Goal: Task Accomplishment & Management: Manage account settings

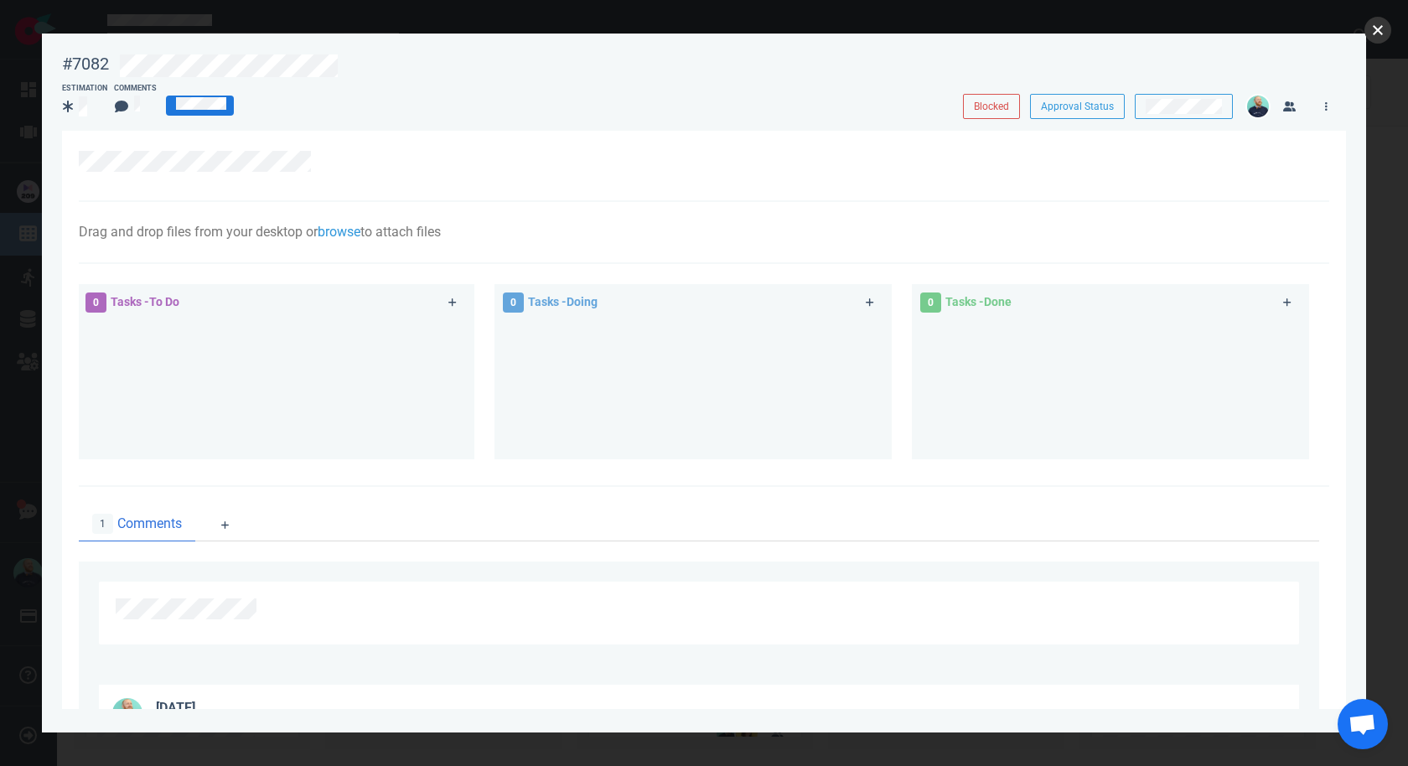
click at [1372, 28] on button "close" at bounding box center [1377, 30] width 27 height 27
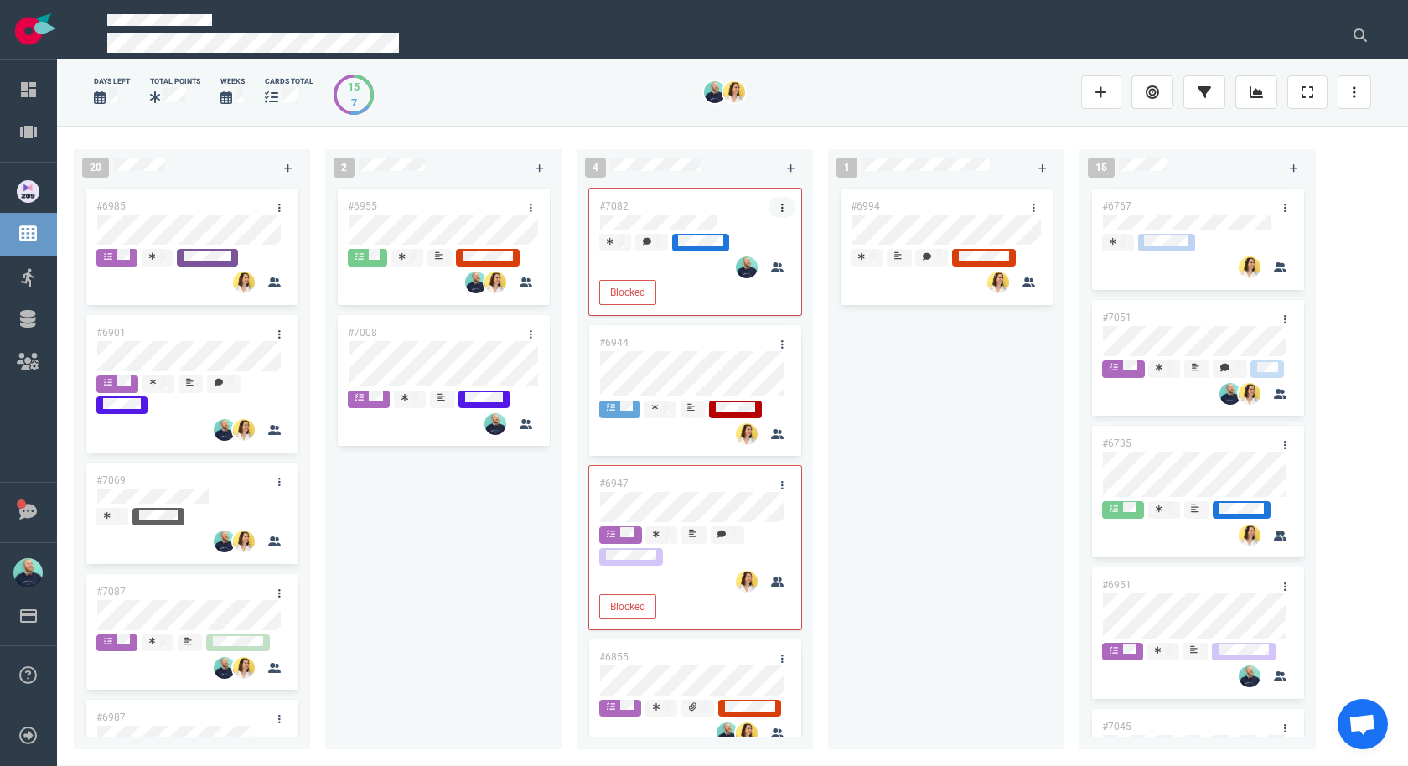
click at [778, 205] on link at bounding box center [781, 207] width 27 height 21
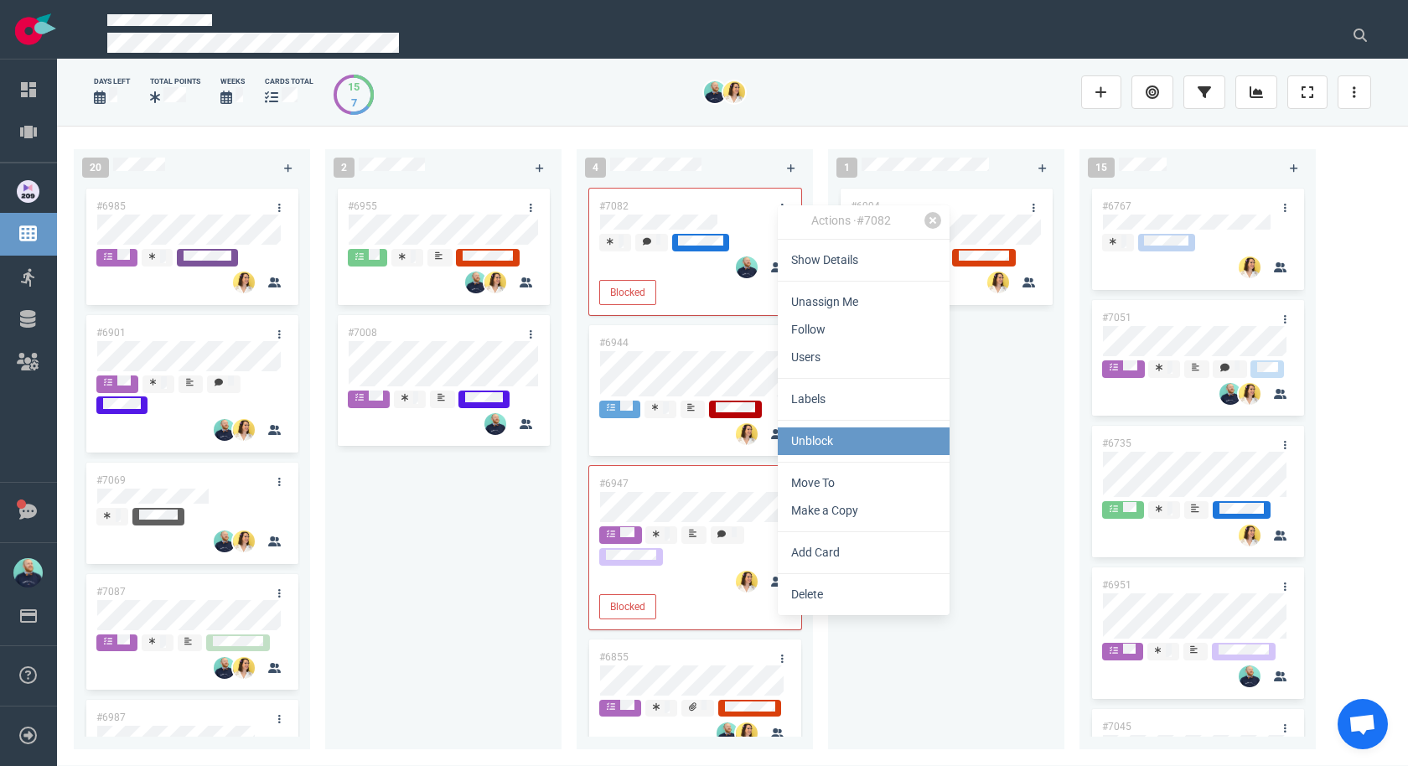
click at [816, 449] on link "Unblock" at bounding box center [864, 441] width 172 height 28
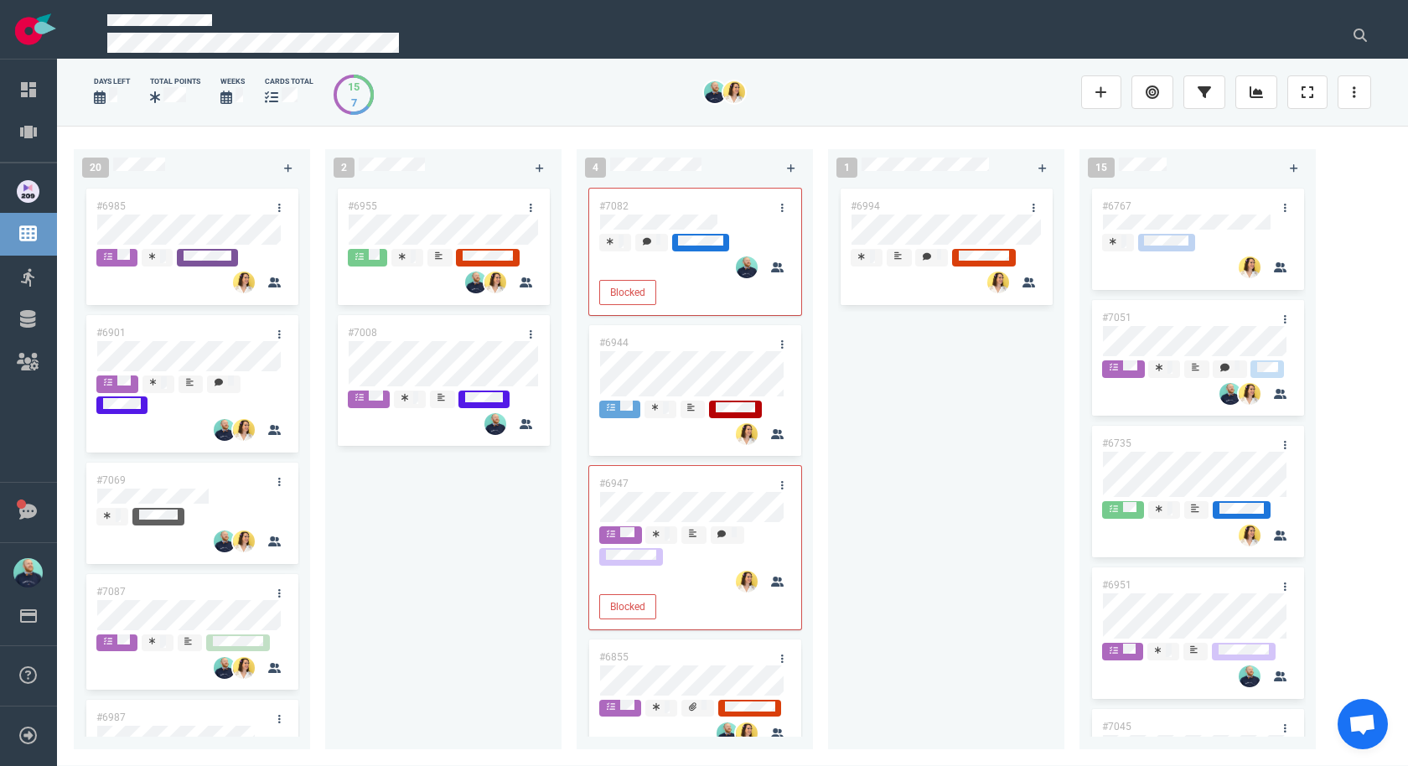
click at [509, 602] on div "#6955 #7008" at bounding box center [443, 457] width 216 height 545
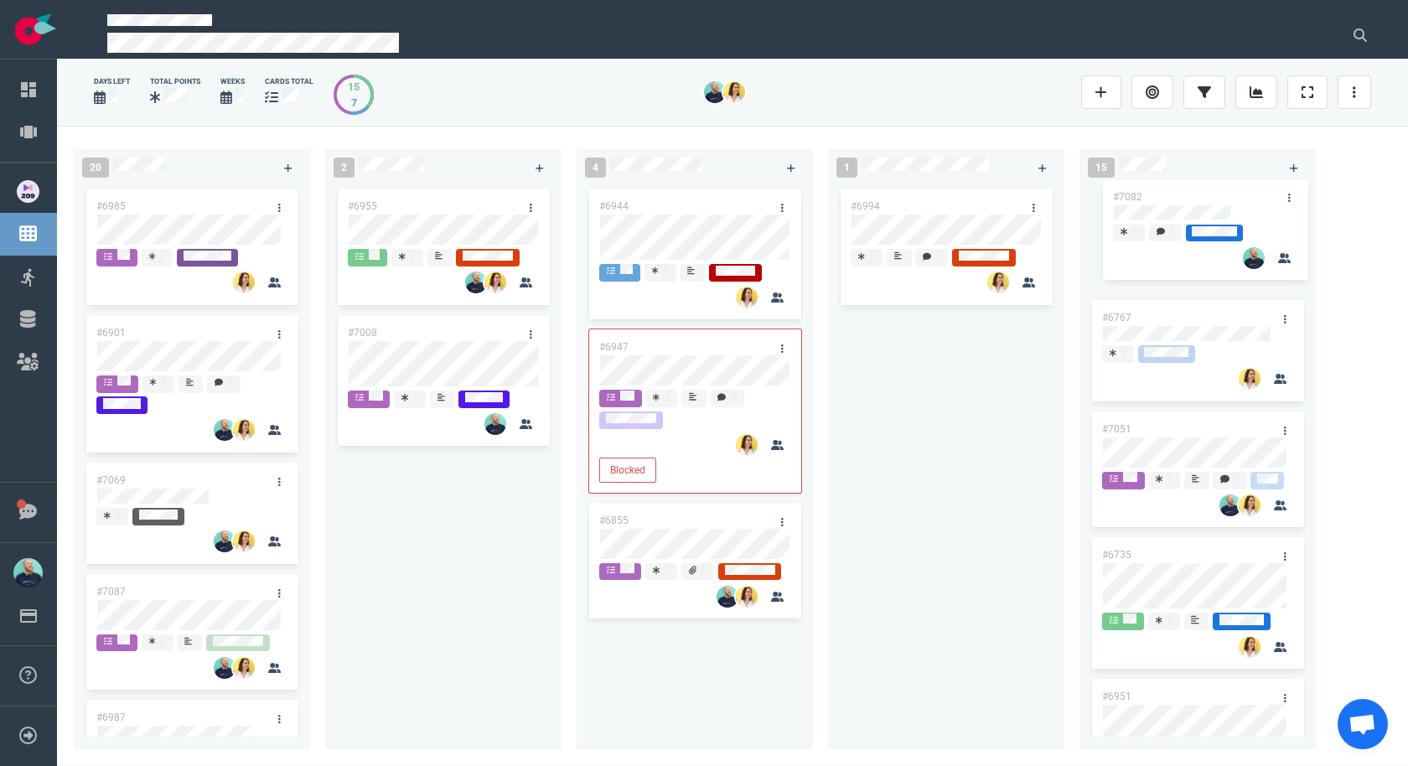
drag, startPoint x: 838, startPoint y: 223, endPoint x: 1082, endPoint y: 278, distance: 250.8
click at [1193, 183] on div "20 #6985 #6901 #7069 #7087 #6987 #6925 #6922 #7091 2 #6955 #7008 4 #7082 #6944 …" at bounding box center [732, 445] width 1351 height 639
click at [940, 396] on div "#6994" at bounding box center [946, 457] width 216 height 545
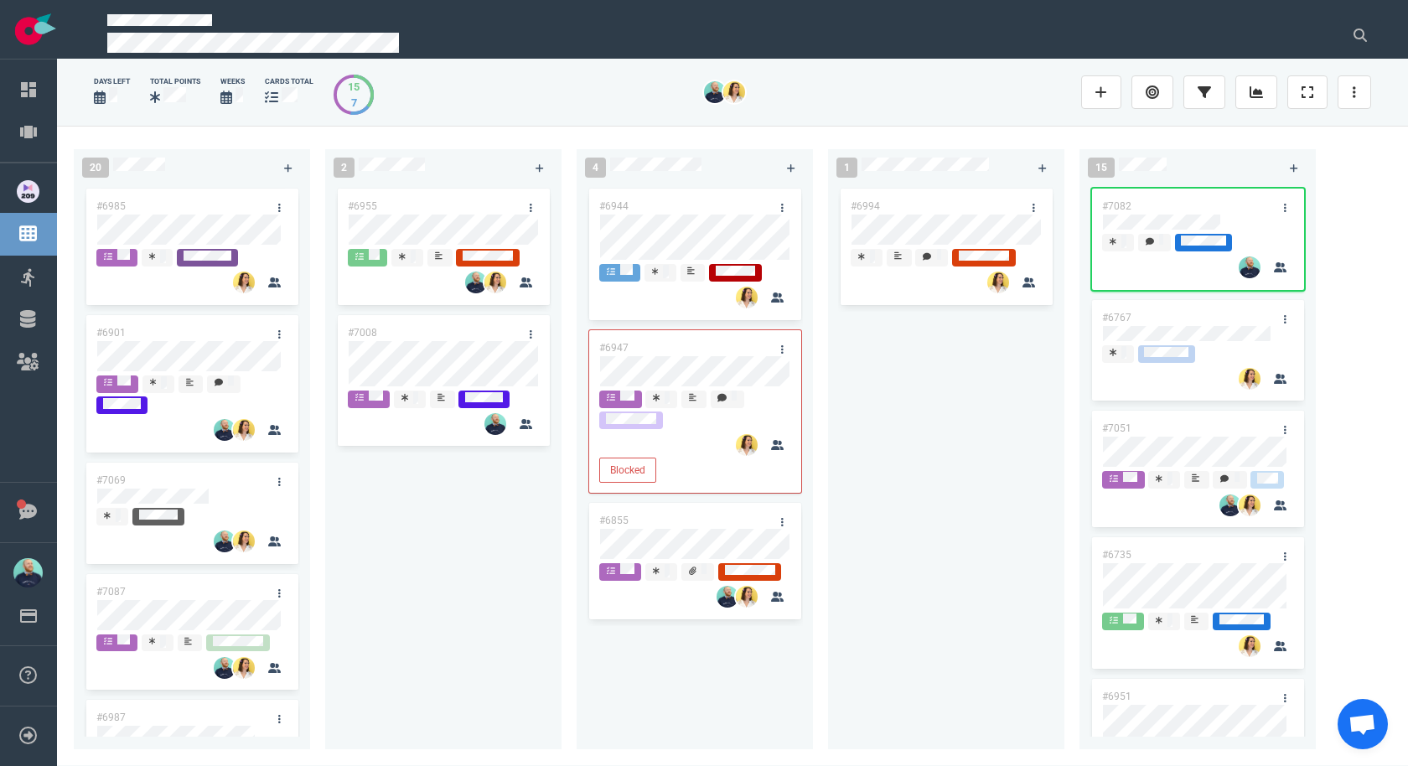
click at [960, 406] on div "#6994" at bounding box center [946, 457] width 216 height 545
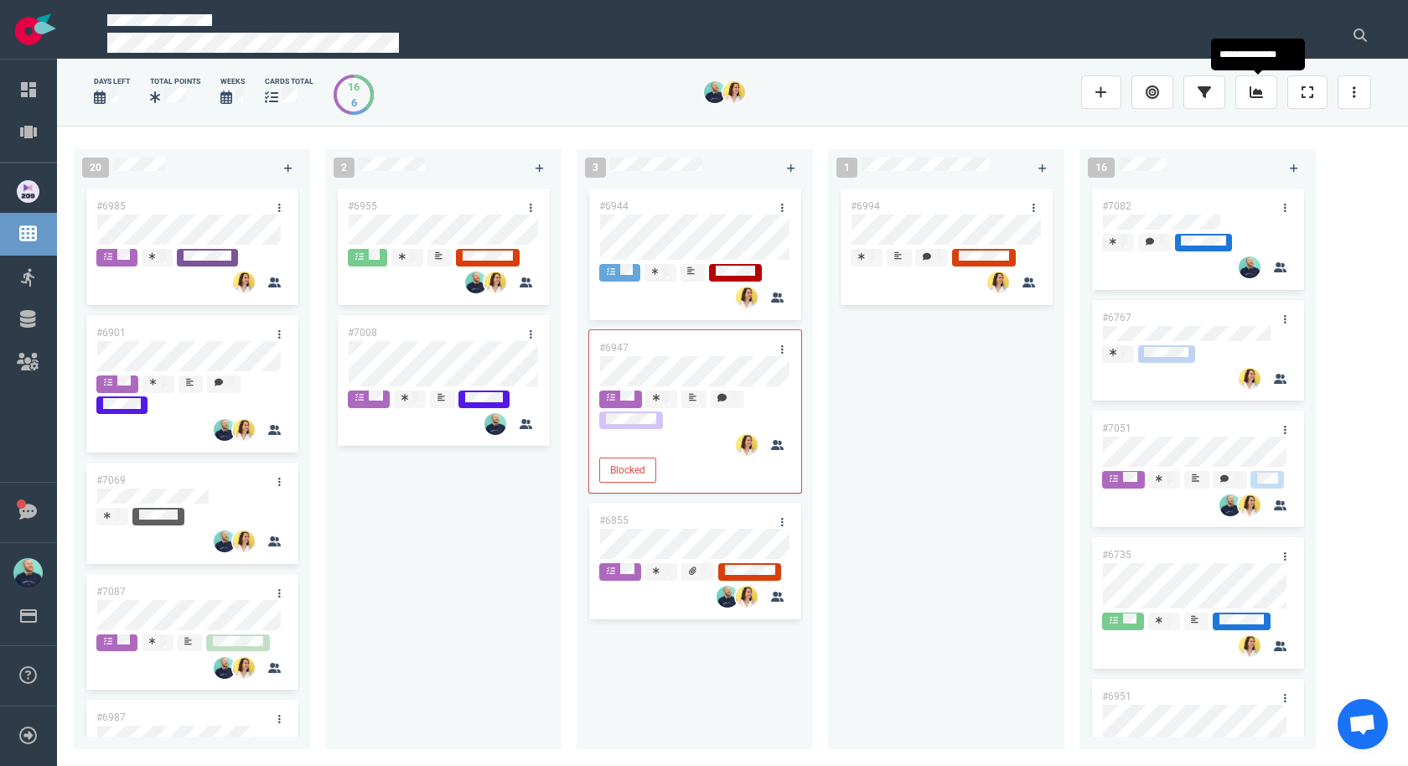
click at [1268, 102] on link at bounding box center [1256, 92] width 42 height 34
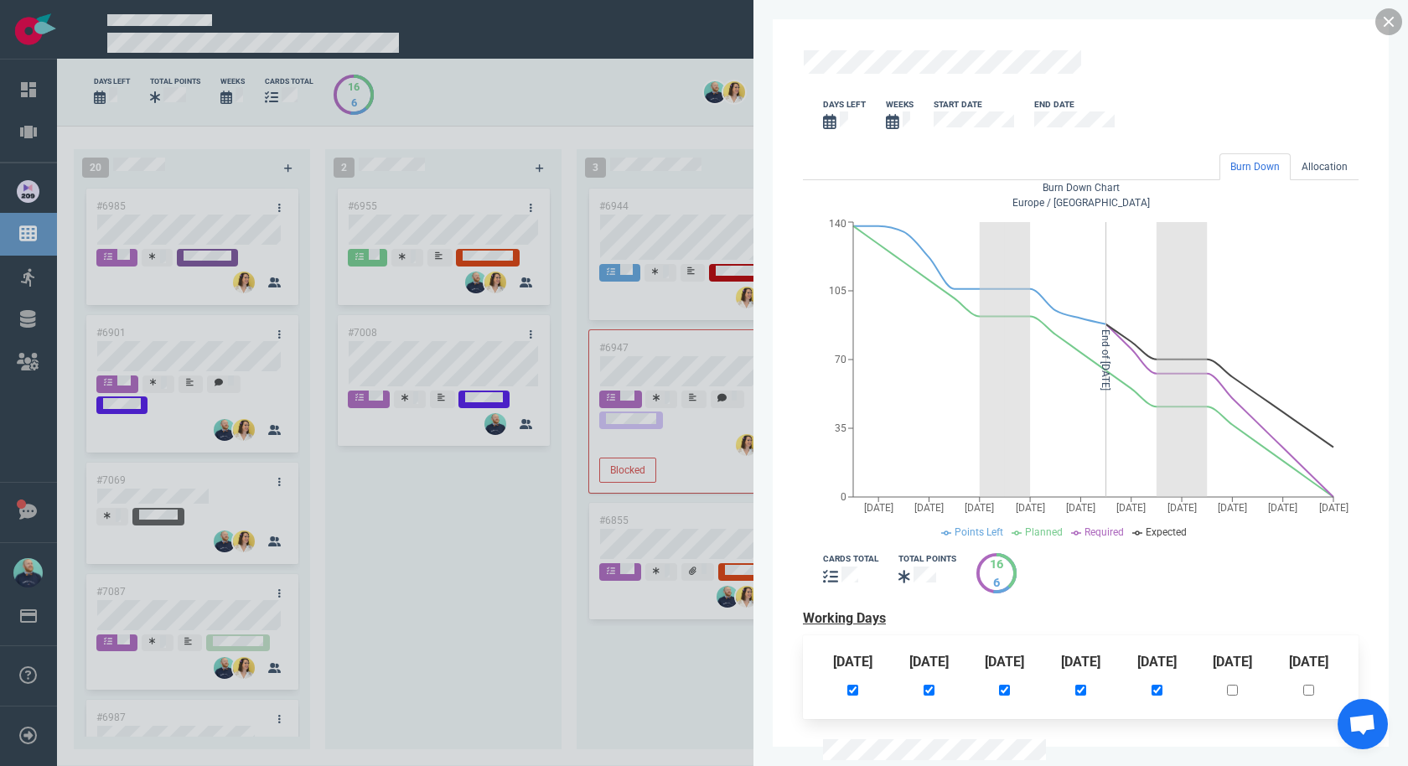
click at [1391, 22] on link at bounding box center [1388, 21] width 27 height 27
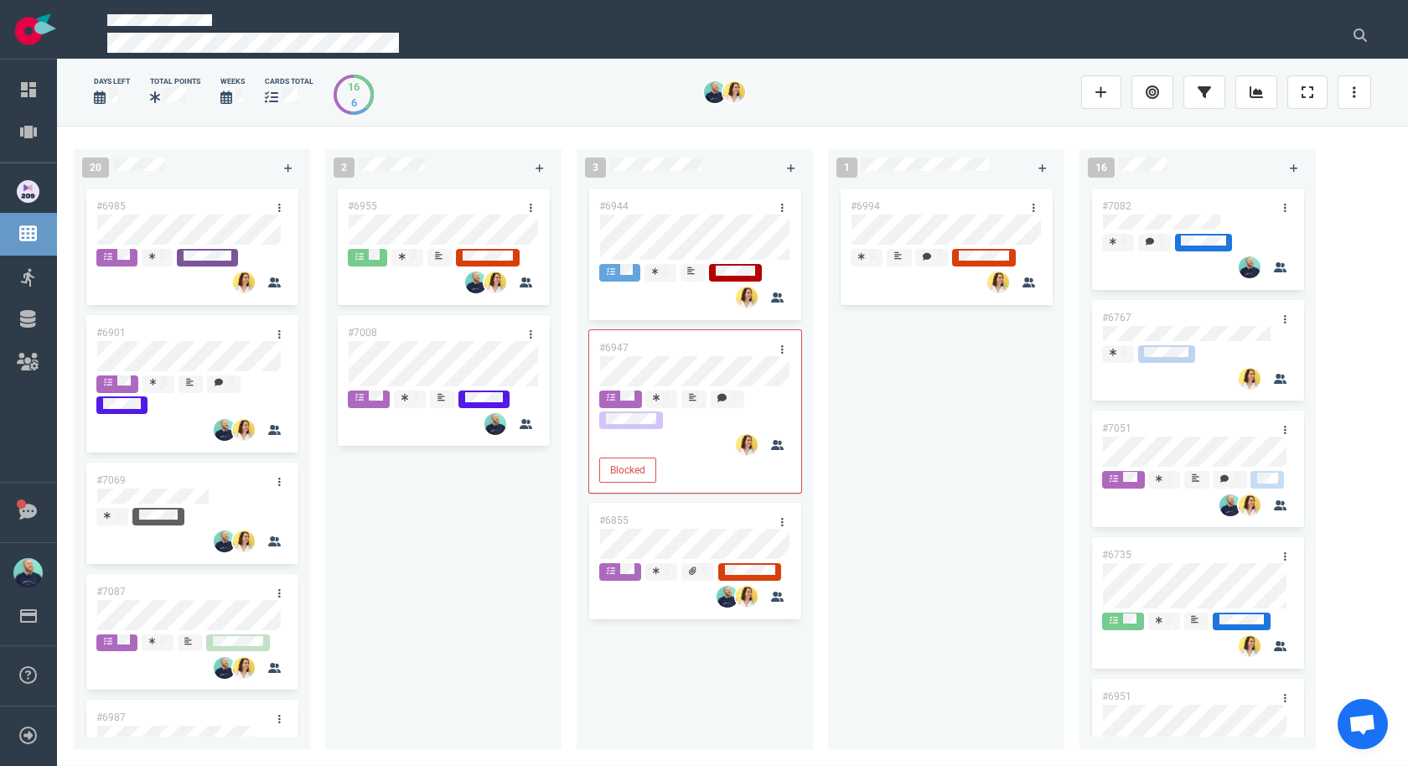
click at [429, 204] on div "#6955" at bounding box center [427, 206] width 179 height 35
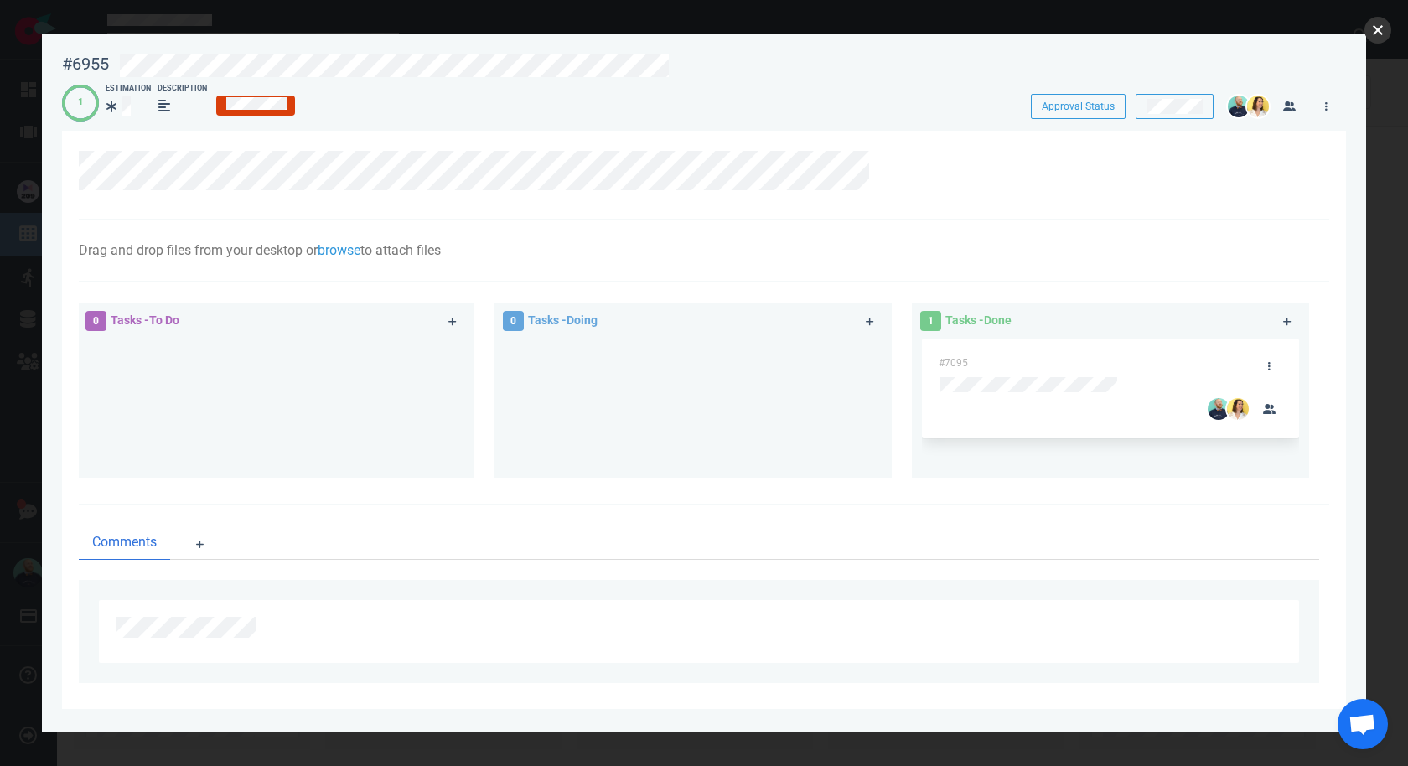
click at [1372, 37] on button "close" at bounding box center [1377, 30] width 27 height 27
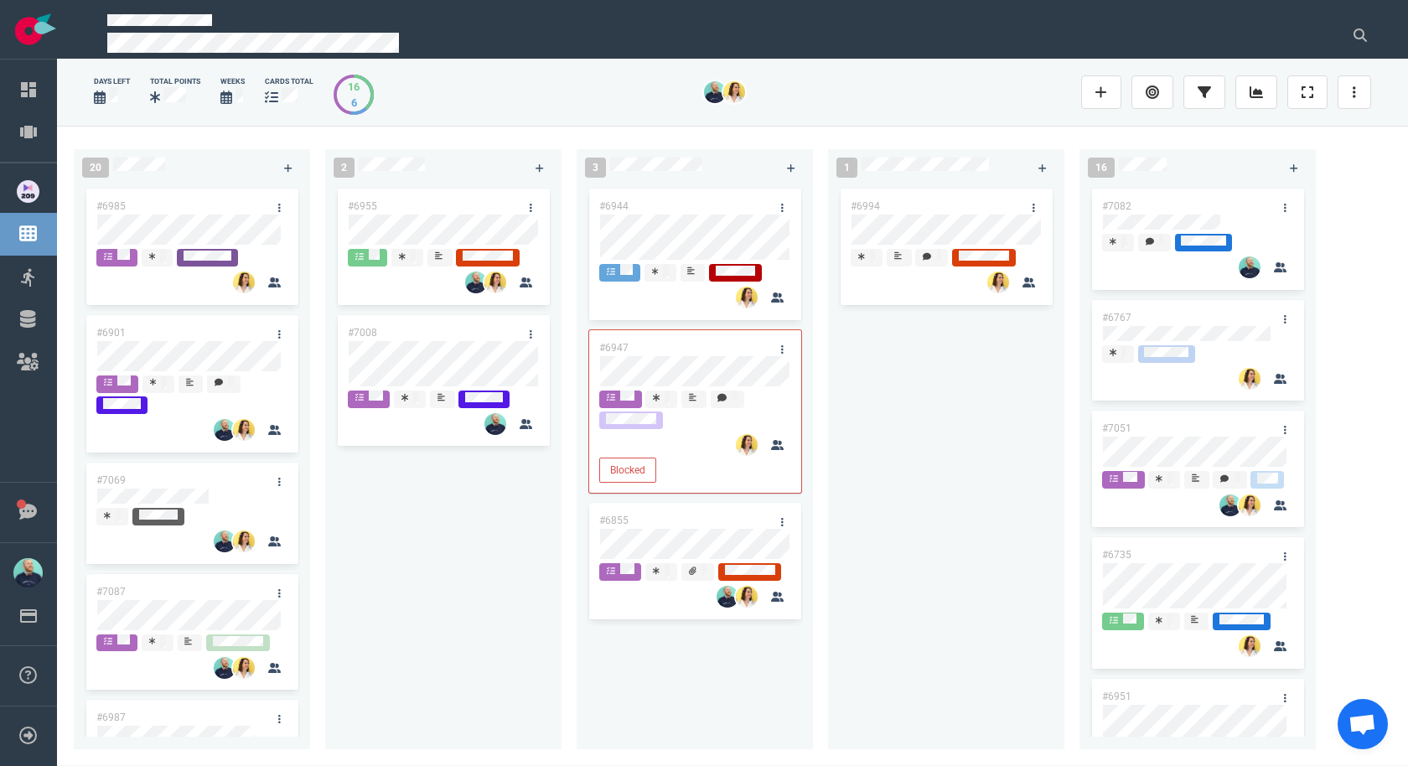
click at [977, 560] on div "#6994" at bounding box center [946, 457] width 216 height 545
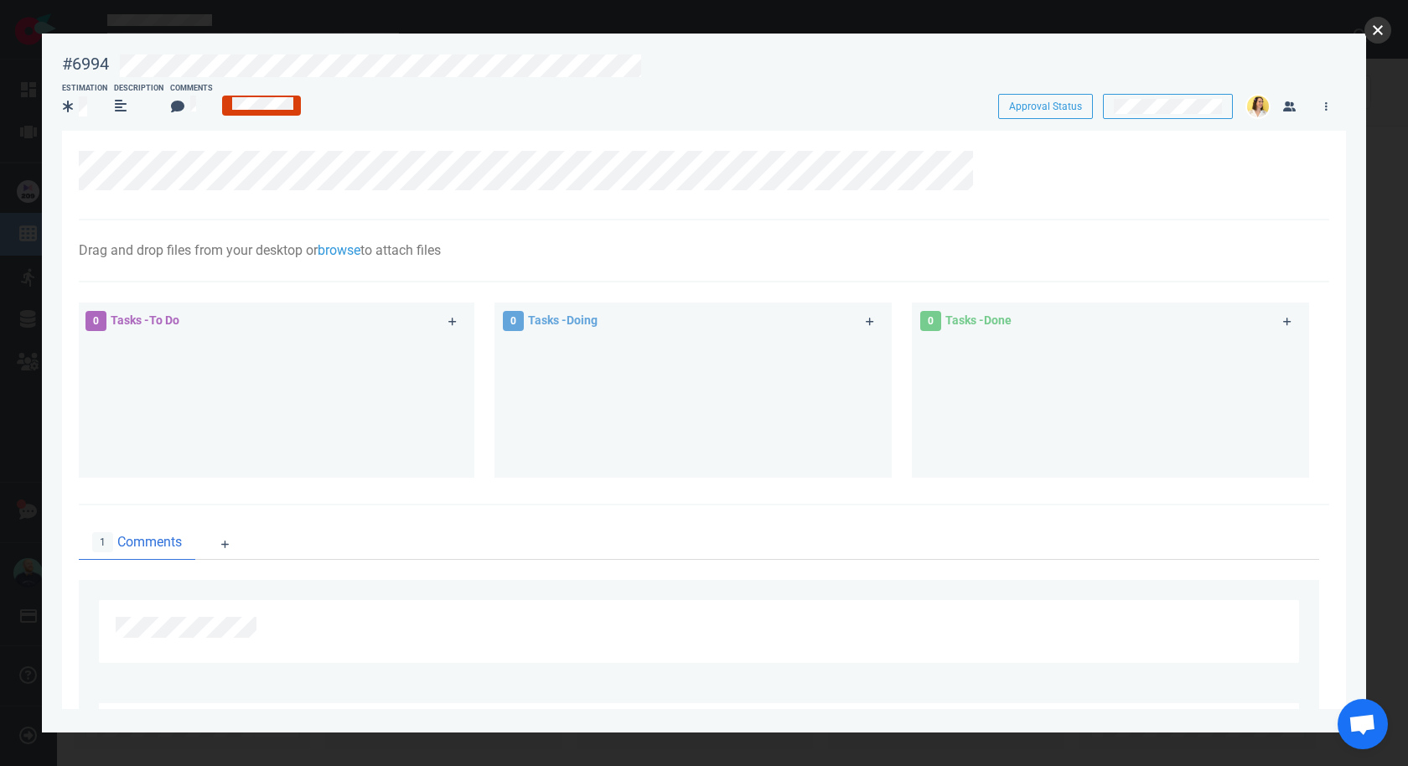
click at [1386, 29] on button "close" at bounding box center [1377, 30] width 27 height 27
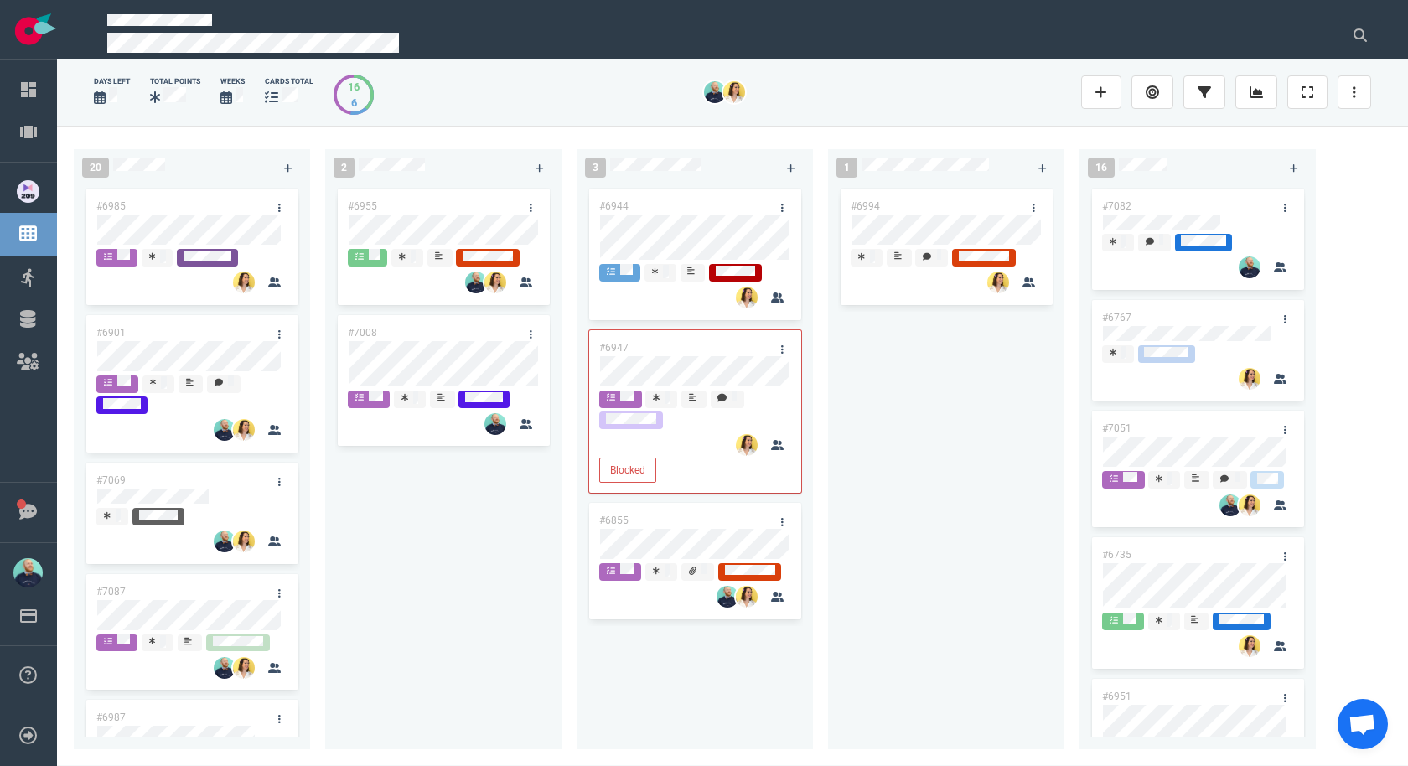
click at [998, 468] on div "#6994" at bounding box center [946, 457] width 216 height 545
click at [939, 375] on div "#6994" at bounding box center [946, 457] width 216 height 545
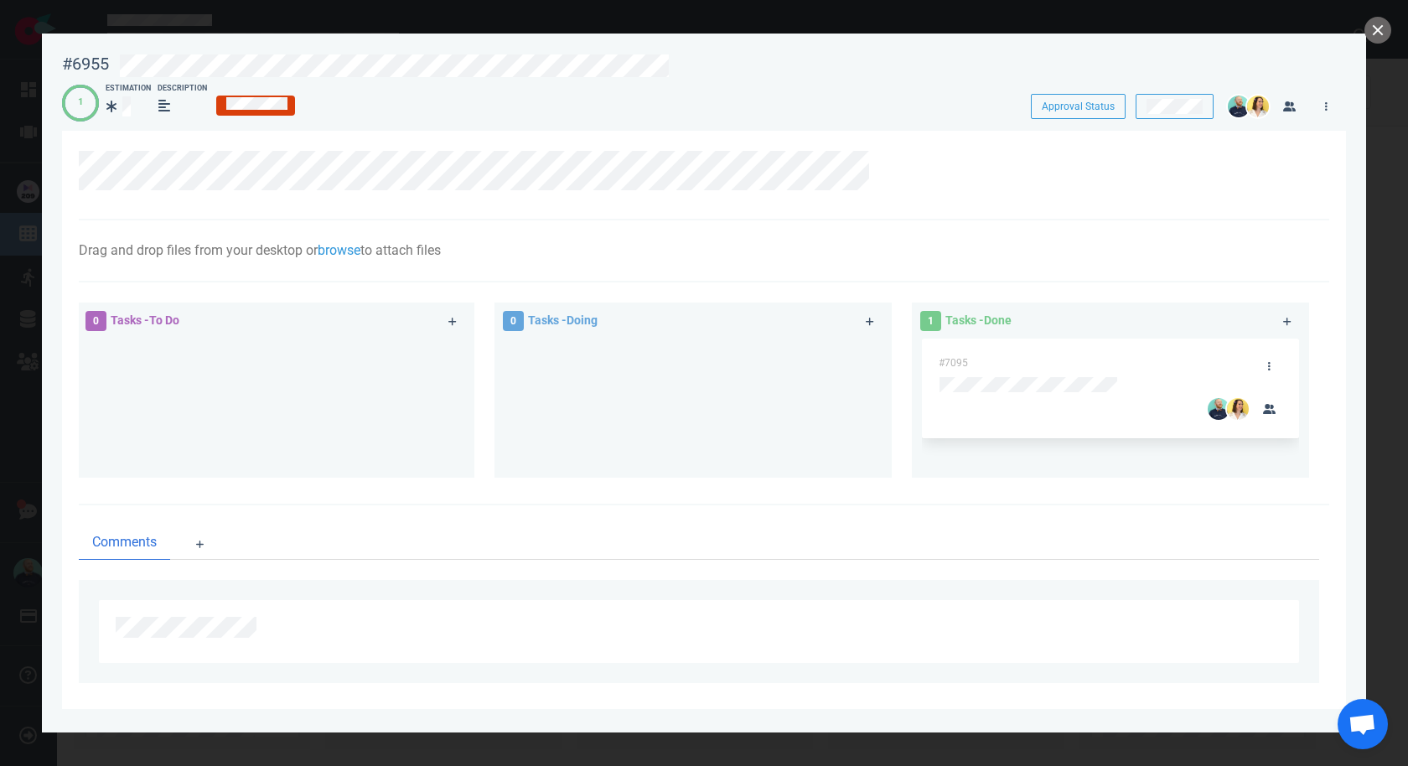
drag, startPoint x: 617, startPoint y: 311, endPoint x: 665, endPoint y: 292, distance: 51.5
click at [617, 311] on div "0 Tasks - Doing" at bounding box center [675, 321] width 364 height 41
click at [1377, 34] on button "close" at bounding box center [1377, 30] width 27 height 27
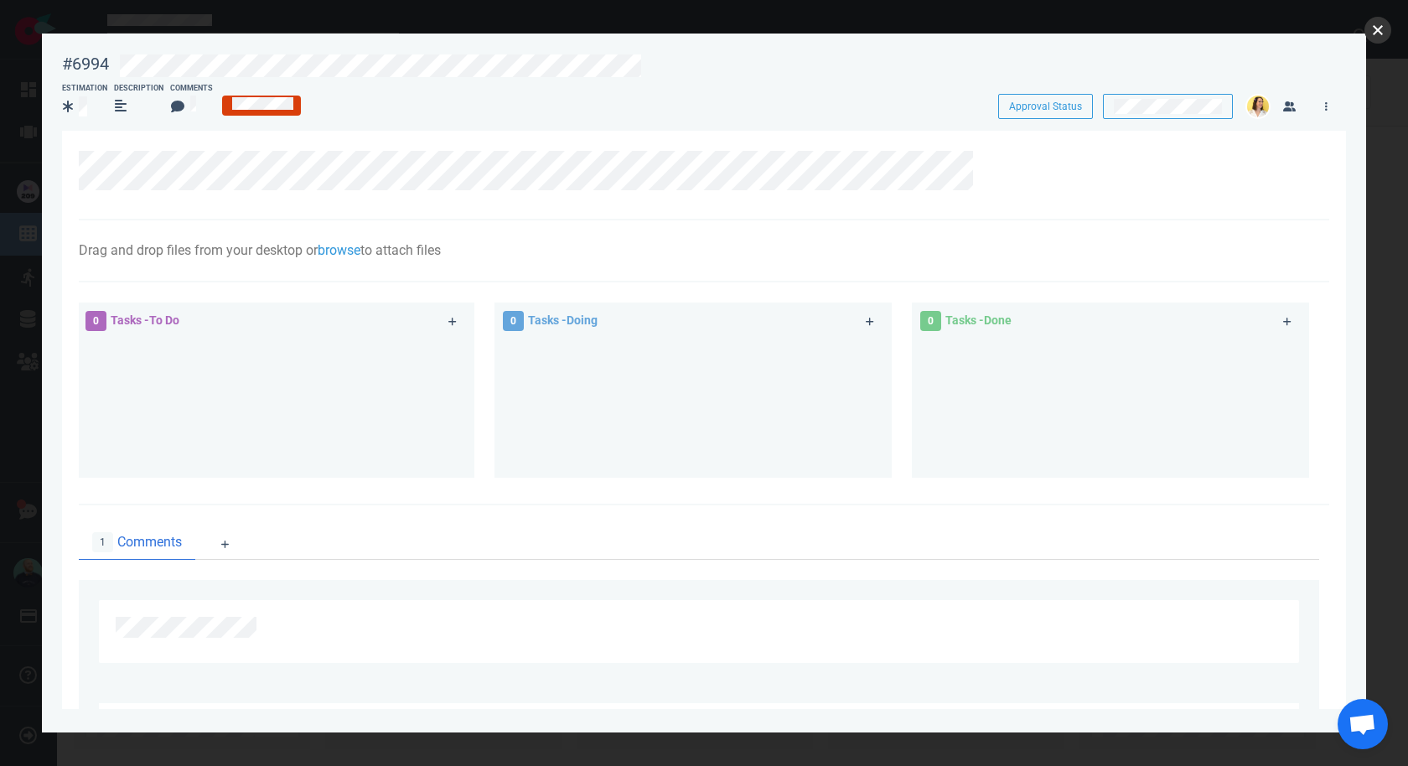
click at [1373, 32] on button "close" at bounding box center [1377, 30] width 27 height 27
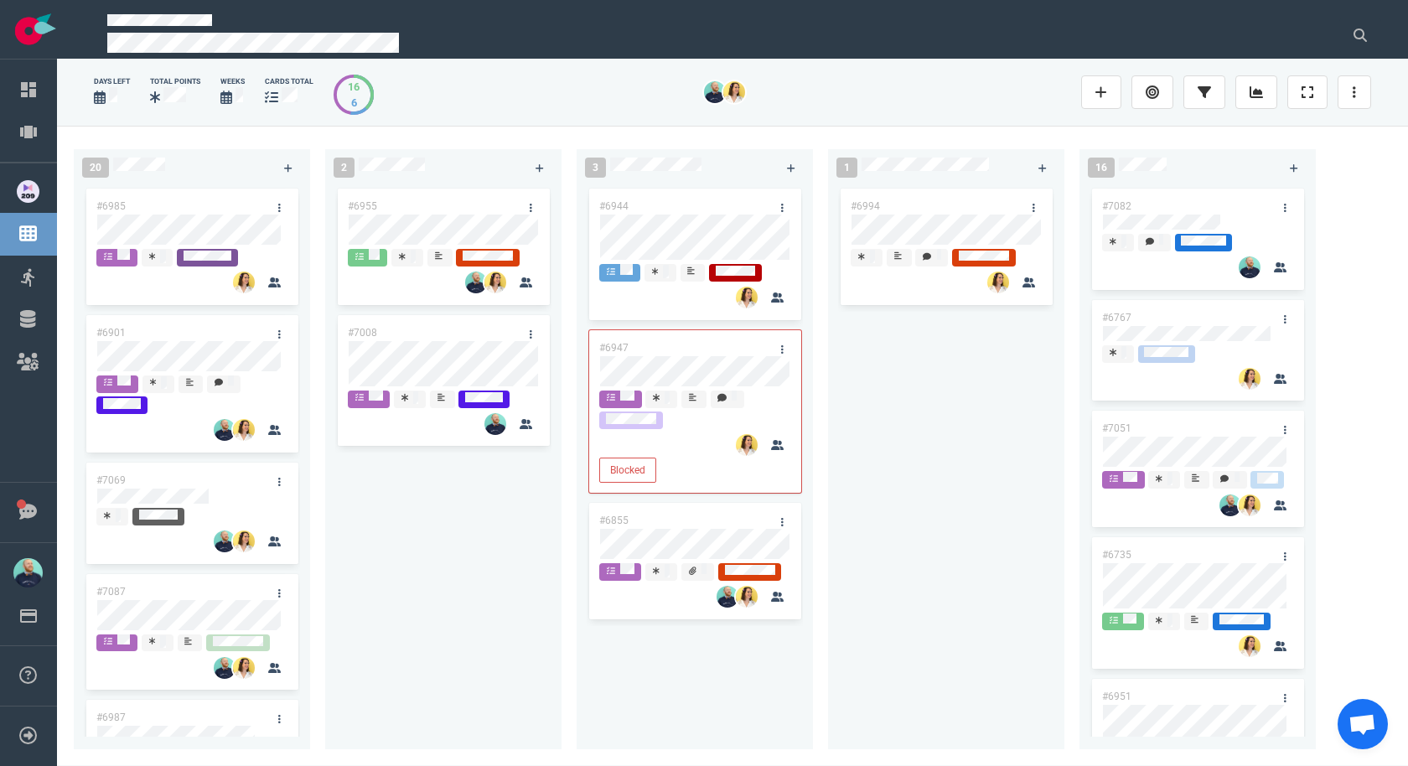
click at [1051, 380] on div "#6994" at bounding box center [946, 457] width 216 height 545
click at [935, 463] on div "#6994" at bounding box center [946, 457] width 216 height 545
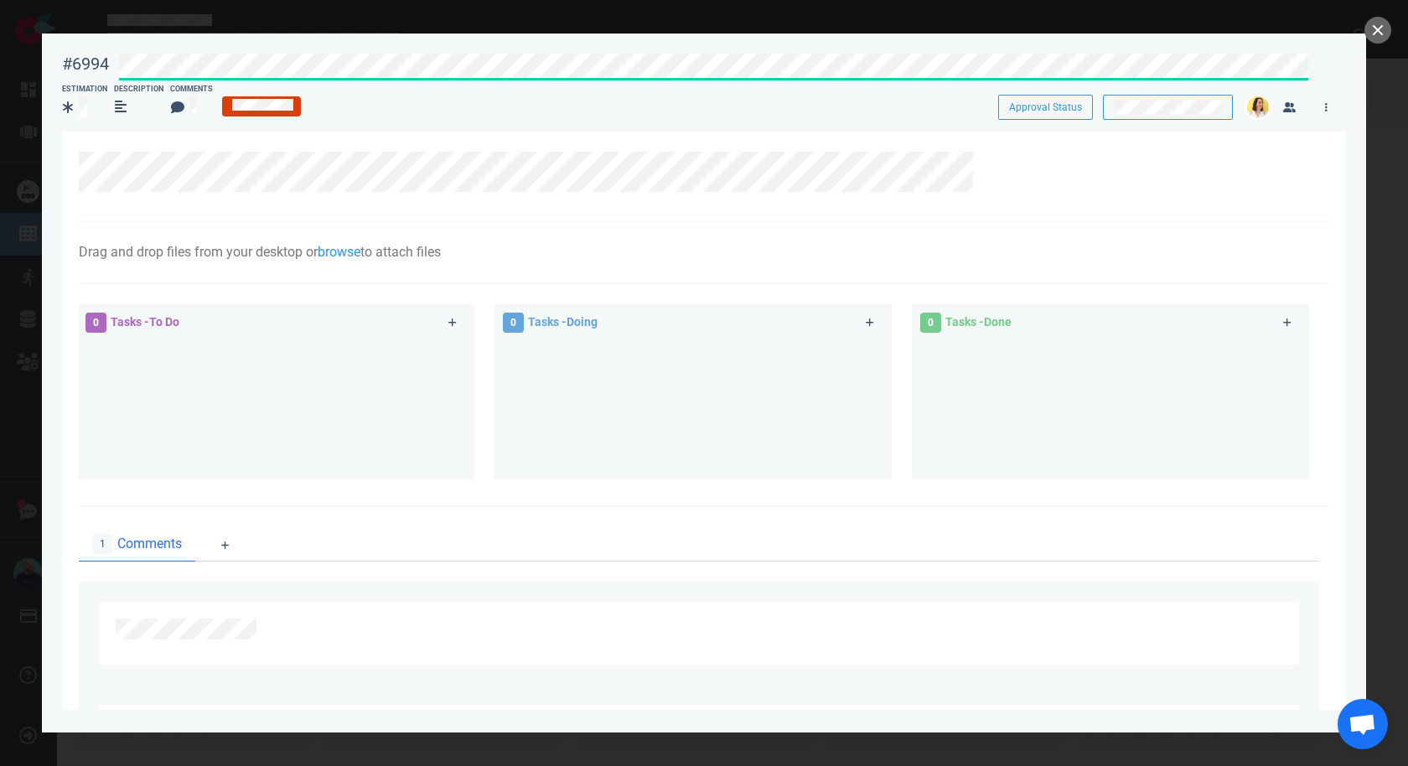
click at [291, 139] on div "#6994 Approval Status Estimation Description Comments Approval Status Drag and …" at bounding box center [704, 371] width 1284 height 655
click at [276, 379] on div at bounding box center [275, 403] width 377 height 126
click at [356, 417] on div at bounding box center [275, 403] width 377 height 126
click at [1377, 28] on button "close" at bounding box center [1377, 30] width 27 height 27
click at [1375, 26] on button "close" at bounding box center [1377, 30] width 27 height 27
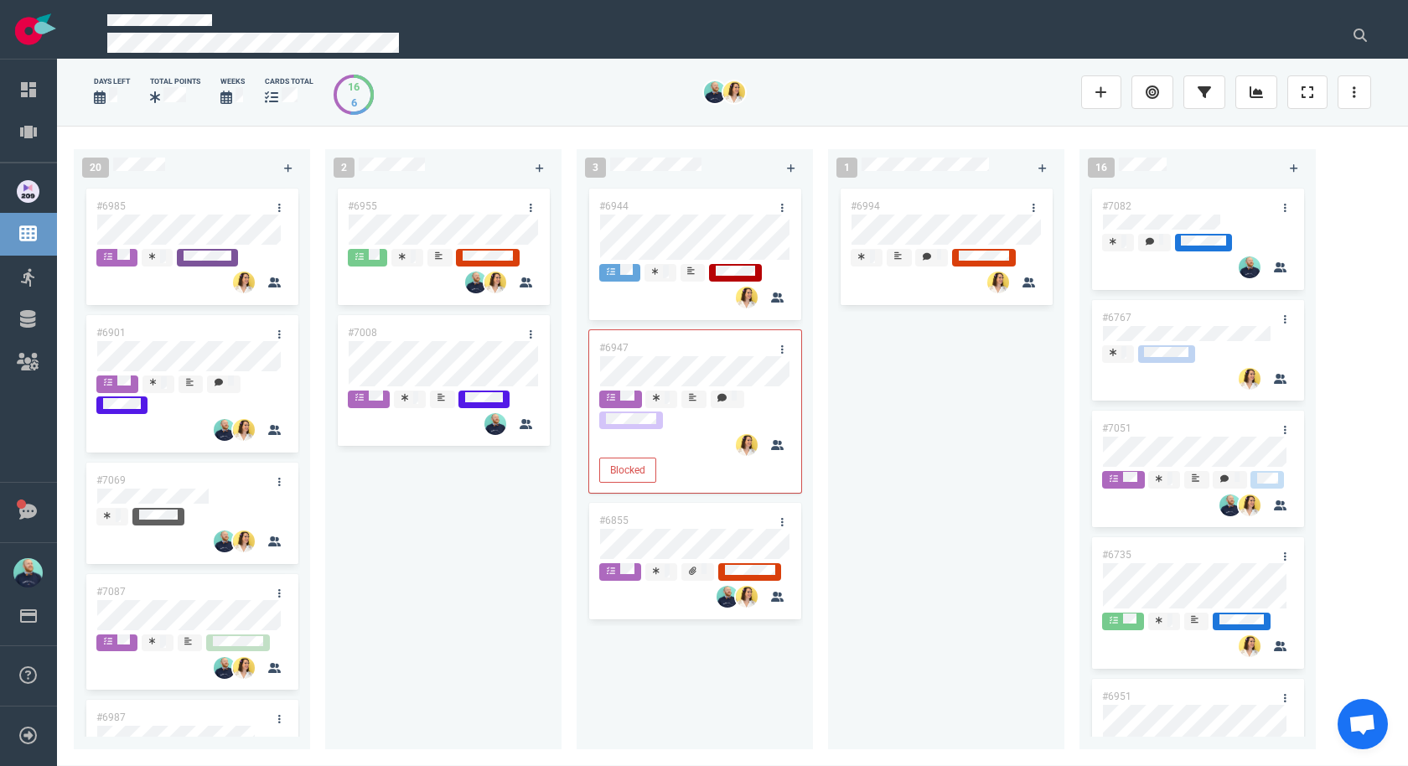
click at [914, 467] on div "#6994" at bounding box center [946, 457] width 216 height 545
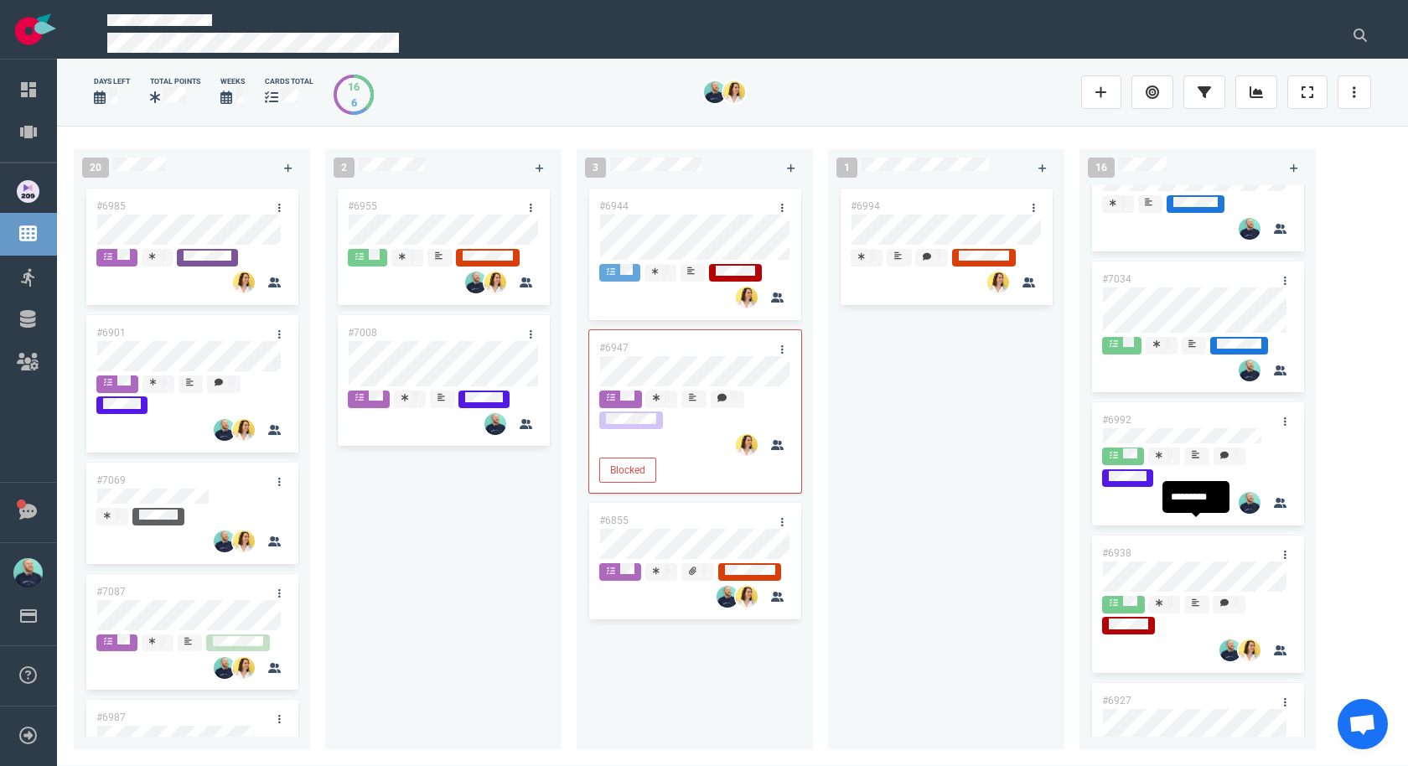
scroll to position [1204, 0]
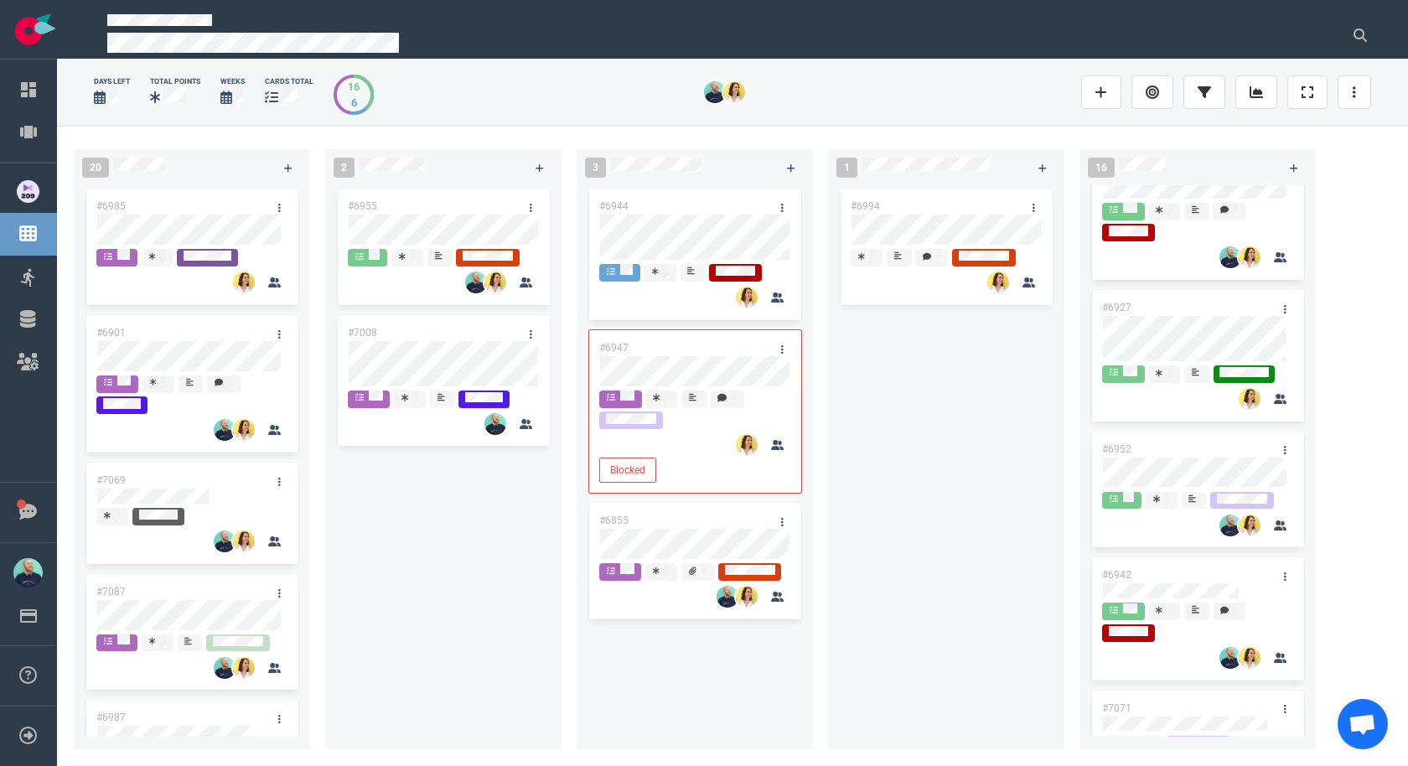
click at [930, 522] on div "#6994" at bounding box center [946, 457] width 216 height 545
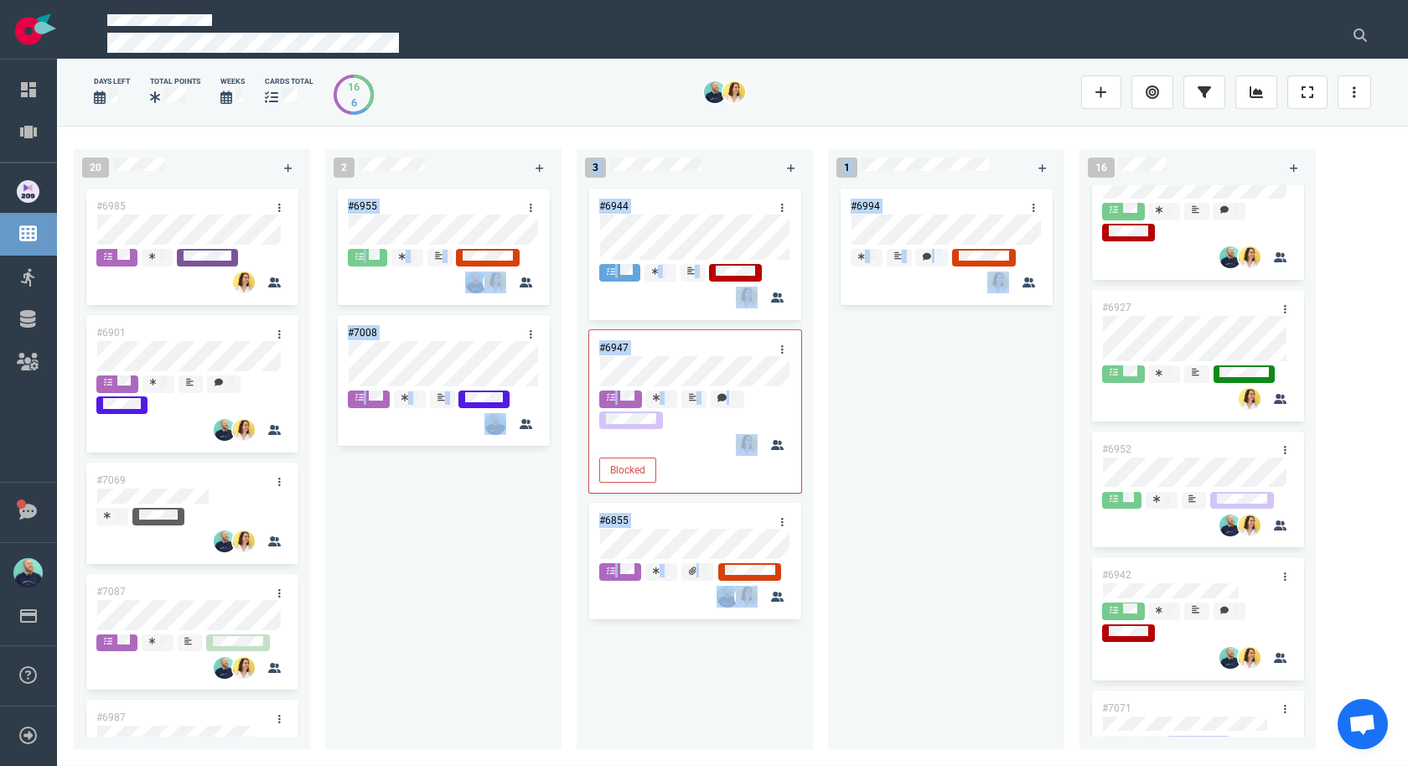
drag, startPoint x: 860, startPoint y: 391, endPoint x: 589, endPoint y: 226, distance: 317.7
click at [566, 189] on div "20 #6985 #6901 #7069 #7087 #6987 #6925 #6922 #7091 2 #6955 #7008 3 #6944 #6947 …" at bounding box center [732, 445] width 1351 height 639
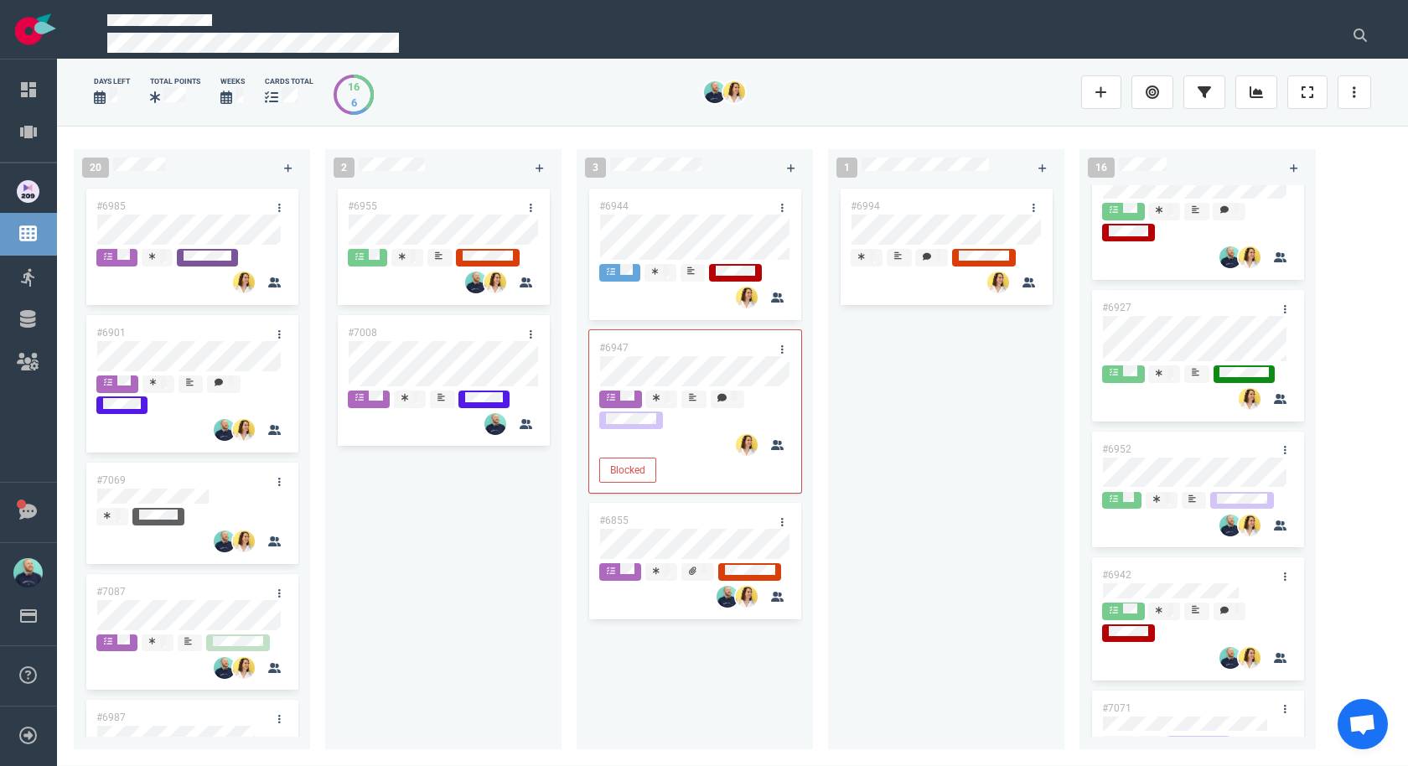
click at [820, 395] on div "3 #6944 #6947 Blocked #6855" at bounding box center [701, 445] width 251 height 613
click at [885, 426] on div "#6994" at bounding box center [946, 457] width 216 height 545
drag, startPoint x: 1242, startPoint y: 93, endPoint x: 1234, endPoint y: 108, distance: 16.9
click at [1242, 92] on link at bounding box center [1256, 92] width 42 height 34
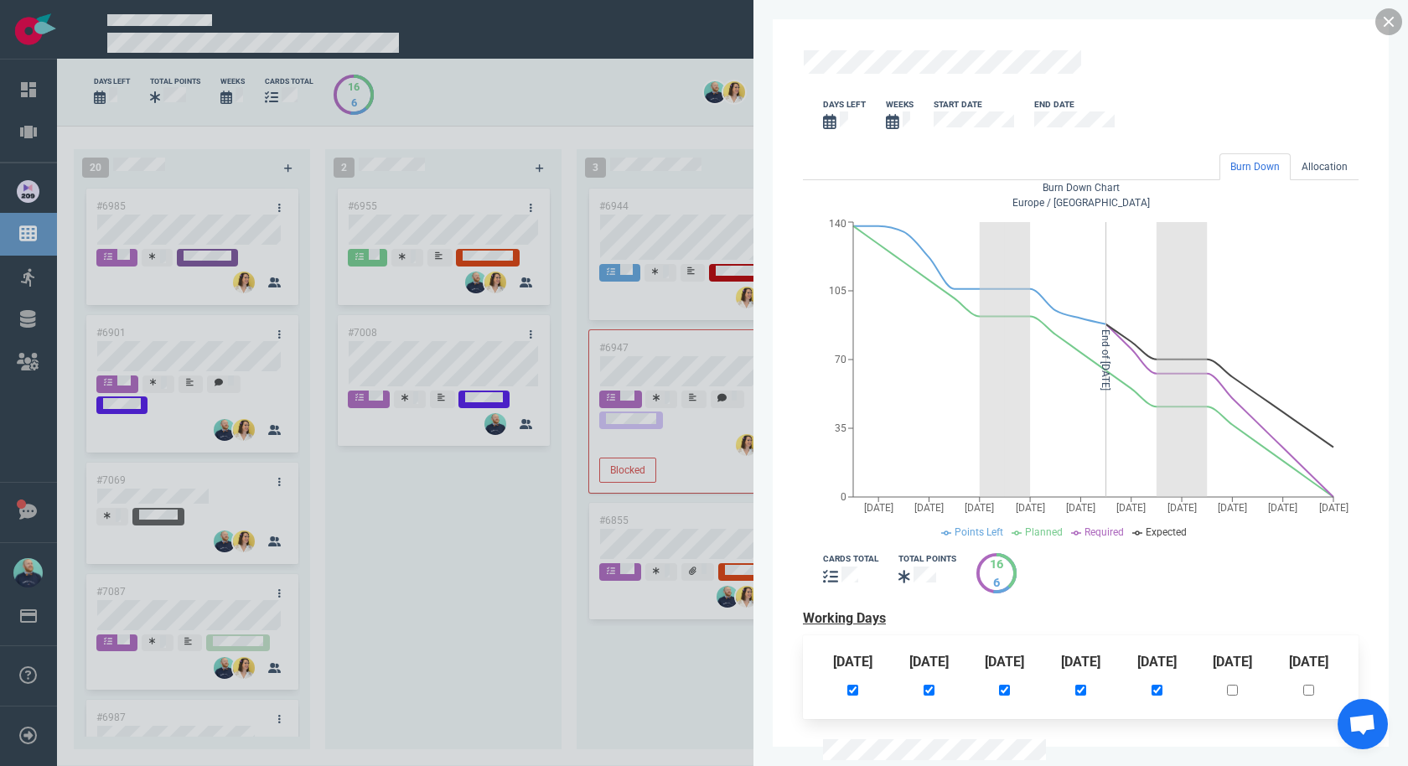
click at [1388, 28] on link at bounding box center [1388, 21] width 27 height 27
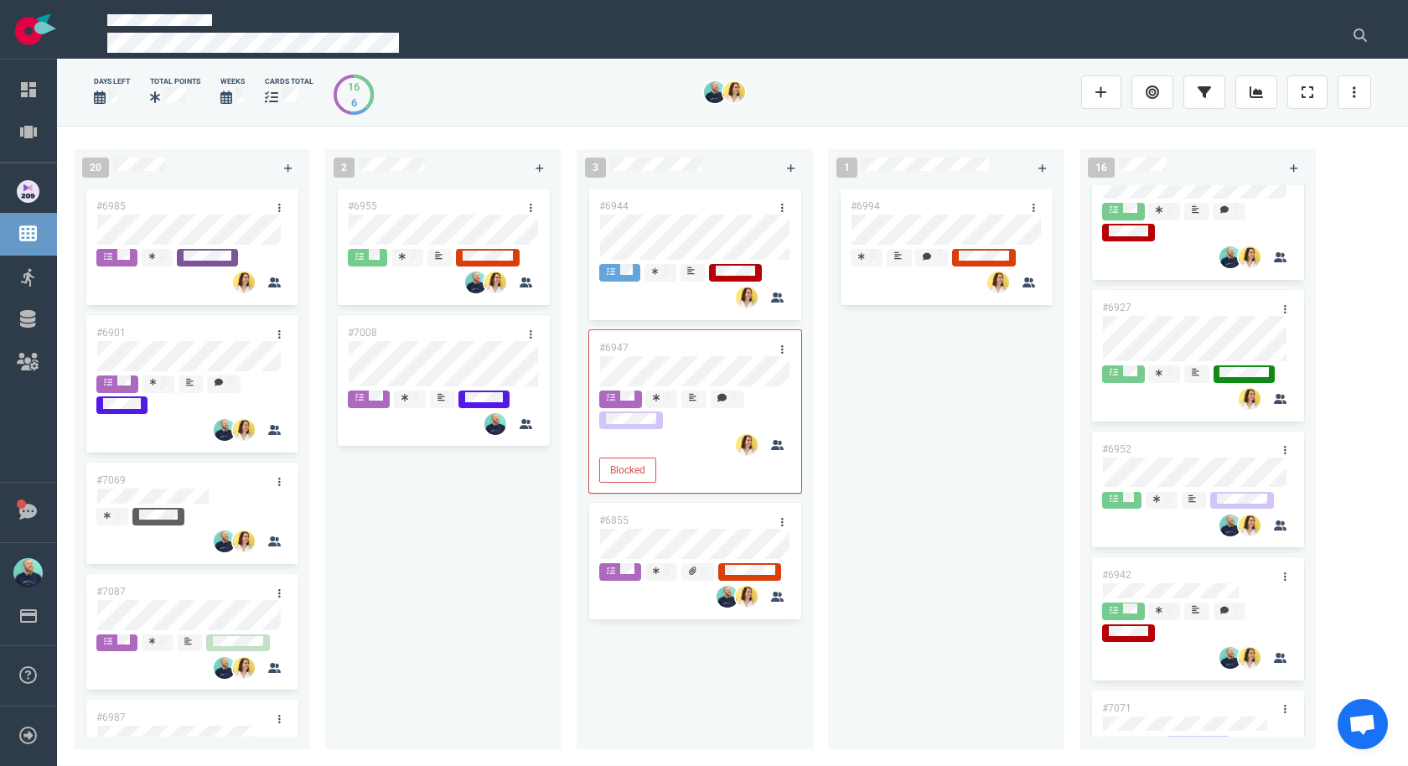
click at [874, 431] on div "#6994" at bounding box center [946, 457] width 216 height 545
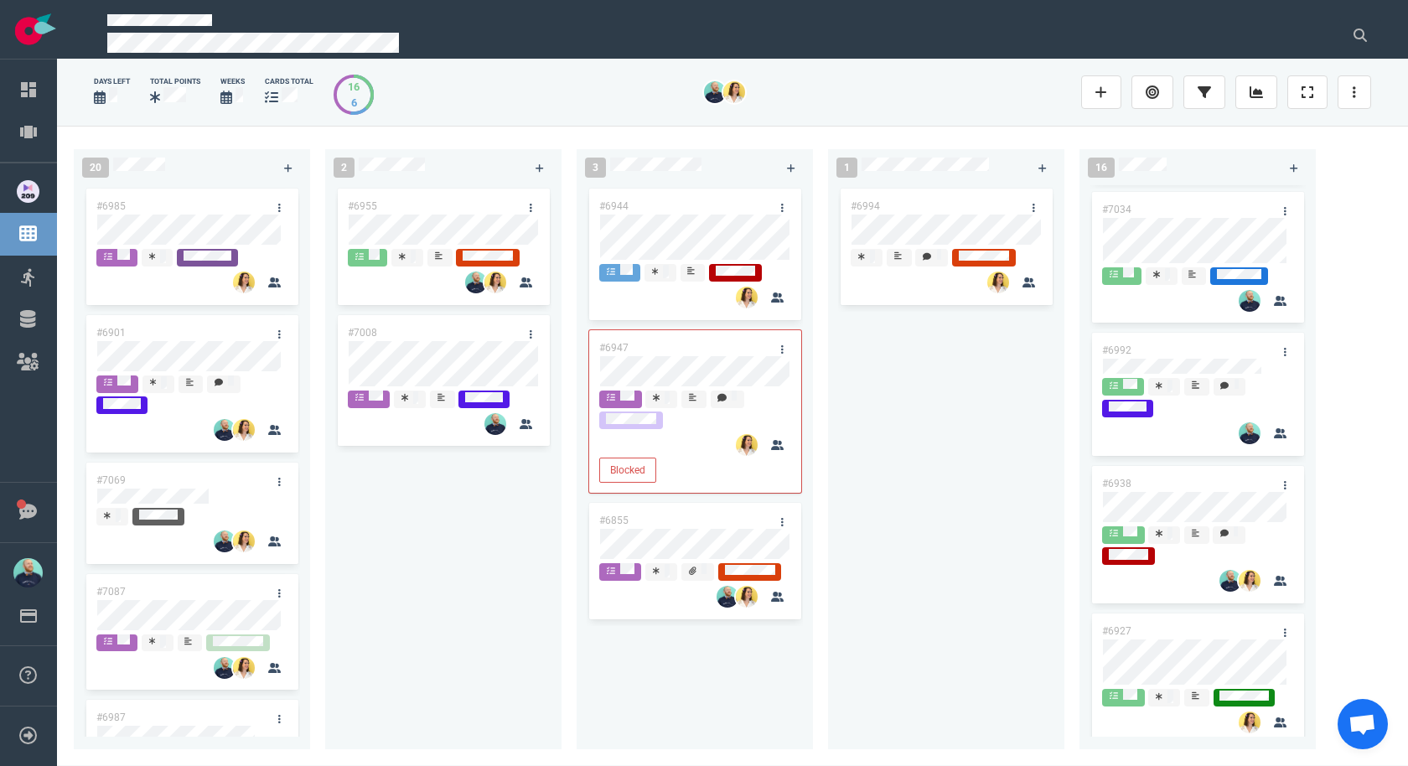
scroll to position [375, 0]
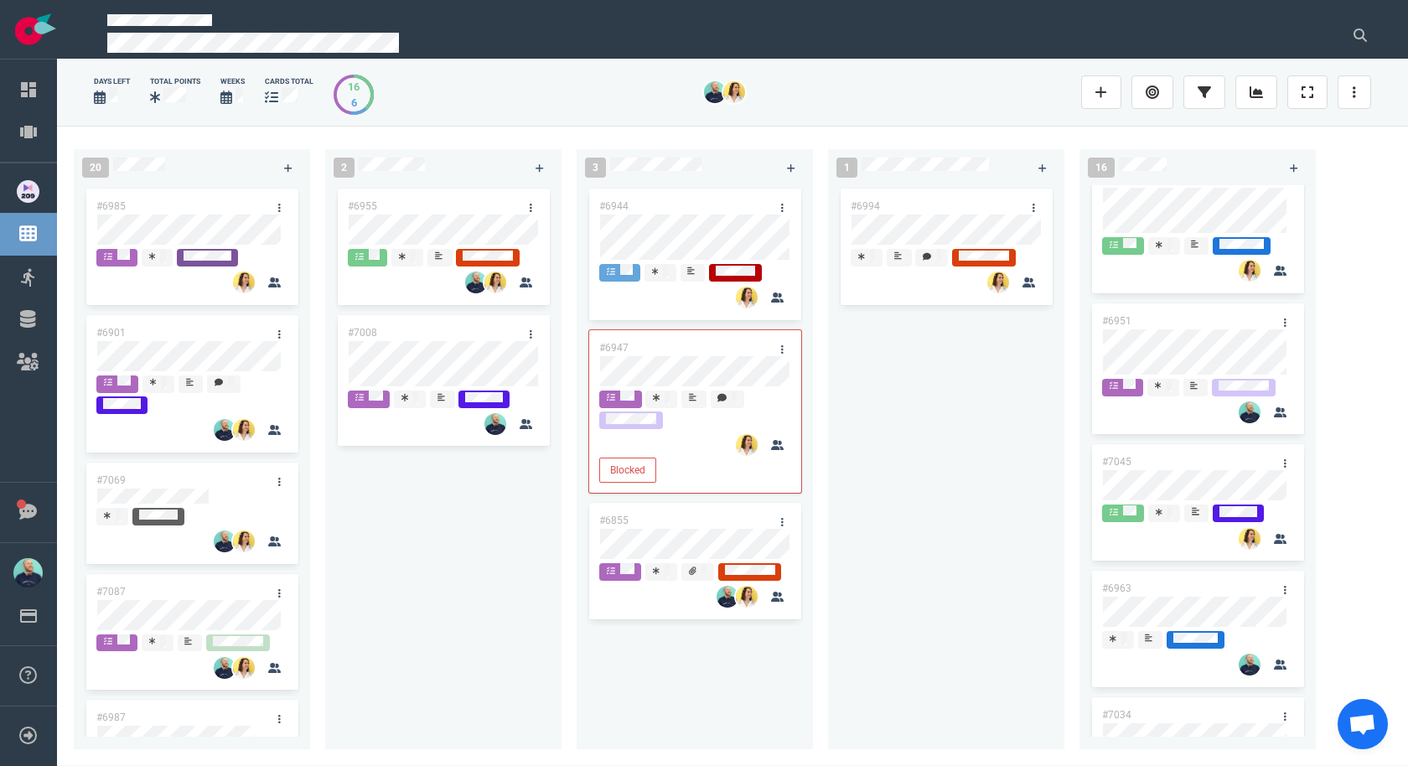
click at [882, 443] on div "#6994" at bounding box center [946, 457] width 216 height 545
click at [903, 406] on div "#6994" at bounding box center [946, 457] width 216 height 545
click at [970, 365] on div "#6994" at bounding box center [946, 457] width 216 height 545
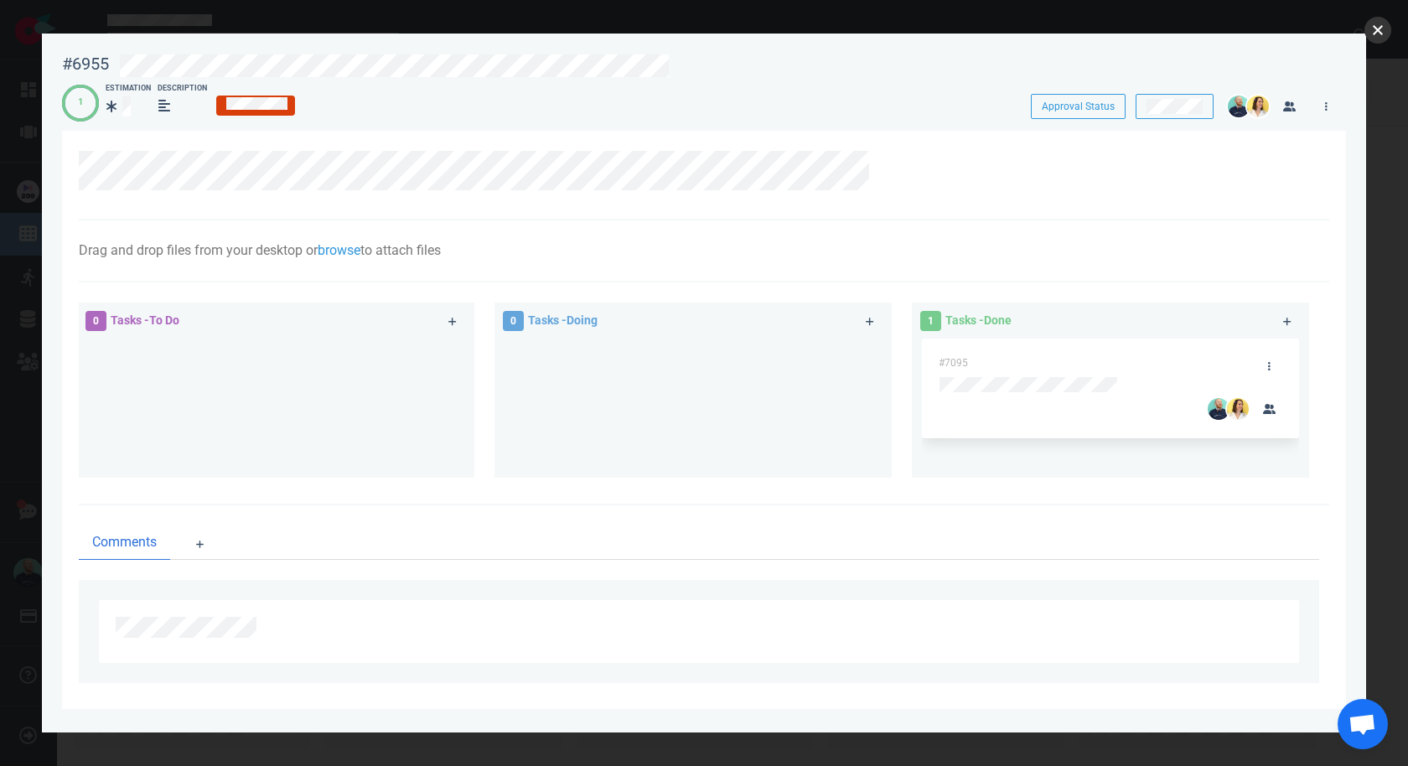
click at [1380, 39] on button "close" at bounding box center [1377, 30] width 27 height 27
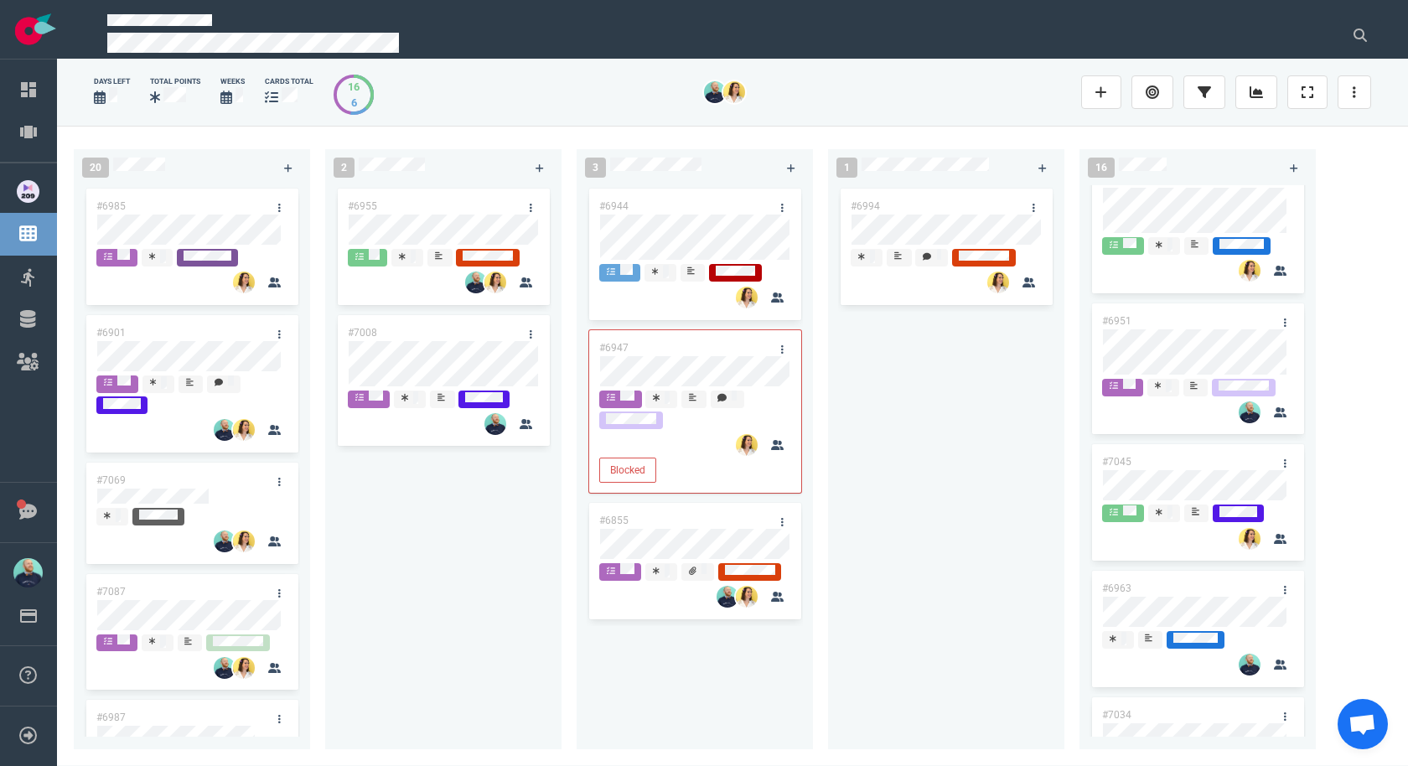
drag, startPoint x: 938, startPoint y: 462, endPoint x: 895, endPoint y: 291, distance: 177.0
click at [938, 461] on div "#6994" at bounding box center [946, 457] width 216 height 545
drag, startPoint x: 1012, startPoint y: 443, endPoint x: 927, endPoint y: 210, distance: 248.1
click at [922, 197] on div "#6994" at bounding box center [946, 457] width 216 height 545
click at [961, 346] on div "#6994" at bounding box center [946, 457] width 216 height 545
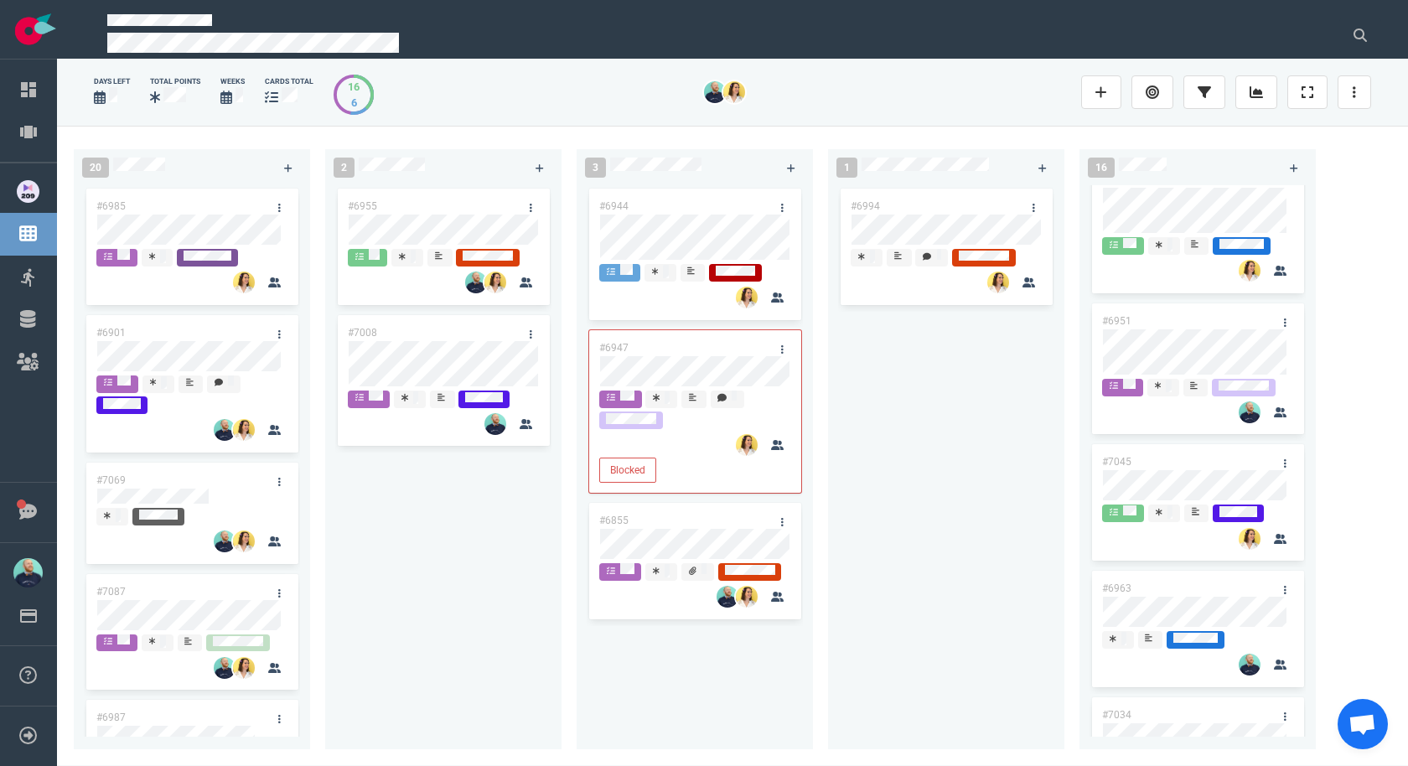
click at [1004, 528] on div "#6994" at bounding box center [946, 457] width 216 height 545
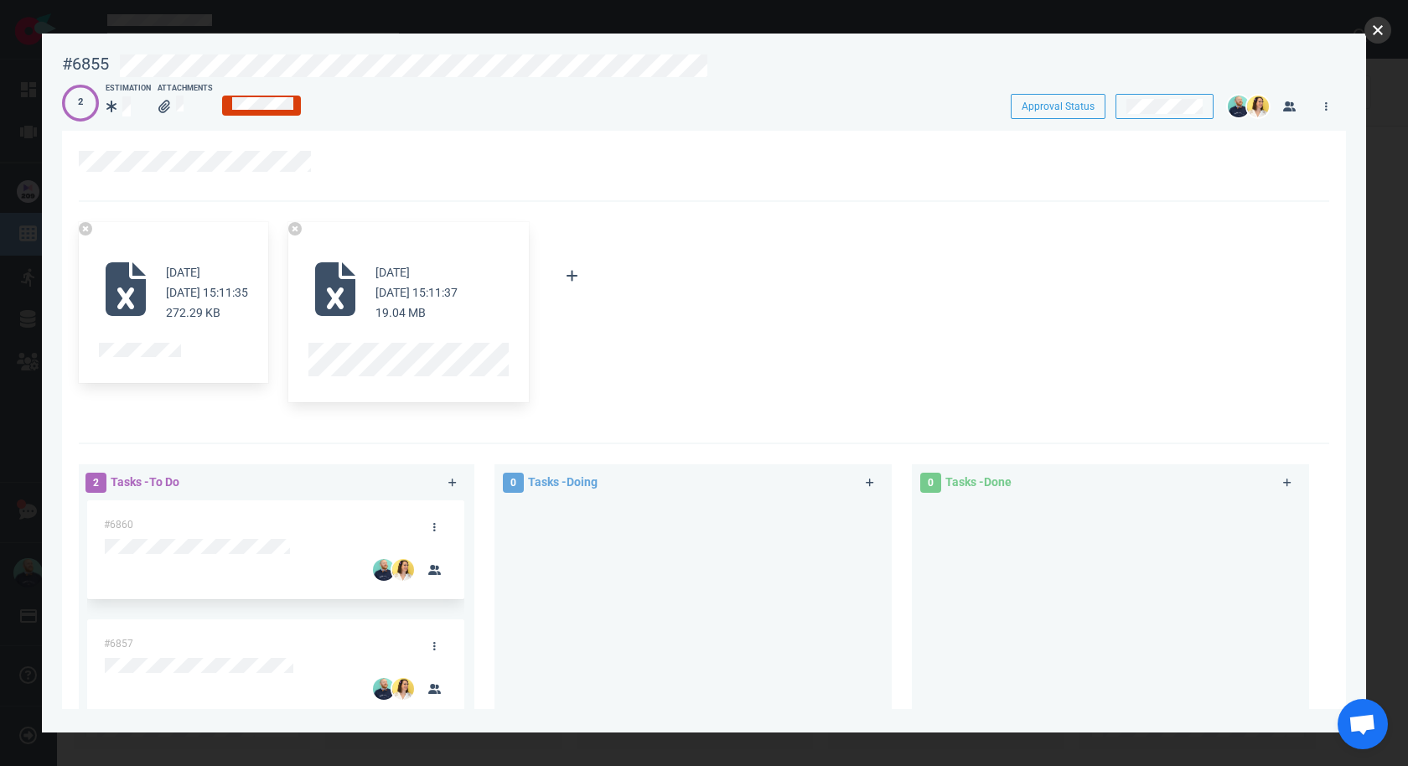
click at [1377, 23] on button "close" at bounding box center [1377, 30] width 27 height 27
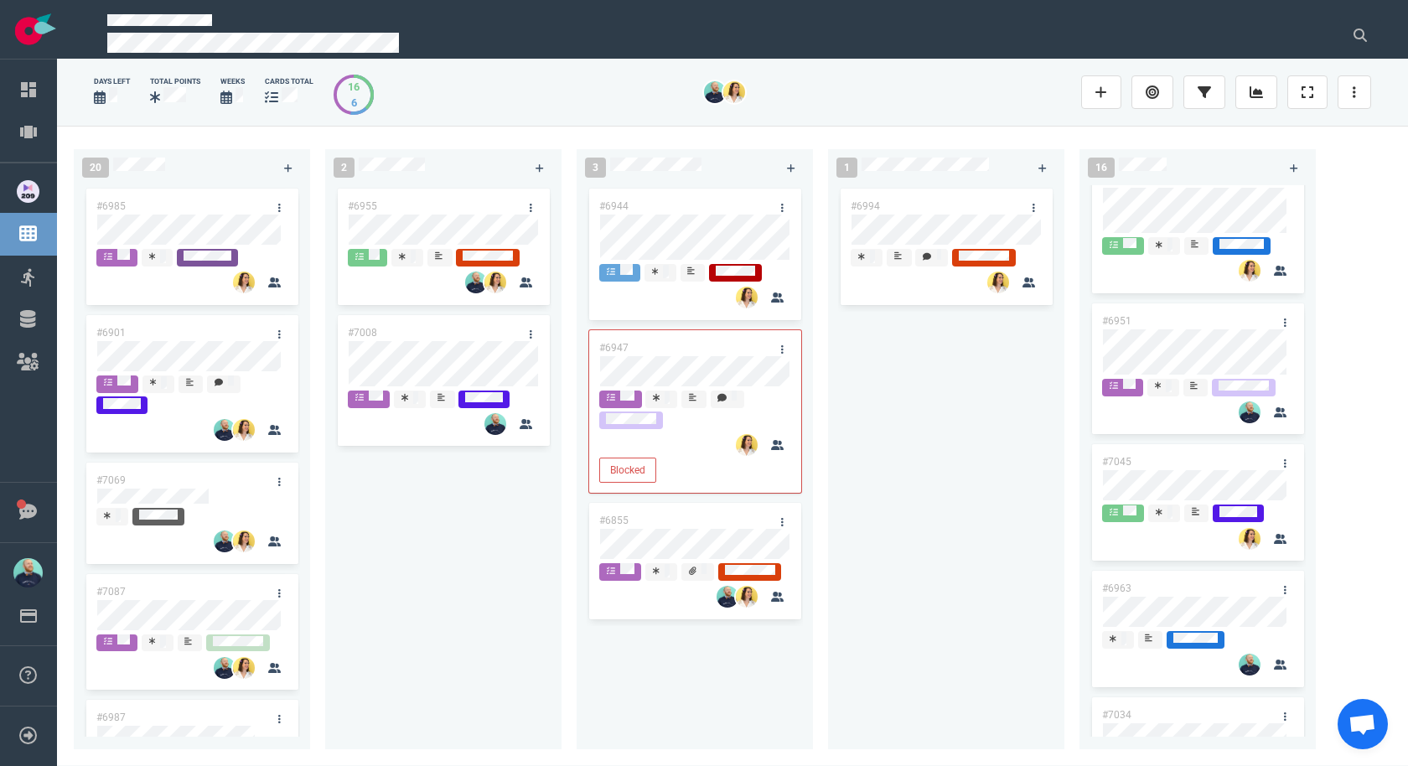
click at [881, 444] on div "#6994" at bounding box center [946, 457] width 216 height 545
click at [426, 568] on div "#6955 #7008" at bounding box center [443, 457] width 216 height 545
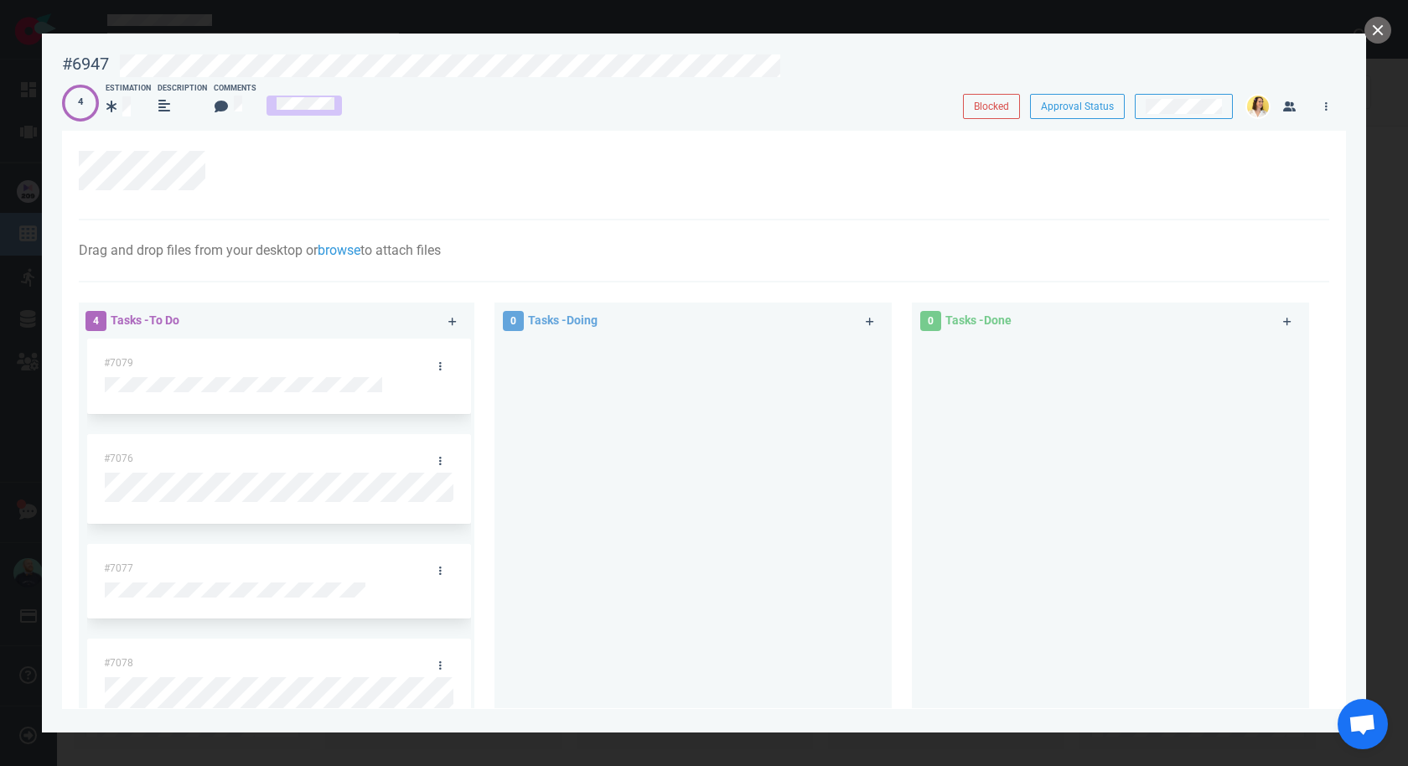
click at [586, 457] on div at bounding box center [692, 516] width 377 height 356
click at [1378, 36] on button "close" at bounding box center [1377, 30] width 27 height 27
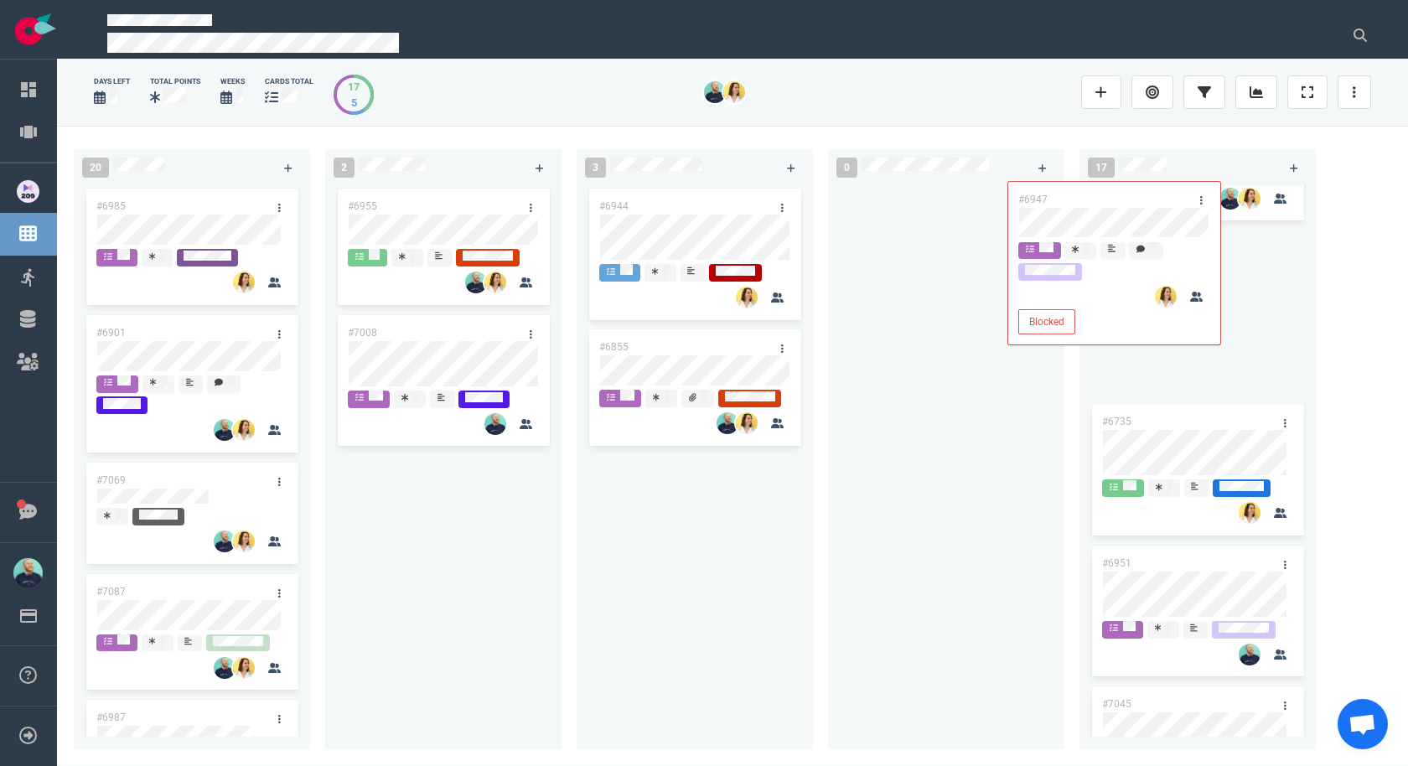
scroll to position [290, 0]
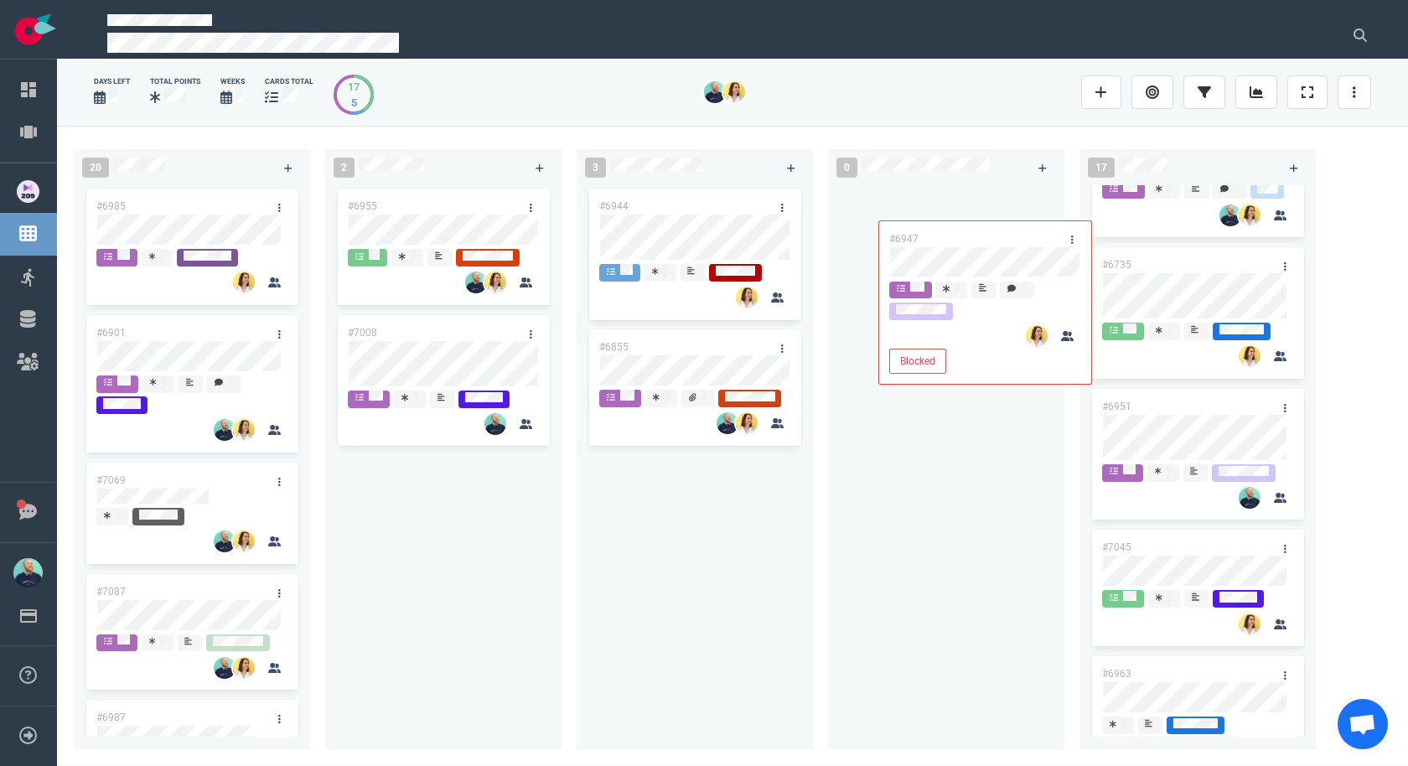
drag, startPoint x: 862, startPoint y: 314, endPoint x: 905, endPoint y: 379, distance: 77.4
click at [972, 281] on div "20 #6985 #6901 #7069 #7087 #6987 #6925 #6922 #7091 2 #6955 #7008 3 #6944 #6947 …" at bounding box center [732, 445] width 1351 height 639
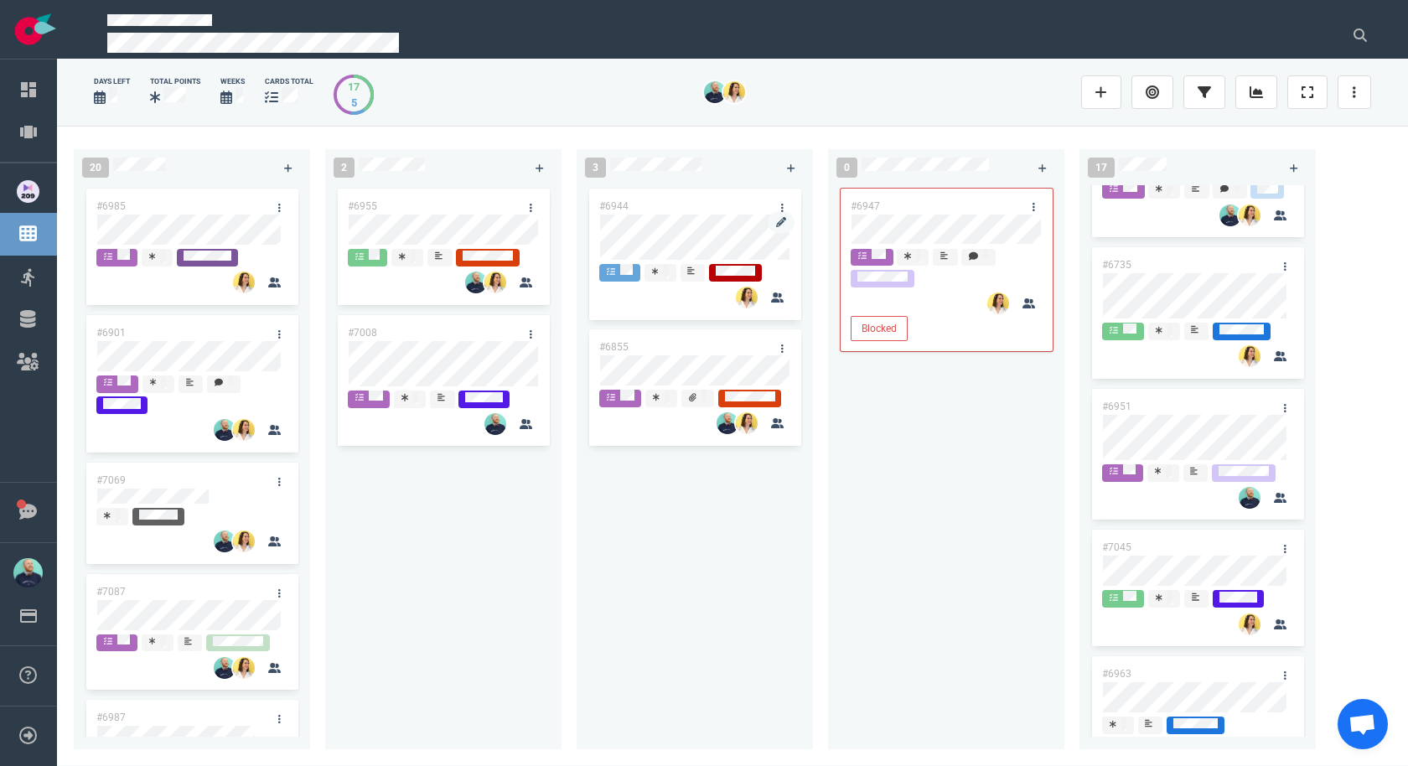
drag, startPoint x: 893, startPoint y: 412, endPoint x: 758, endPoint y: 261, distance: 203.0
click at [879, 396] on div at bounding box center [946, 457] width 216 height 545
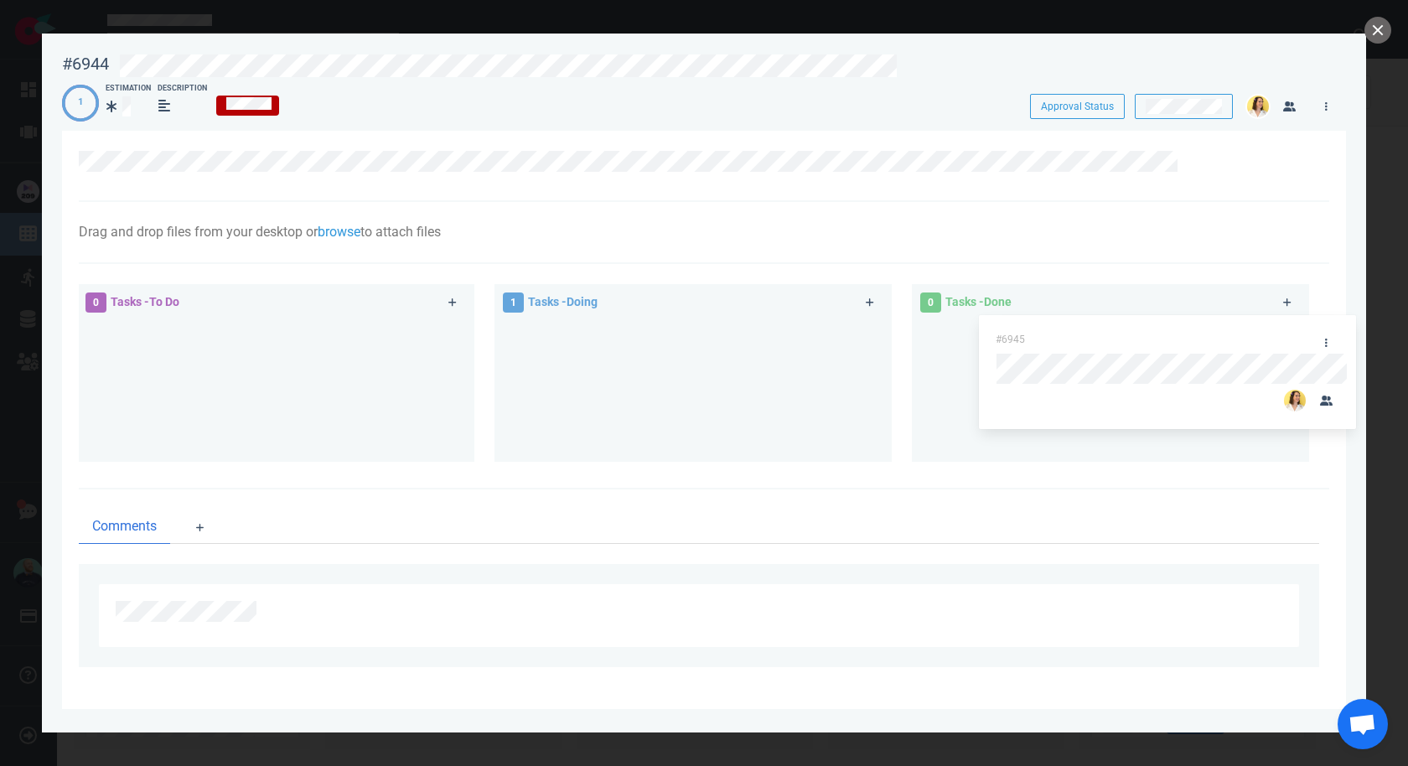
drag, startPoint x: 602, startPoint y: 334, endPoint x: 1068, endPoint y: 337, distance: 465.8
click at [1068, 337] on div "0 Tasks - To Do 1 Tasks - Doing #6945 #6945 0 Tasks - Done" at bounding box center [699, 376] width 1260 height 204
click at [1372, 34] on button "close" at bounding box center [1377, 30] width 27 height 27
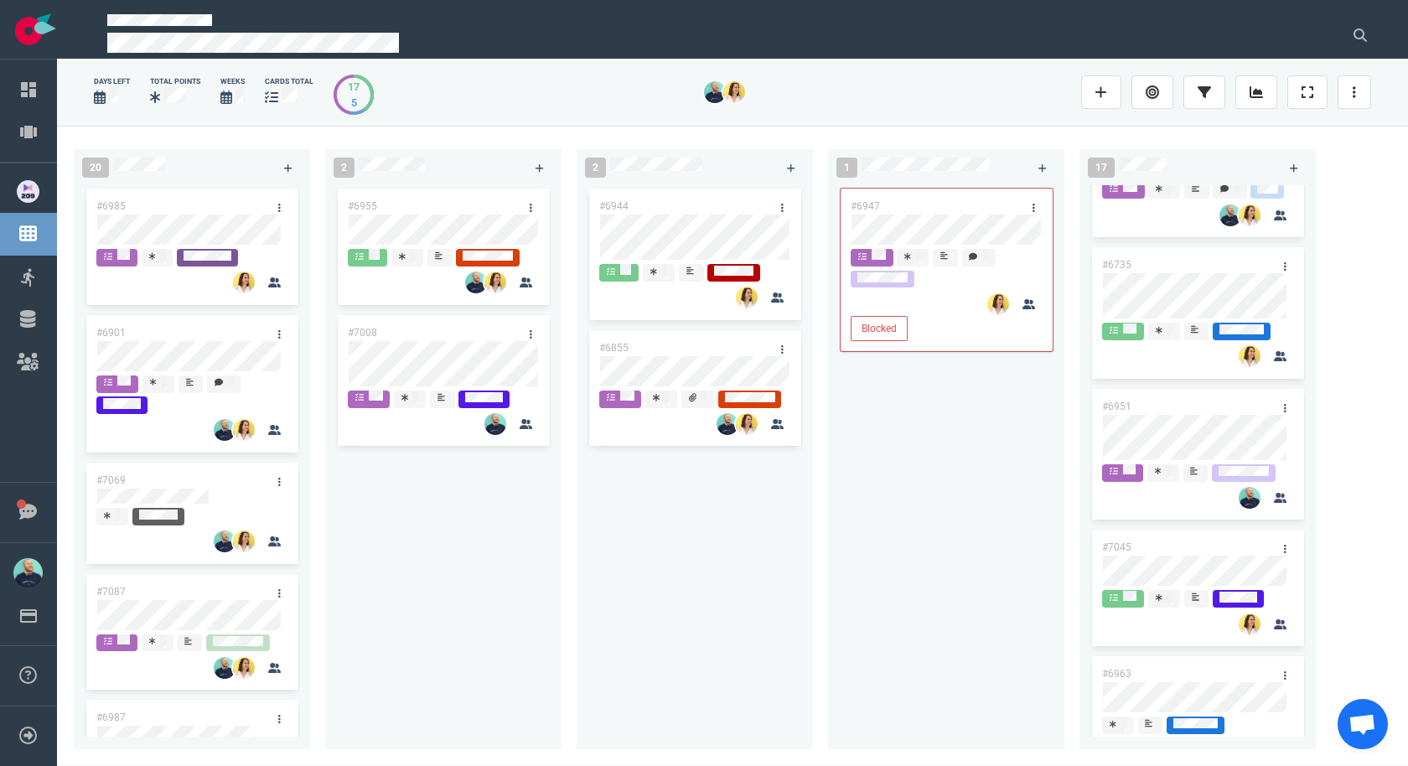
click at [921, 393] on div "#6947 Blocked" at bounding box center [946, 457] width 216 height 545
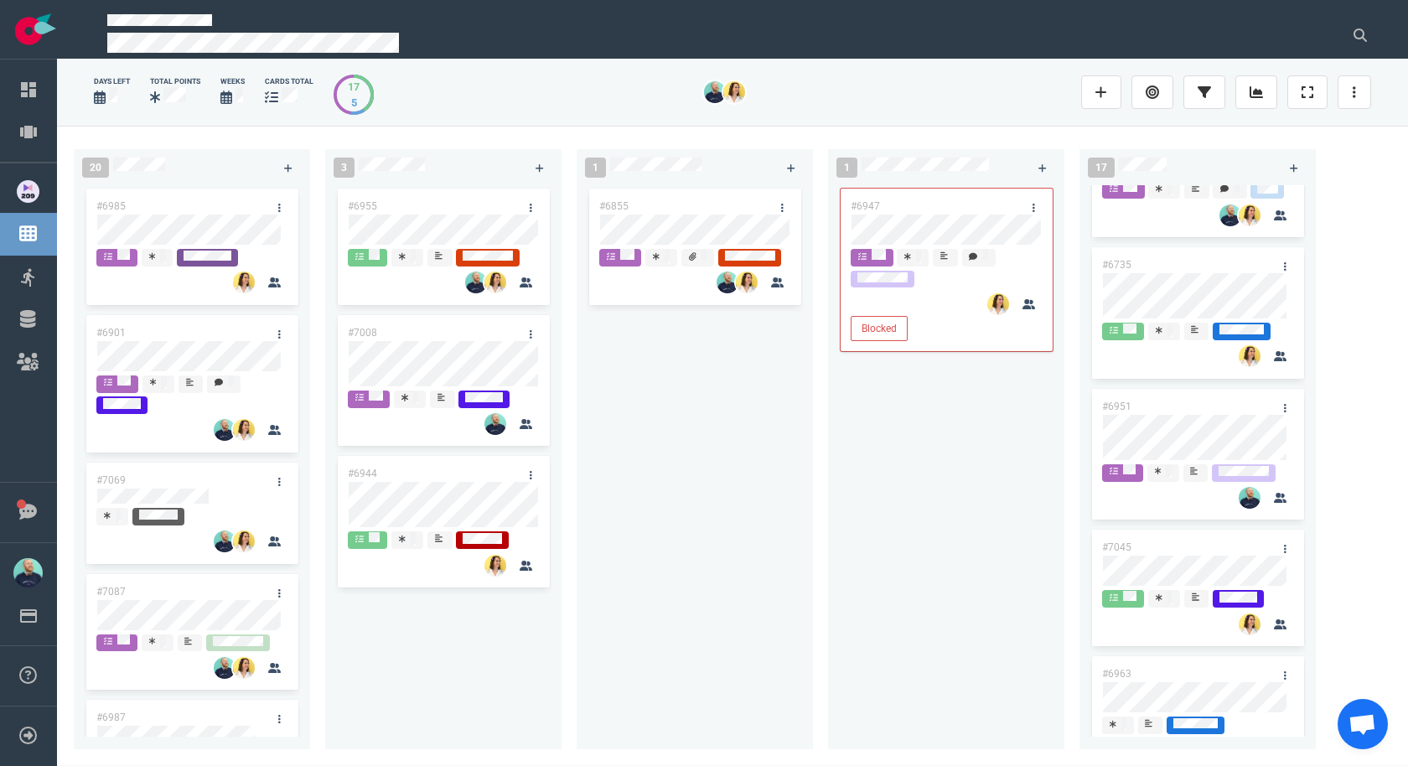
click at [643, 457] on div "#6855" at bounding box center [694, 457] width 216 height 545
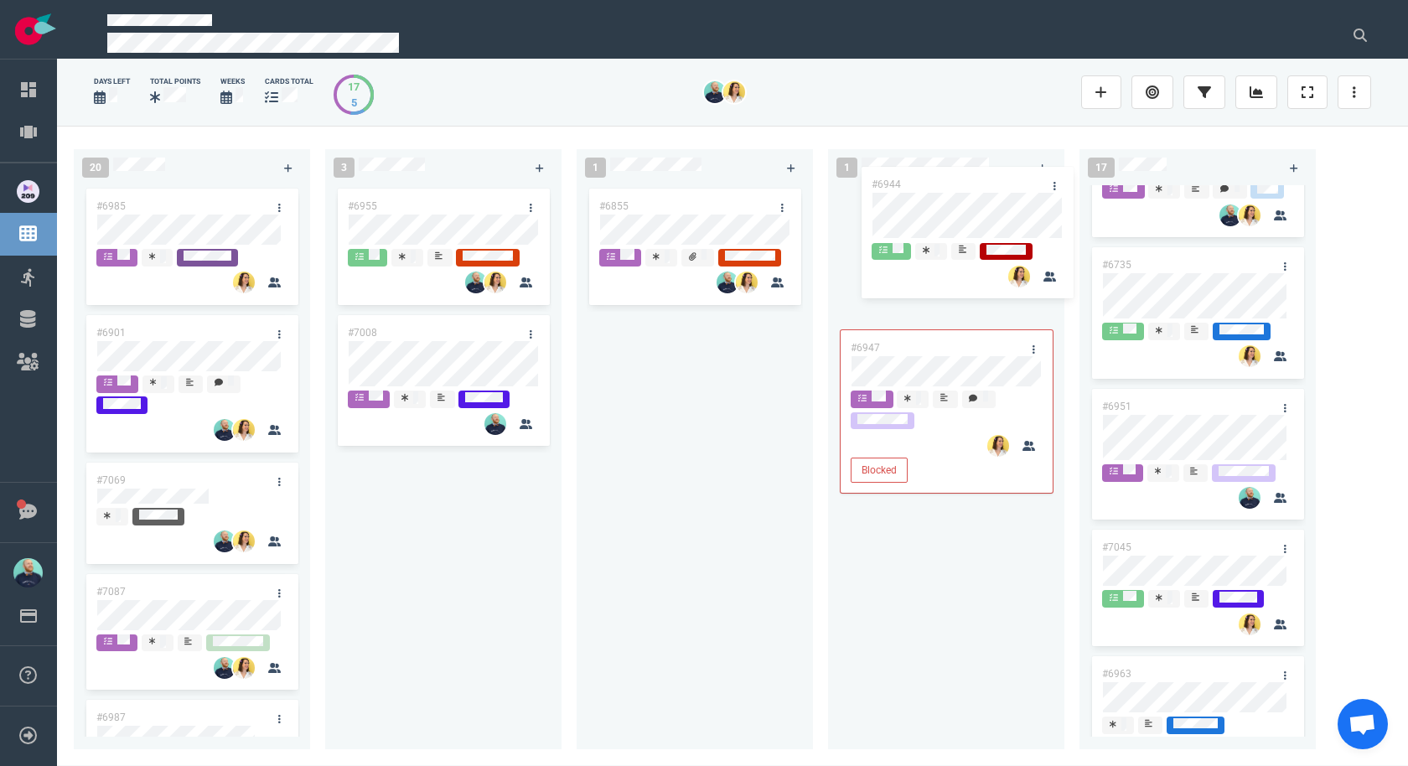
drag, startPoint x: 436, startPoint y: 481, endPoint x: 943, endPoint y: 185, distance: 587.6
click at [943, 183] on div "20 #6985 #6901 #7069 #7087 #6987 #6925 #6922 #7091 3 #6955 #7008 #6944 #6944 1 …" at bounding box center [732, 445] width 1351 height 639
click at [805, 396] on div "#6855" at bounding box center [694, 460] width 236 height 551
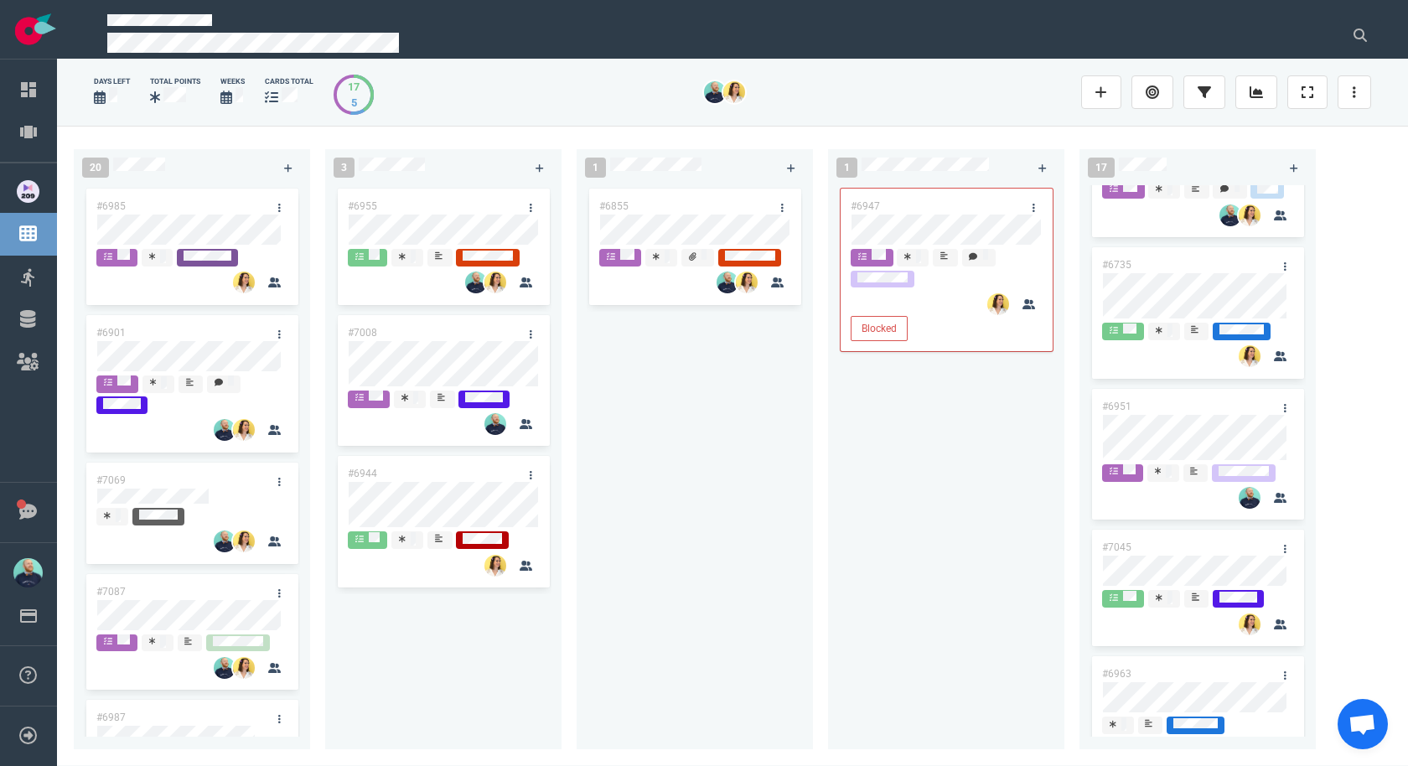
click at [818, 516] on div "1 #6855" at bounding box center [701, 445] width 251 height 613
click at [726, 426] on div "#6855" at bounding box center [694, 457] width 216 height 545
click at [772, 475] on div "#6855" at bounding box center [694, 457] width 216 height 545
click at [671, 407] on div "#6855" at bounding box center [694, 457] width 216 height 545
click at [730, 401] on div "#6855" at bounding box center [694, 457] width 216 height 545
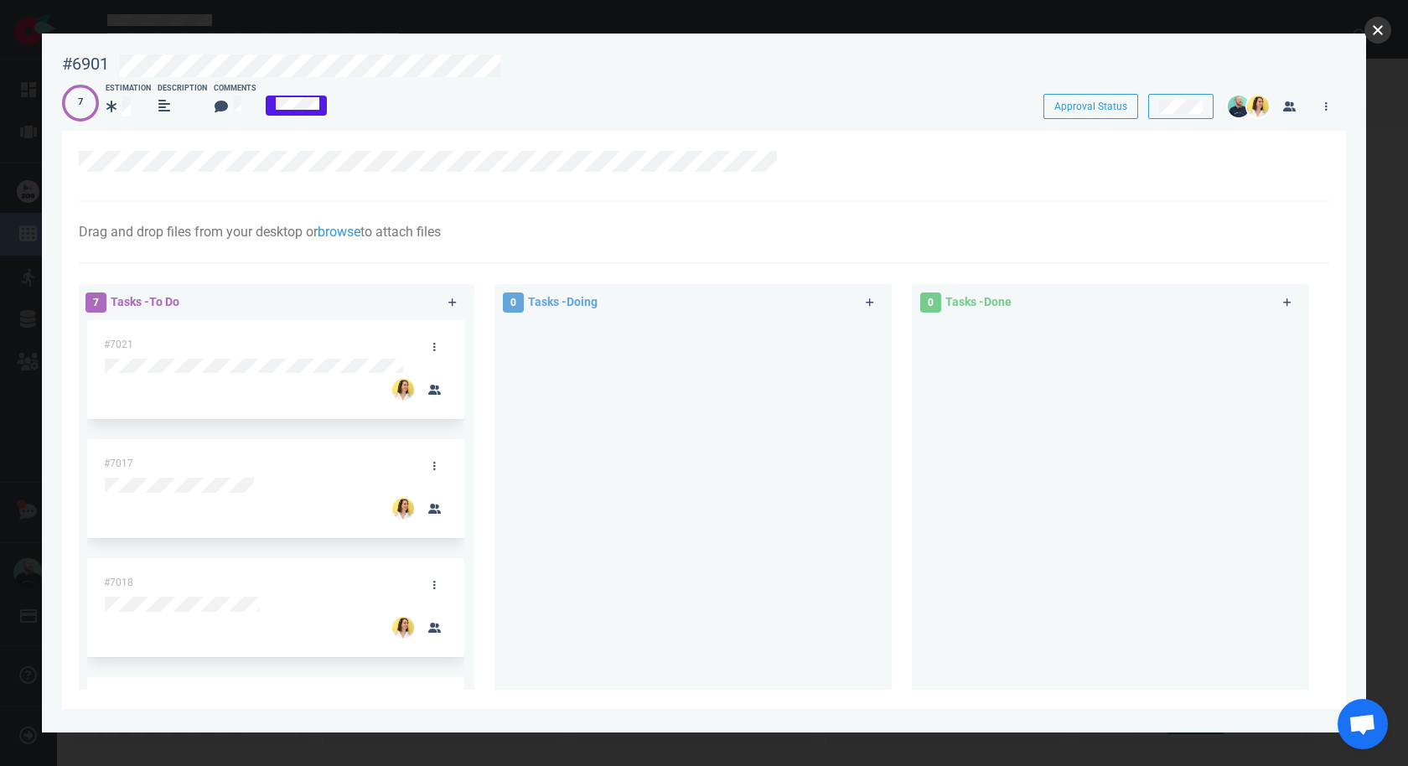
click at [1374, 24] on button "close" at bounding box center [1377, 30] width 27 height 27
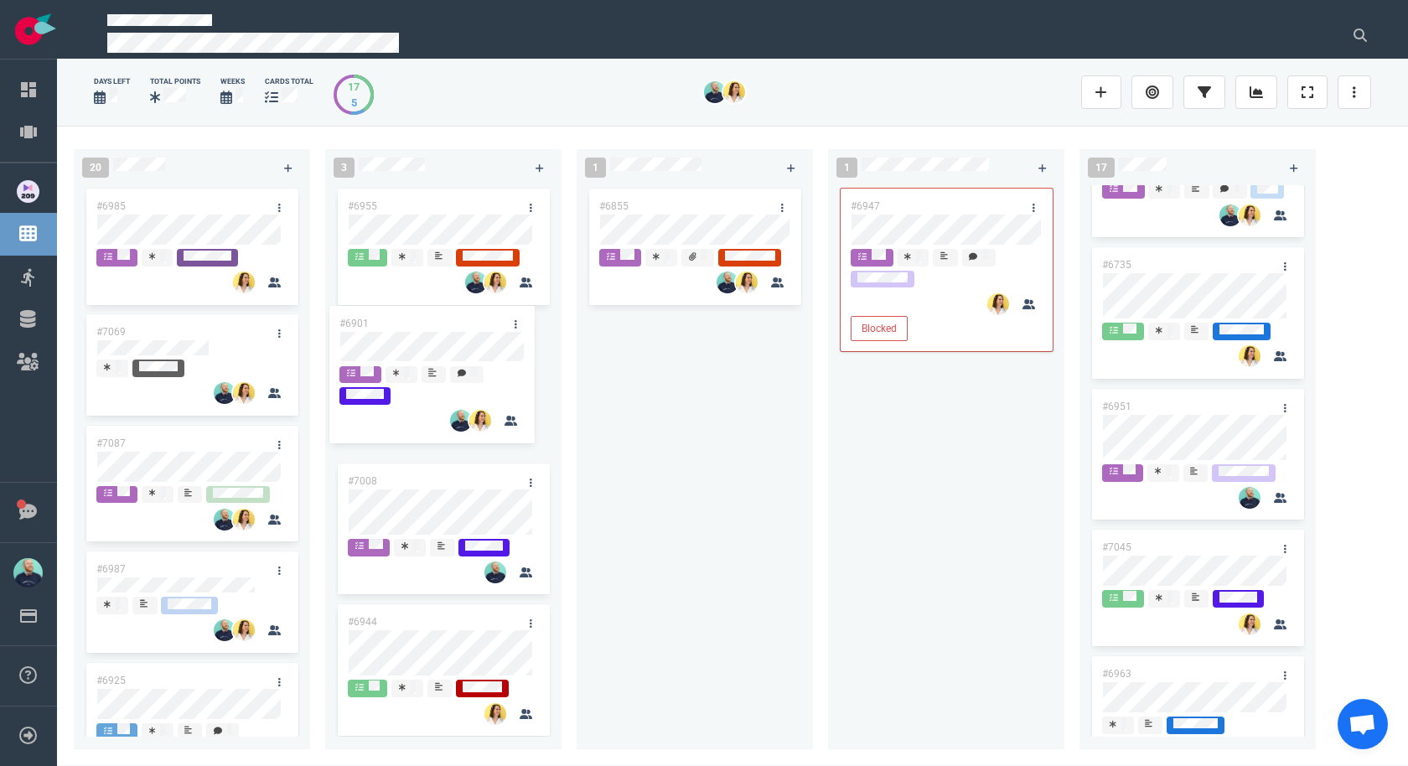
click at [394, 344] on div "20 #6985 #6901 #7069 #7087 #6987 #6925 #6922 #7091 #6901 3 #6955 #7008 #6944 1 …" at bounding box center [732, 445] width 1351 height 639
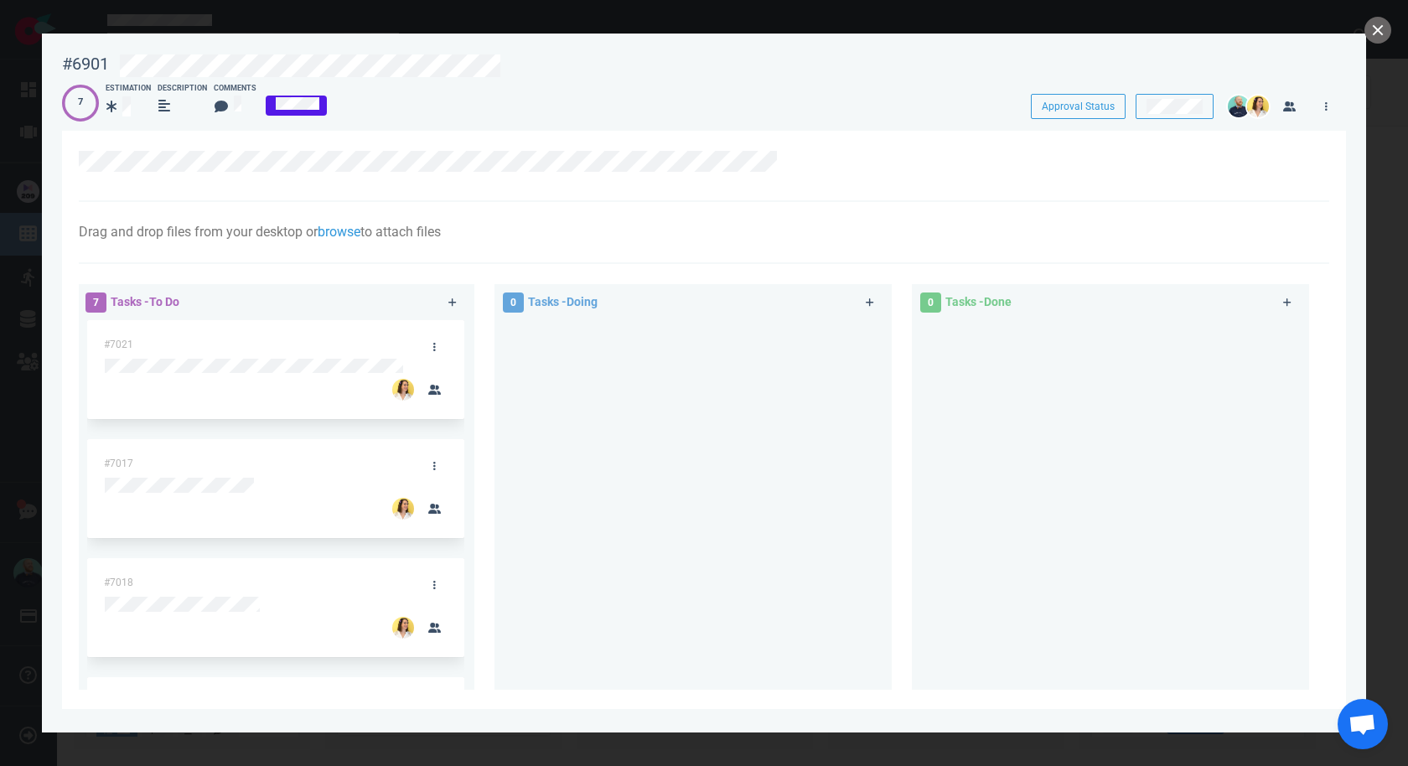
drag, startPoint x: 638, startPoint y: 508, endPoint x: 610, endPoint y: 499, distance: 29.7
click at [638, 508] on div at bounding box center [692, 498] width 377 height 356
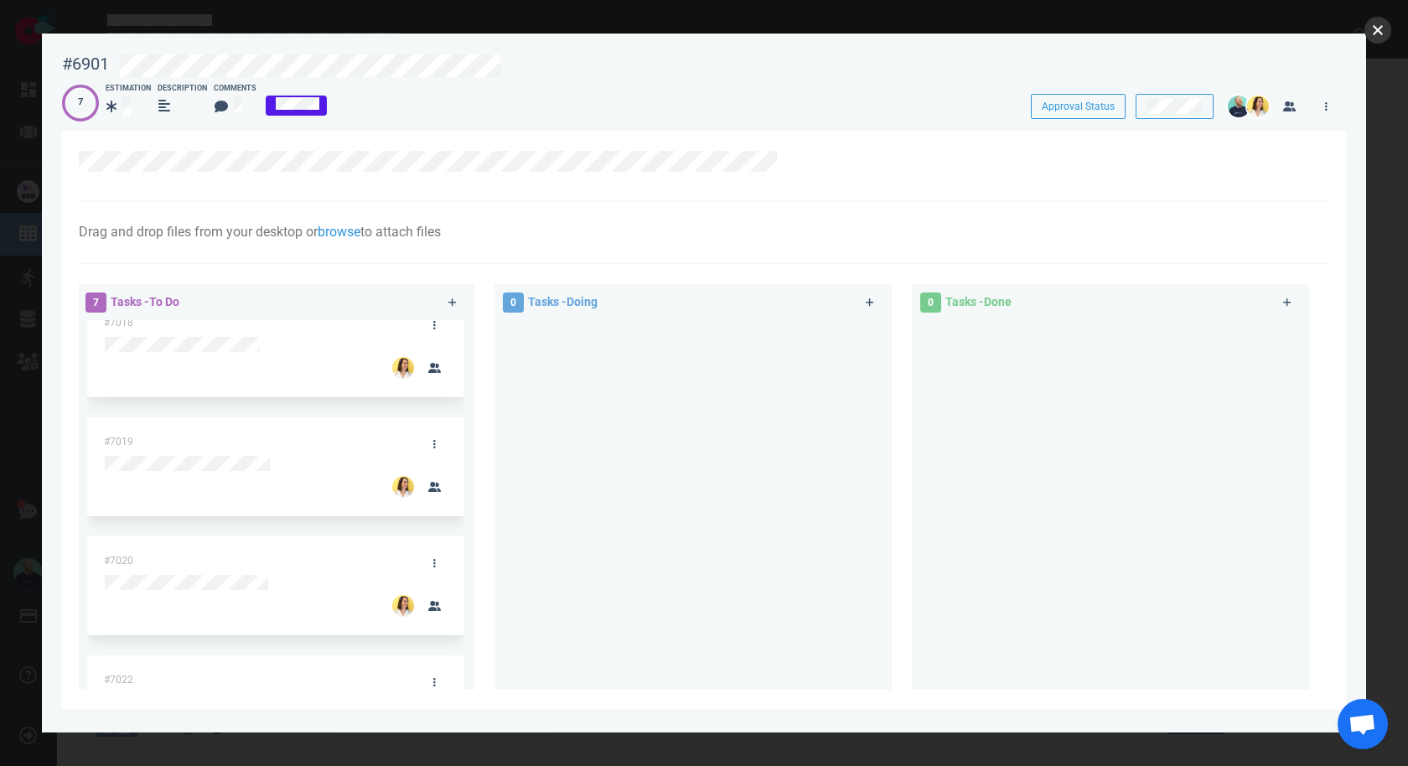
click at [1383, 27] on button "close" at bounding box center [1377, 30] width 27 height 27
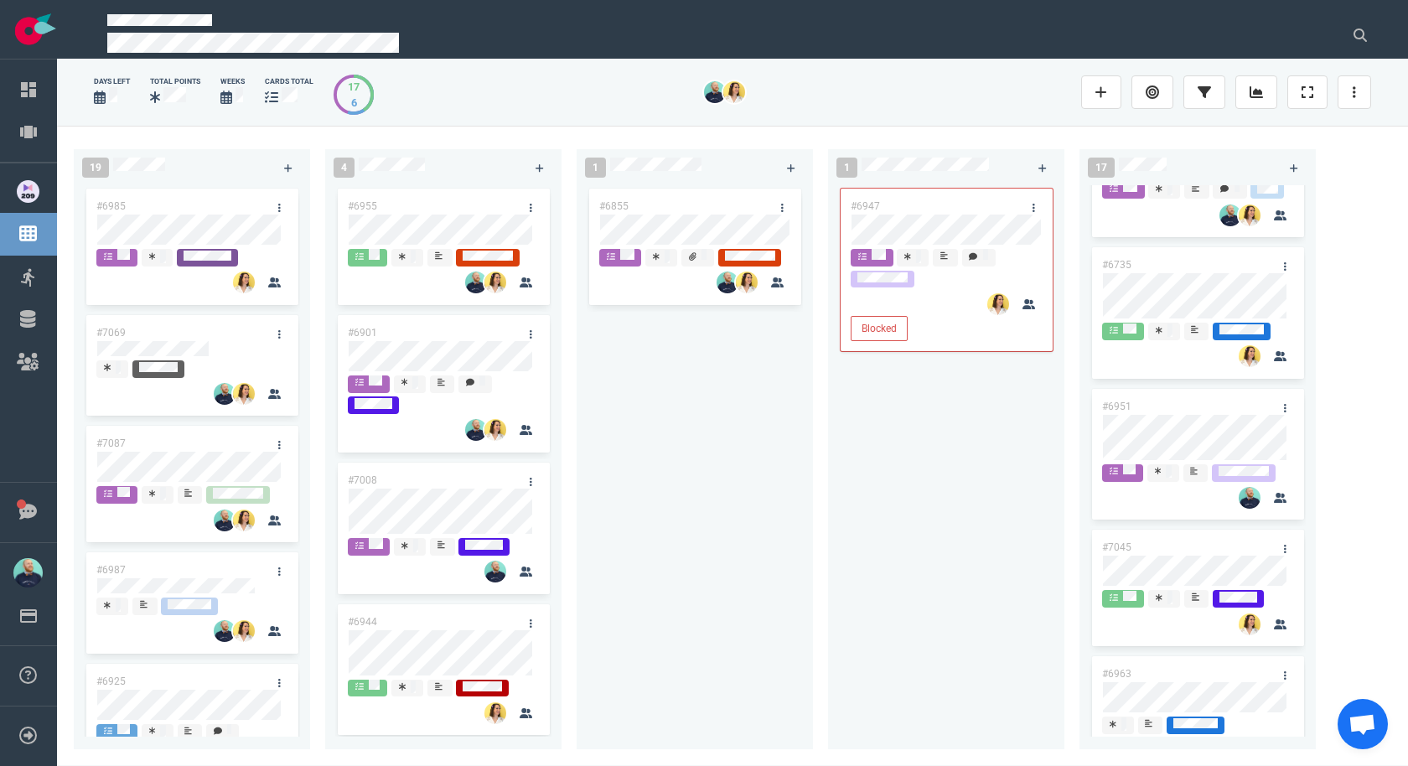
click at [663, 441] on div "#6855" at bounding box center [694, 457] width 216 height 545
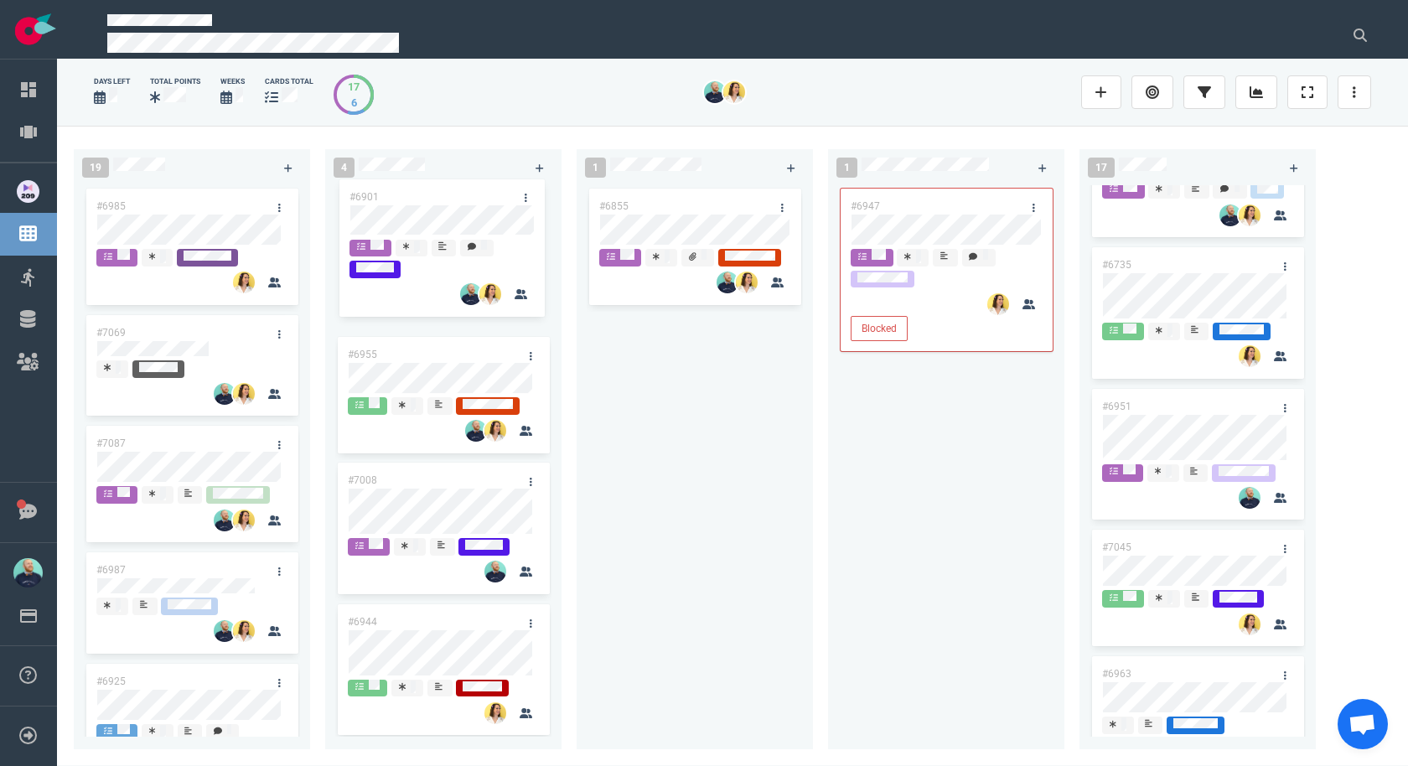
drag, startPoint x: 394, startPoint y: 149, endPoint x: 396, endPoint y: 193, distance: 43.6
click at [396, 193] on div "#6955 #6901 #7008 #6944 #6901" at bounding box center [443, 457] width 216 height 545
click at [721, 425] on div "#6855" at bounding box center [694, 457] width 216 height 545
click at [693, 581] on div "#6855" at bounding box center [694, 457] width 216 height 545
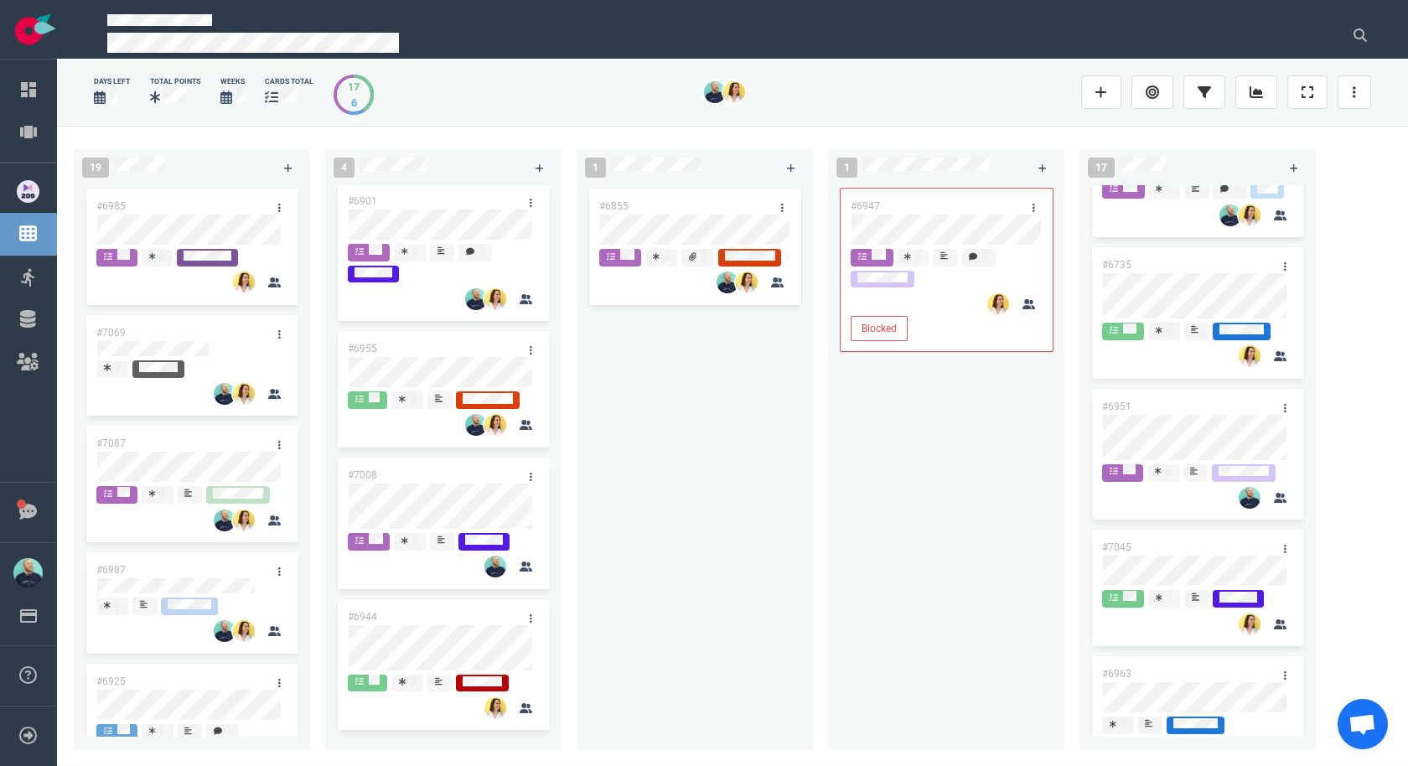
click at [875, 476] on div "#6947 Blocked" at bounding box center [946, 457] width 216 height 545
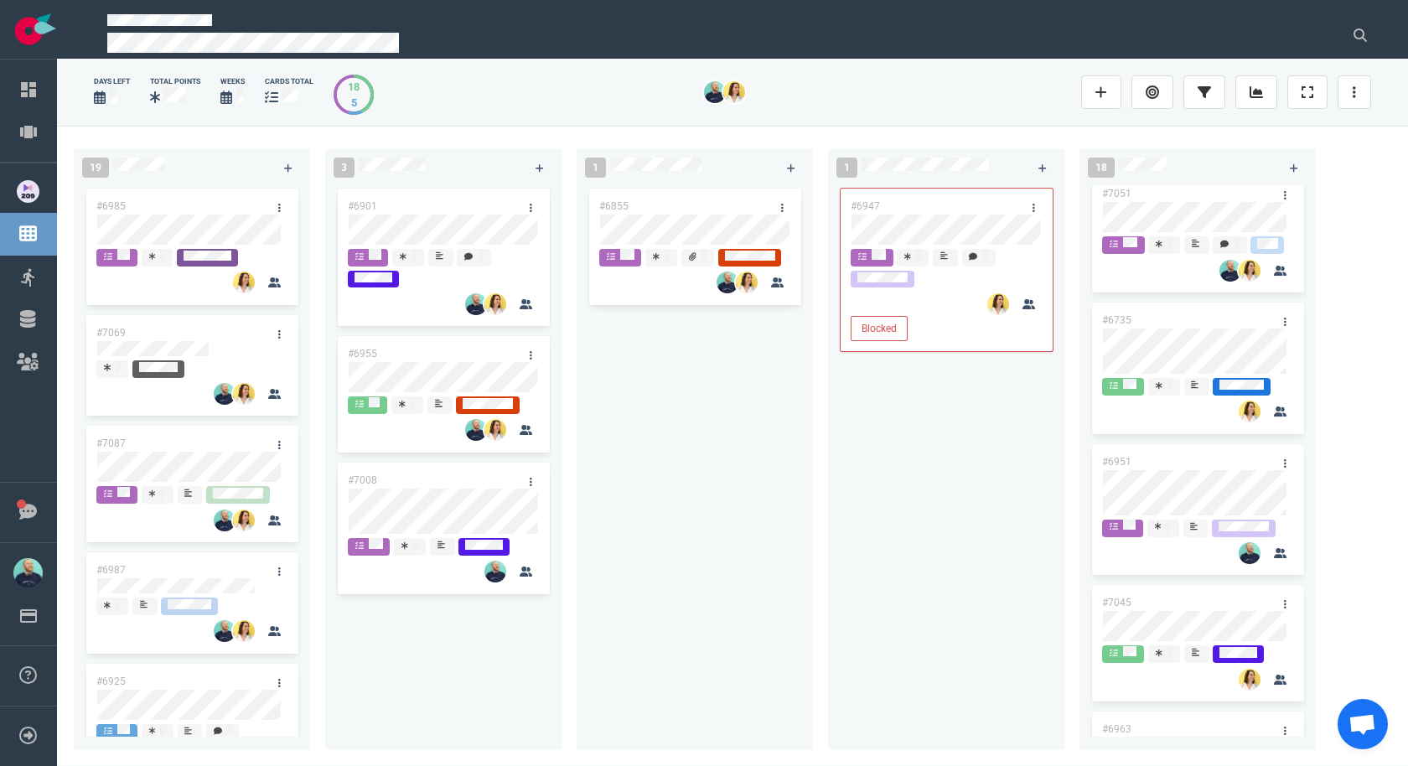
scroll to position [345, 0]
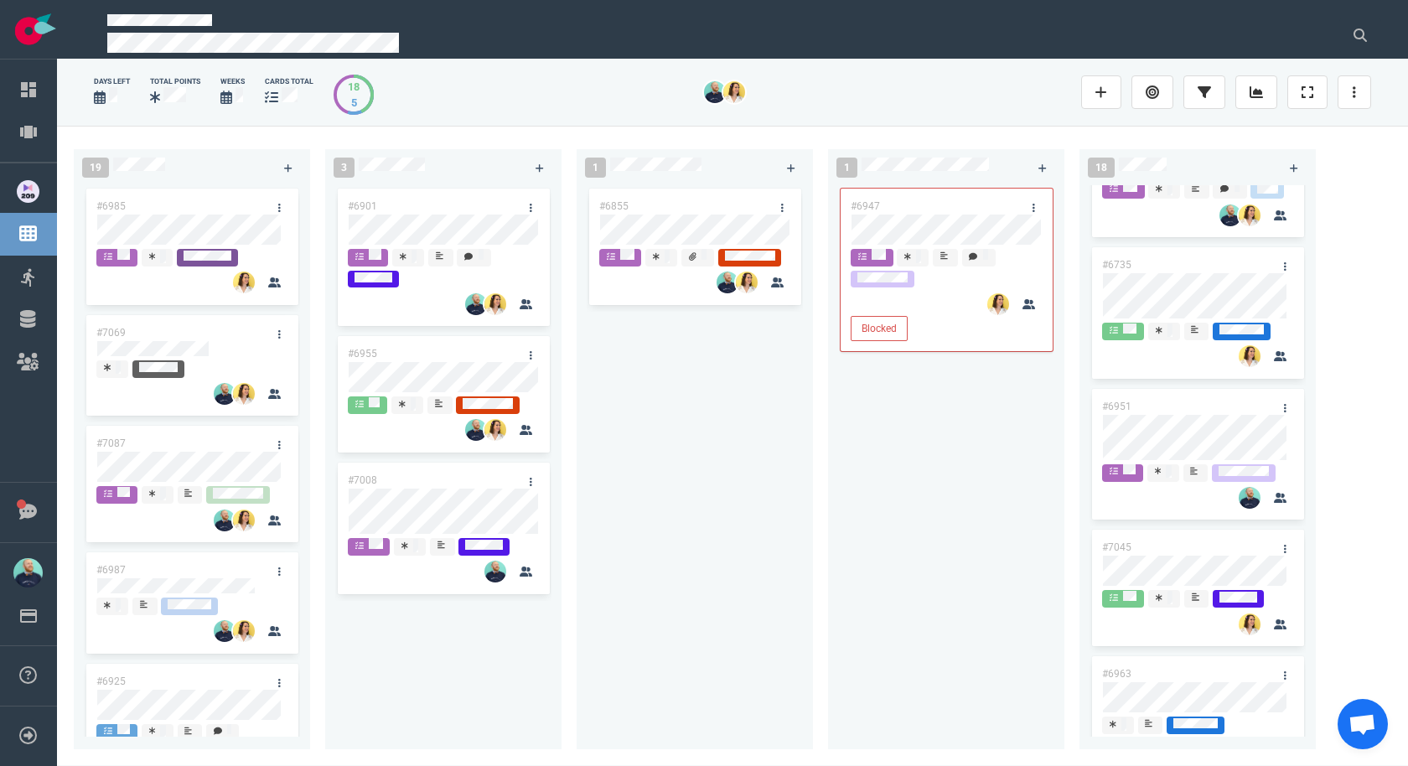
click at [694, 490] on div "#6855" at bounding box center [694, 457] width 216 height 545
click at [726, 445] on div "#6855" at bounding box center [694, 457] width 216 height 545
click at [700, 431] on div "#6855" at bounding box center [694, 457] width 216 height 545
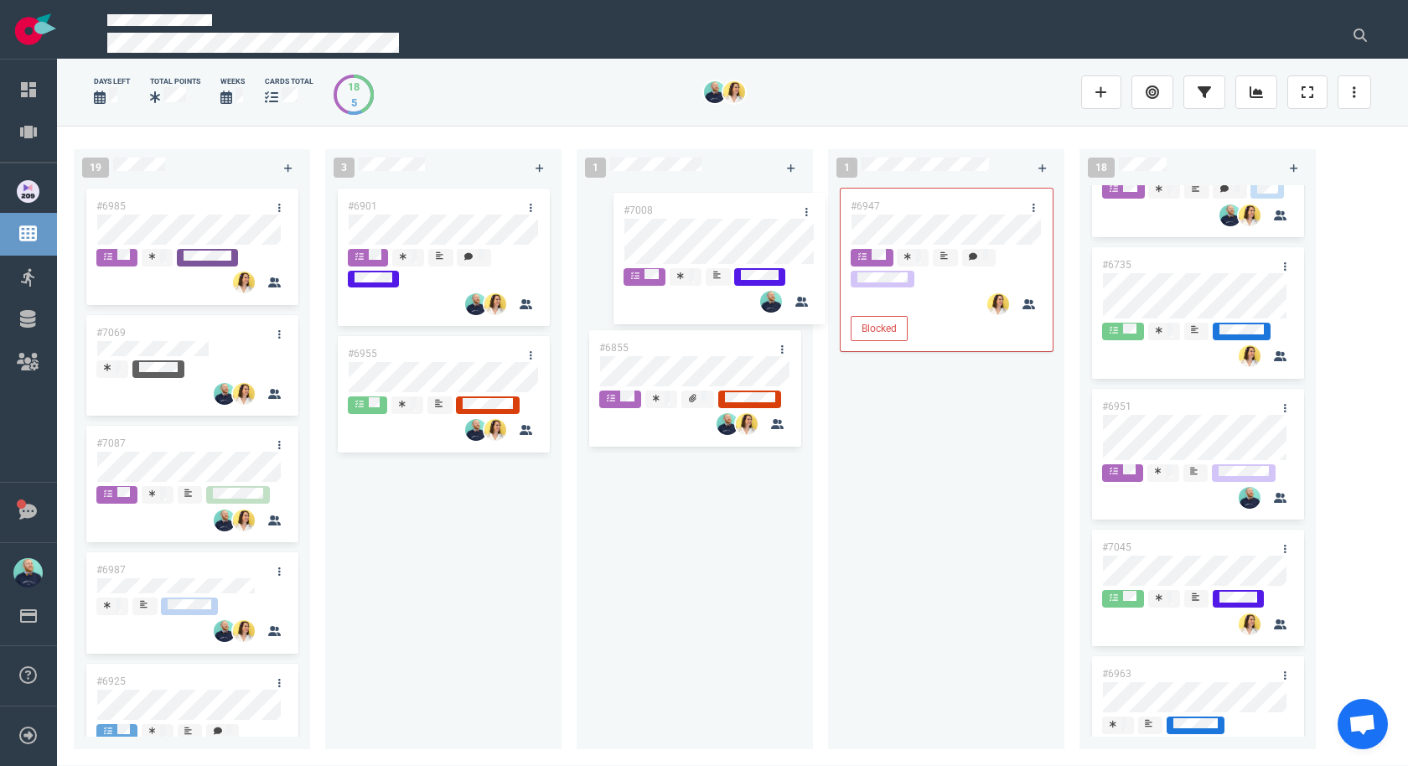
click at [716, 234] on div "19 #6985 #7069 #7087 #6987 #6925 #6922 #7091 #6930 #6662 #6934 #6912 #6918 #704…" at bounding box center [732, 445] width 1351 height 639
click at [700, 458] on div "#6855" at bounding box center [694, 457] width 216 height 545
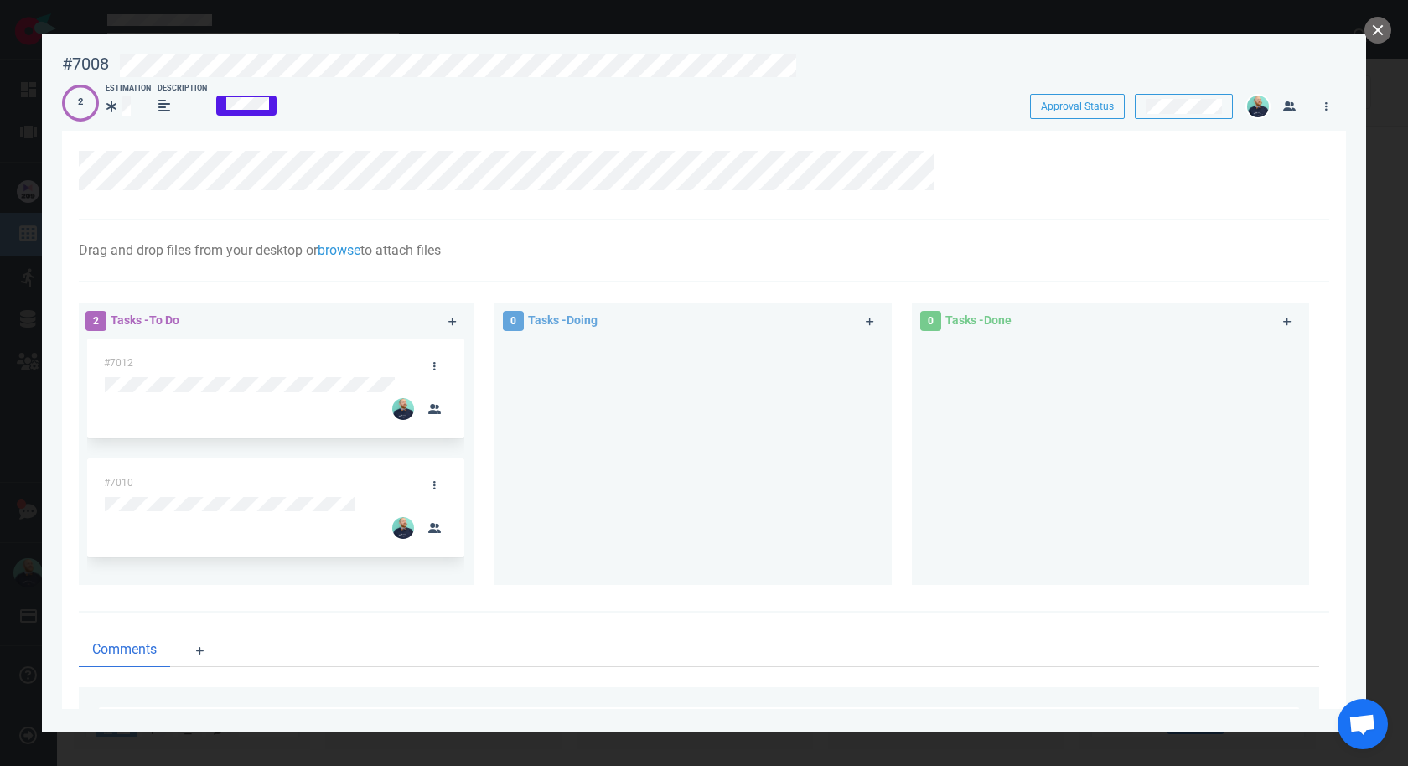
click at [610, 416] on div at bounding box center [692, 454] width 377 height 232
click at [643, 453] on div at bounding box center [692, 454] width 377 height 232
click at [675, 437] on div at bounding box center [692, 454] width 377 height 232
click at [632, 480] on div at bounding box center [692, 454] width 377 height 232
click at [697, 458] on div at bounding box center [692, 454] width 377 height 232
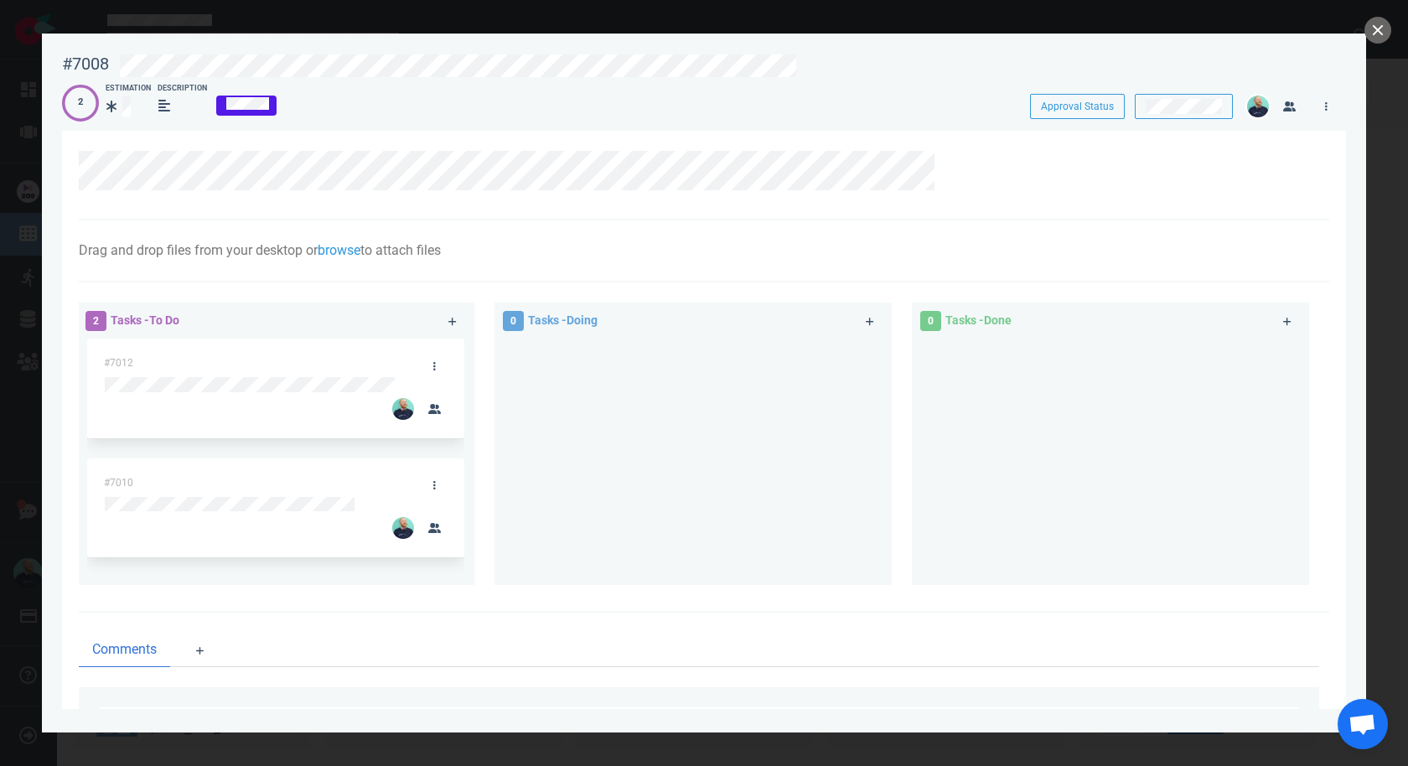
click at [586, 447] on div at bounding box center [692, 454] width 377 height 232
click at [633, 460] on div at bounding box center [692, 454] width 377 height 232
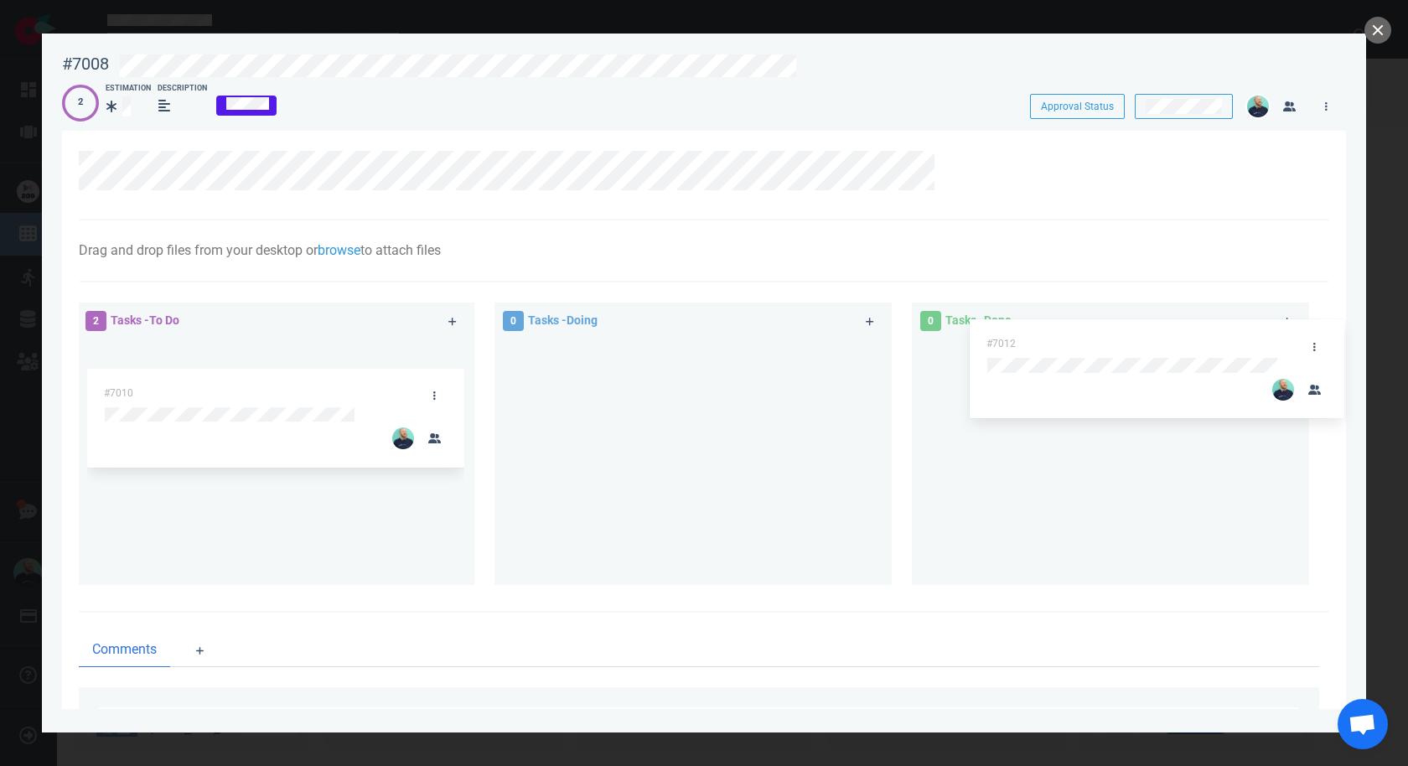
drag, startPoint x: 216, startPoint y: 363, endPoint x: 1098, endPoint y: 343, distance: 882.5
click at [1098, 343] on div "2 Tasks - To Do #7012 #7010 #7012 0 Tasks - Doing 0 Tasks - Done" at bounding box center [699, 445] width 1260 height 307
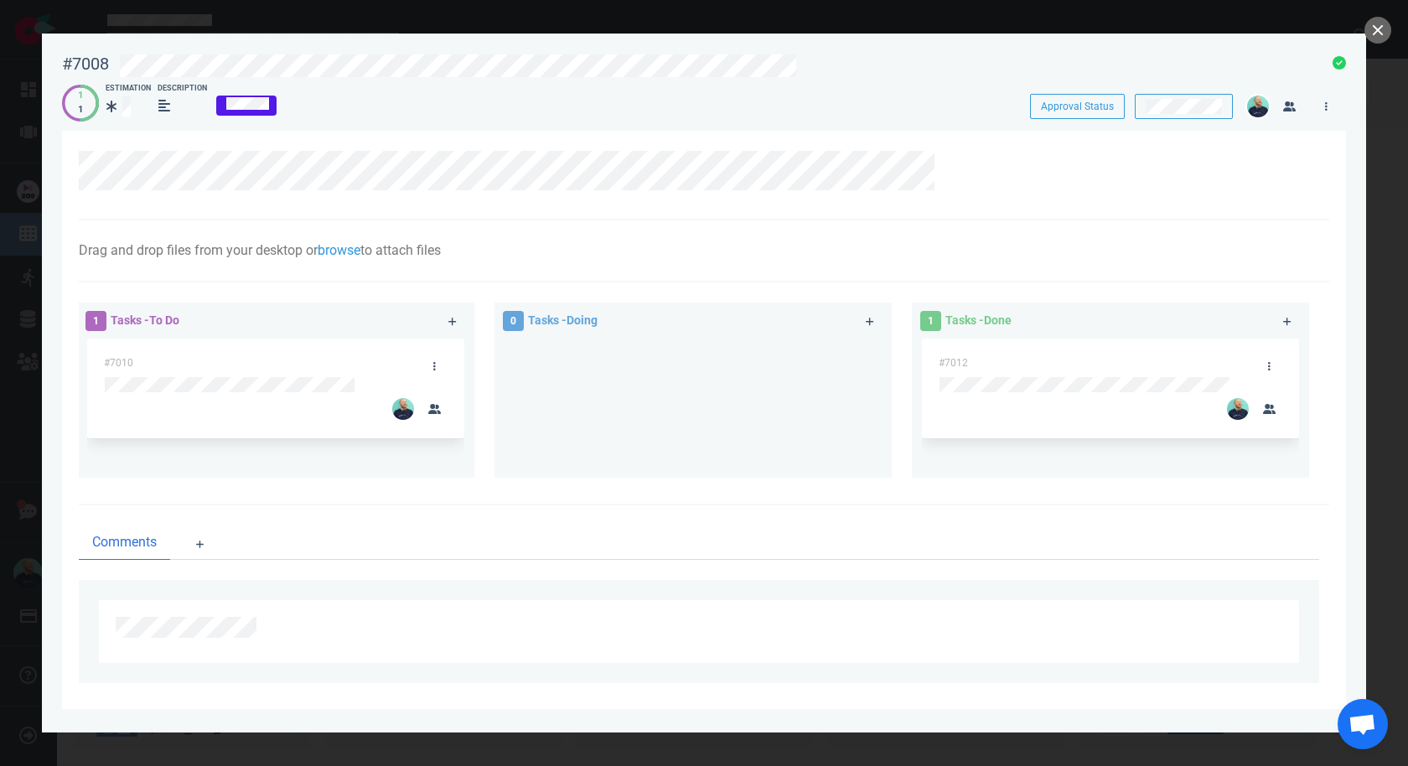
click at [528, 432] on div at bounding box center [692, 401] width 377 height 126
click at [1377, 30] on button "close" at bounding box center [1377, 30] width 27 height 27
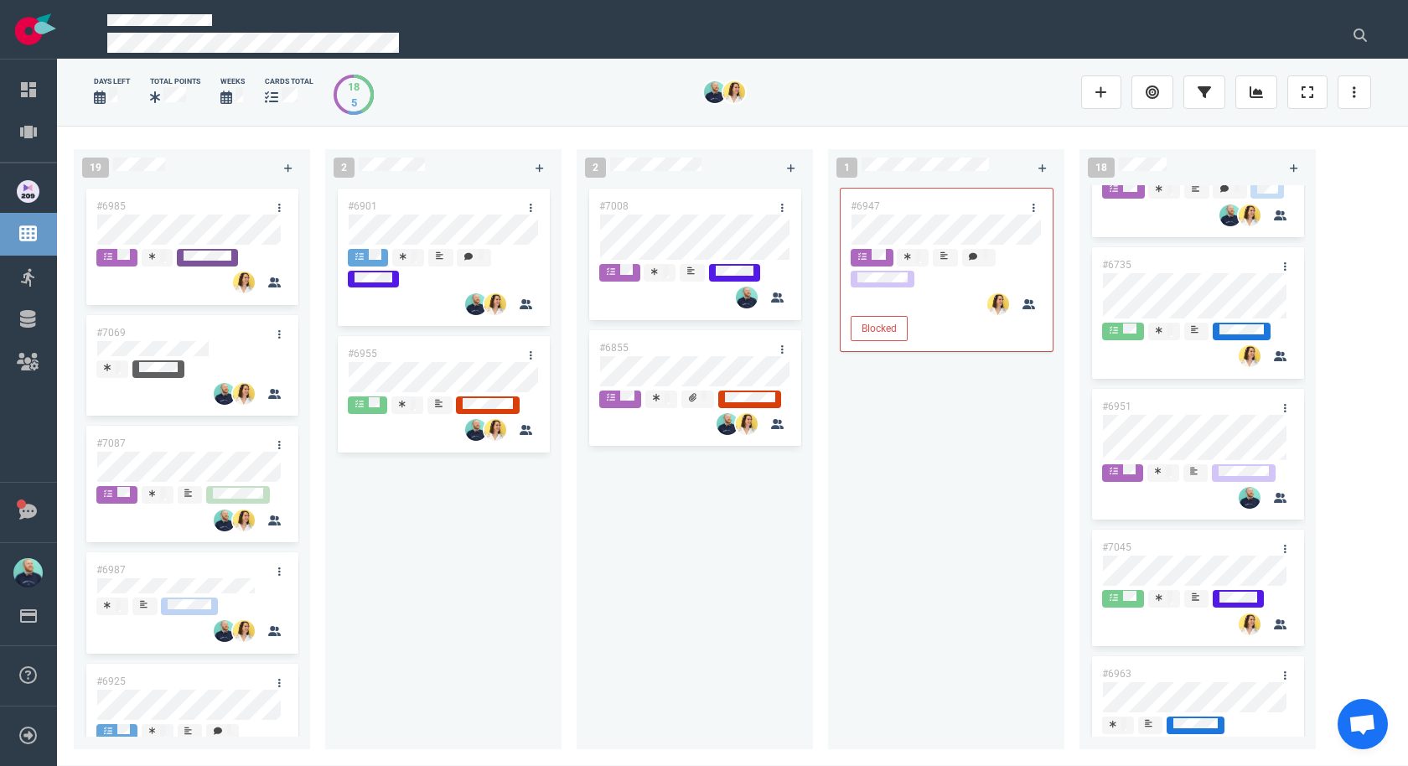
click at [630, 637] on div "#7008 #6855" at bounding box center [694, 457] width 216 height 545
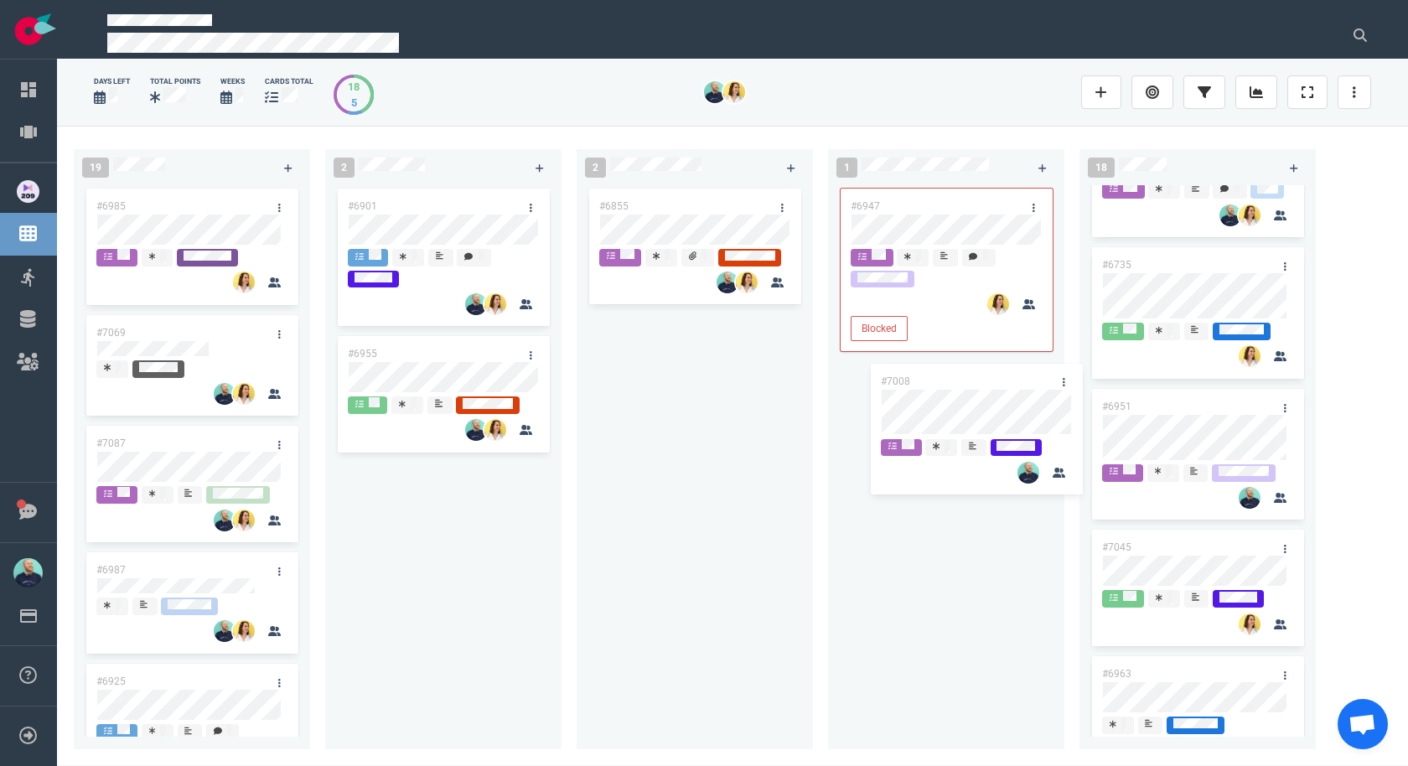
drag, startPoint x: 671, startPoint y: 207, endPoint x: 965, endPoint y: 414, distance: 359.6
click at [955, 382] on div "19 #6985 #7069 #7087 #6987 #6925 #6922 #7091 #6930 #6662 #6934 #6912 #6918 #704…" at bounding box center [732, 445] width 1351 height 639
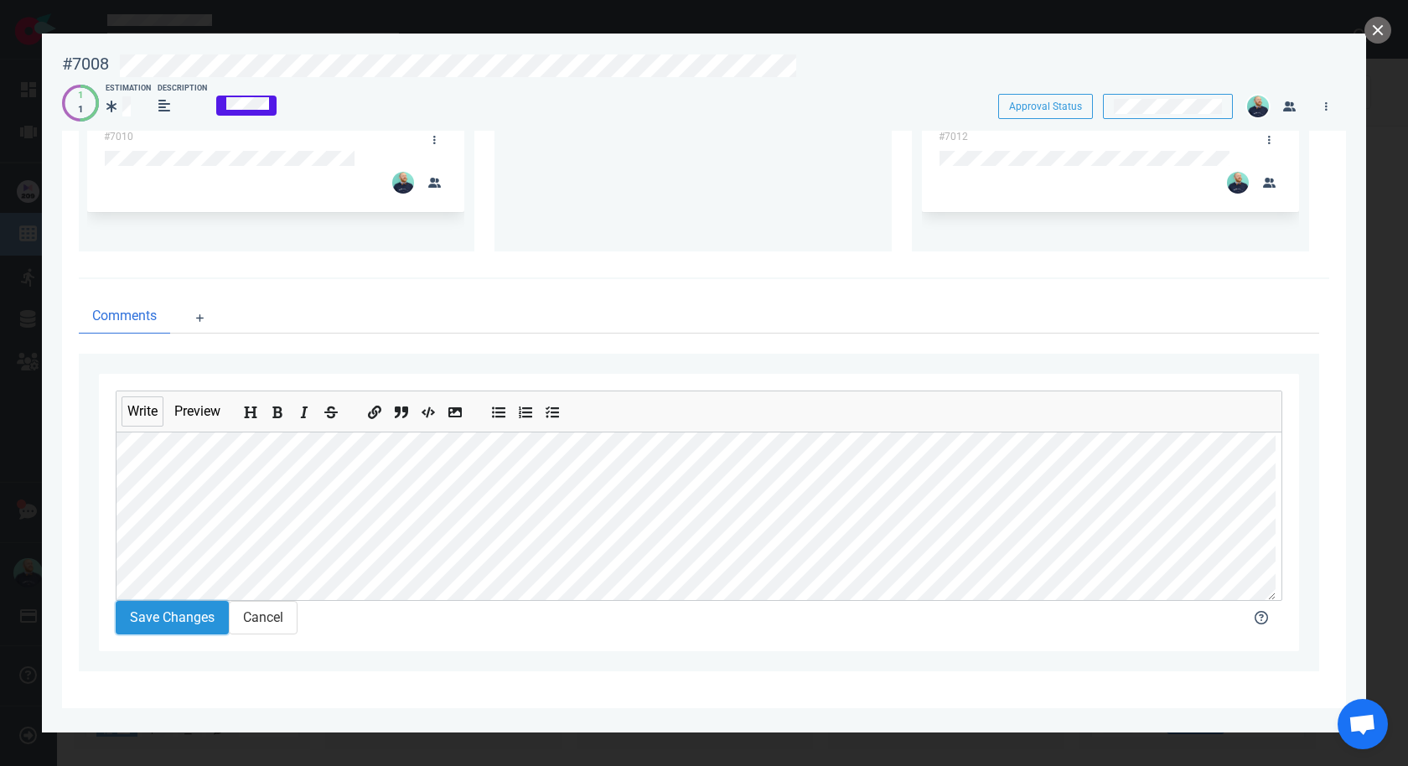
click at [209, 609] on button "Save Changes" at bounding box center [172, 618] width 113 height 34
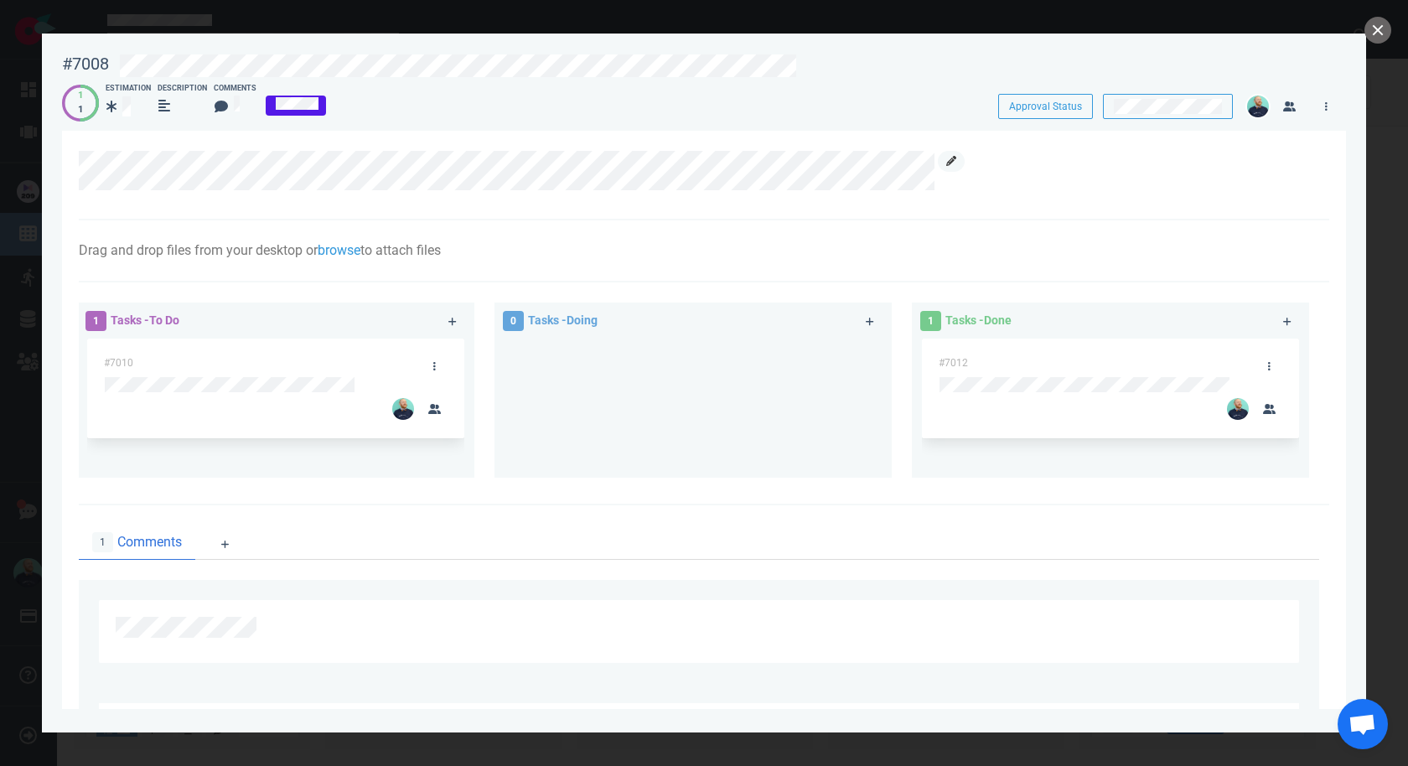
click at [947, 155] on link at bounding box center [951, 161] width 27 height 21
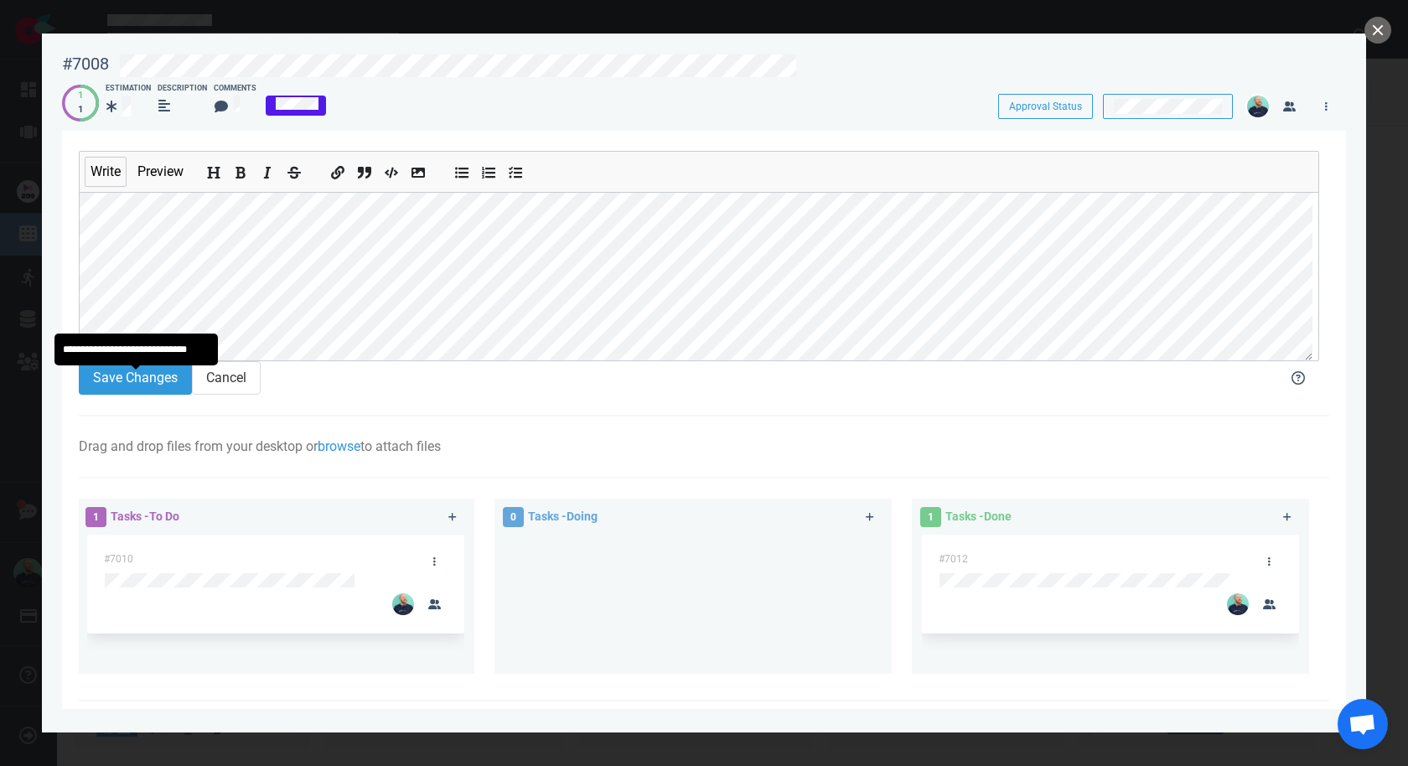
click at [134, 395] on section "Save Changes Cancel" at bounding box center [668, 378] width 1178 height 34
click at [132, 392] on button "Save Changes" at bounding box center [135, 378] width 113 height 34
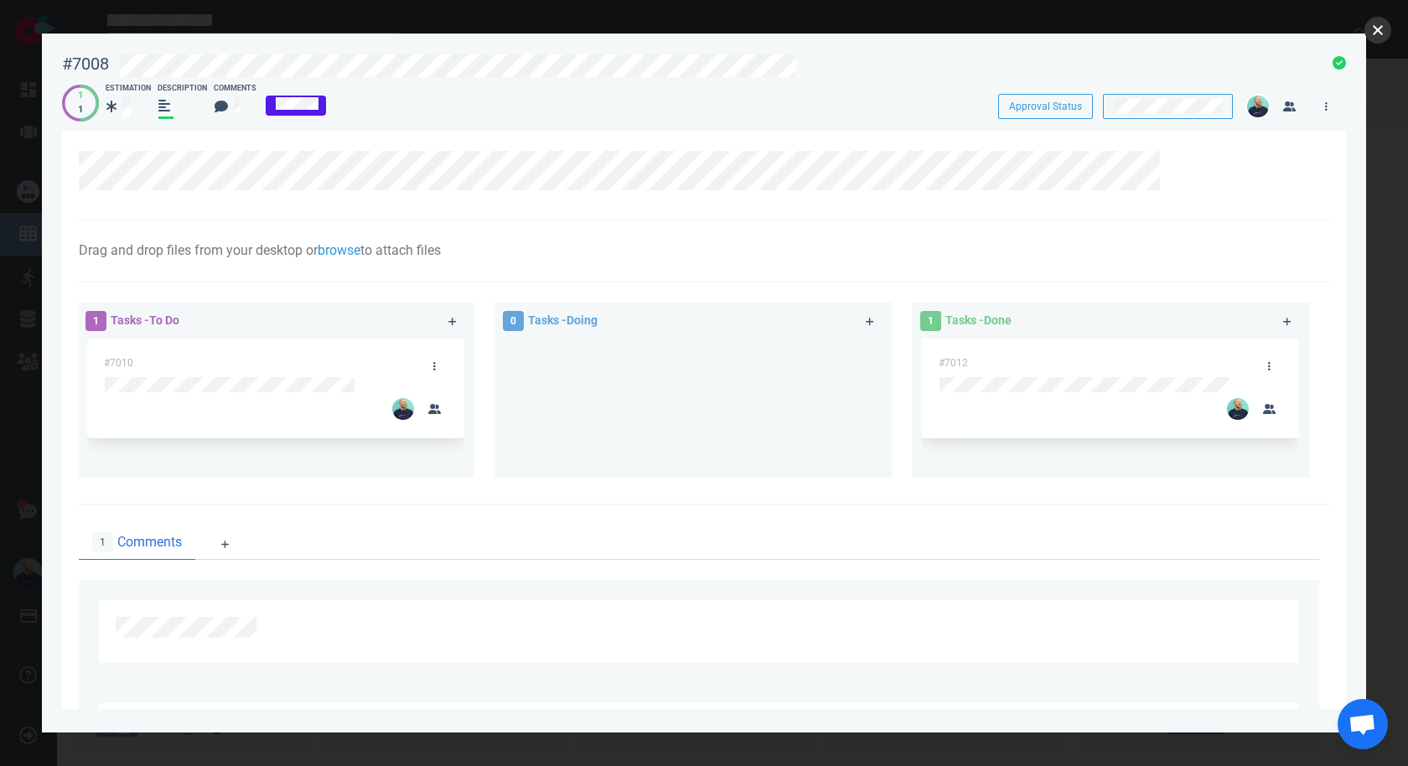
click at [1365, 33] on button "close" at bounding box center [1377, 30] width 27 height 27
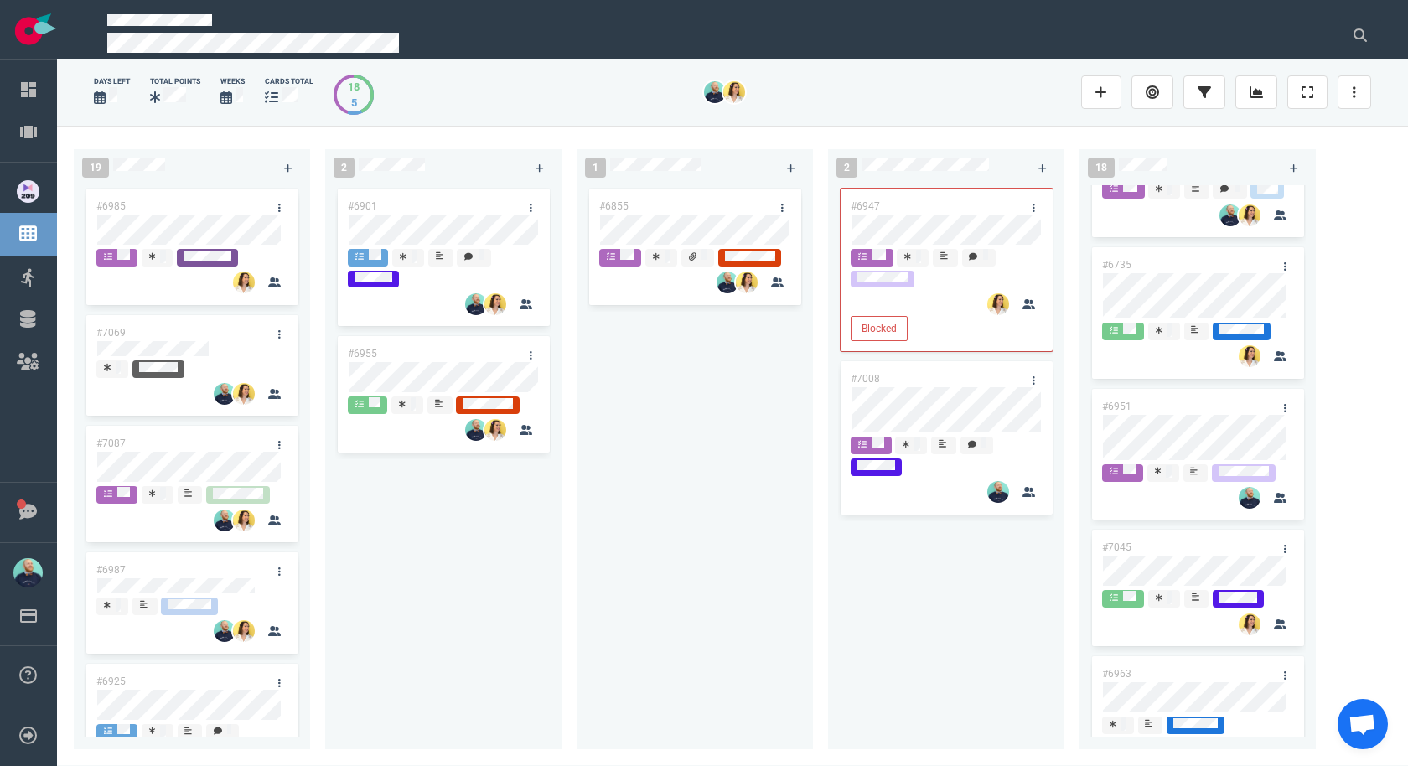
click at [530, 571] on div "#6901 #6955" at bounding box center [443, 457] width 216 height 545
drag, startPoint x: 618, startPoint y: 646, endPoint x: 467, endPoint y: 81, distance: 584.7
click at [618, 647] on div "#6855" at bounding box center [694, 457] width 216 height 545
click at [680, 450] on div "#6855" at bounding box center [694, 457] width 216 height 545
click at [353, 200] on link "#6901" at bounding box center [362, 206] width 29 height 12
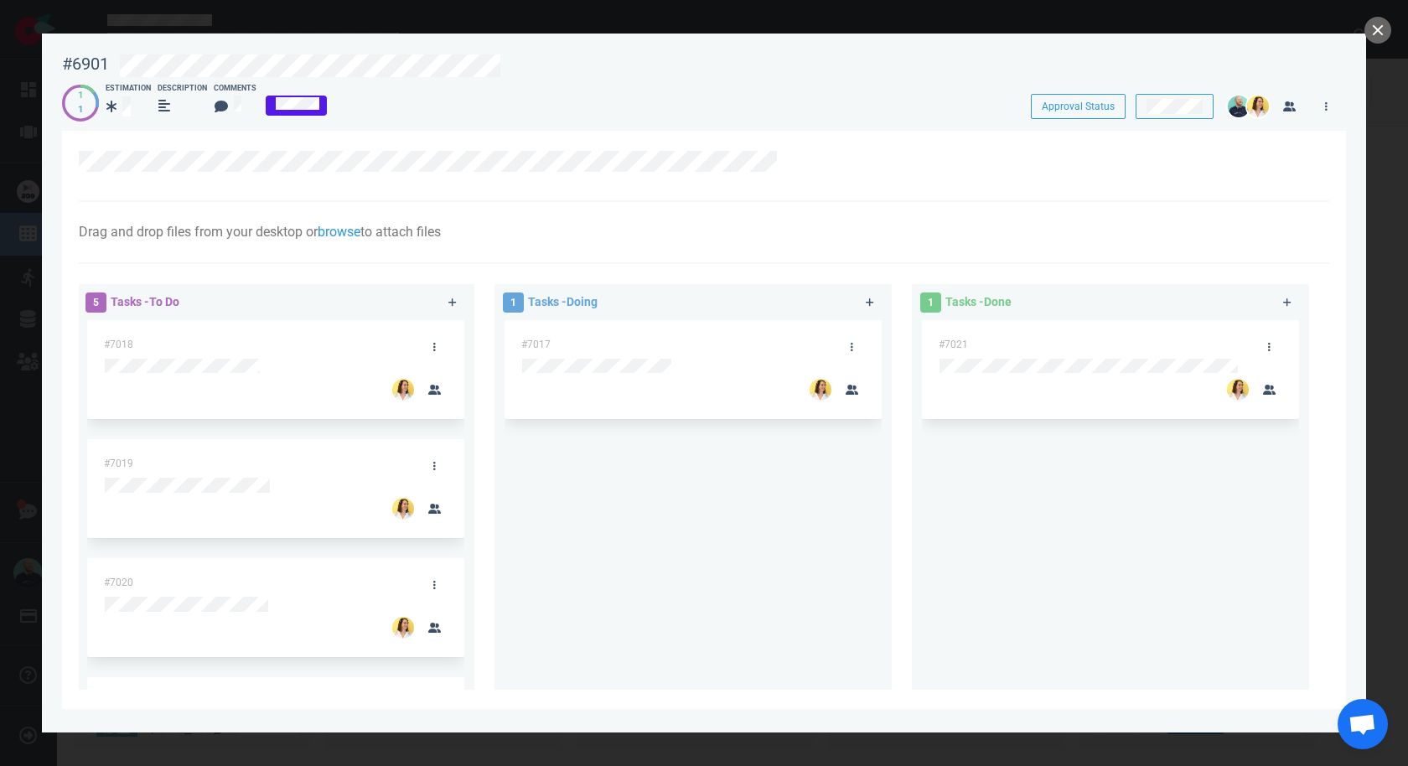
scroll to position [80, 0]
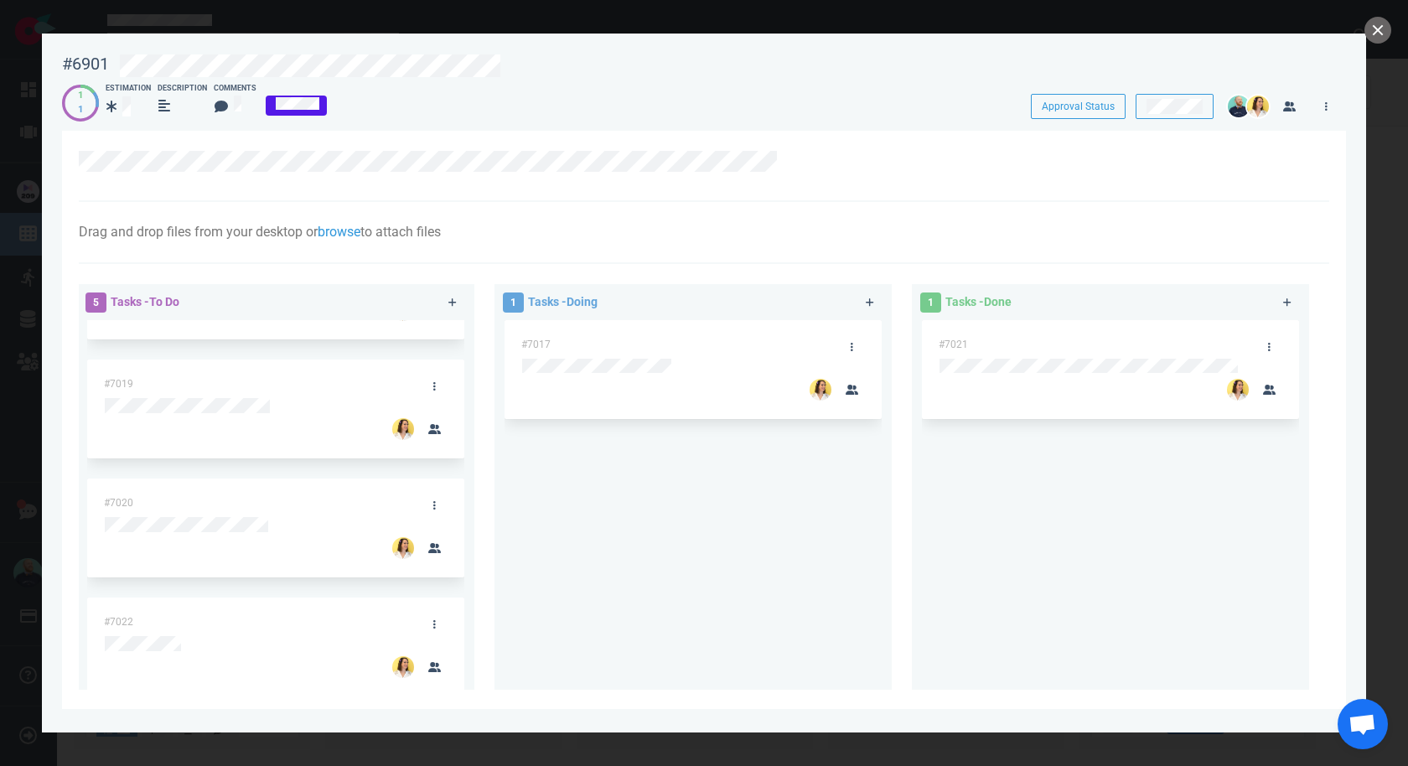
click at [558, 550] on div "#7017" at bounding box center [692, 498] width 377 height 356
click at [666, 588] on div "#7017" at bounding box center [692, 498] width 377 height 356
click at [439, 733] on link at bounding box center [434, 743] width 27 height 21
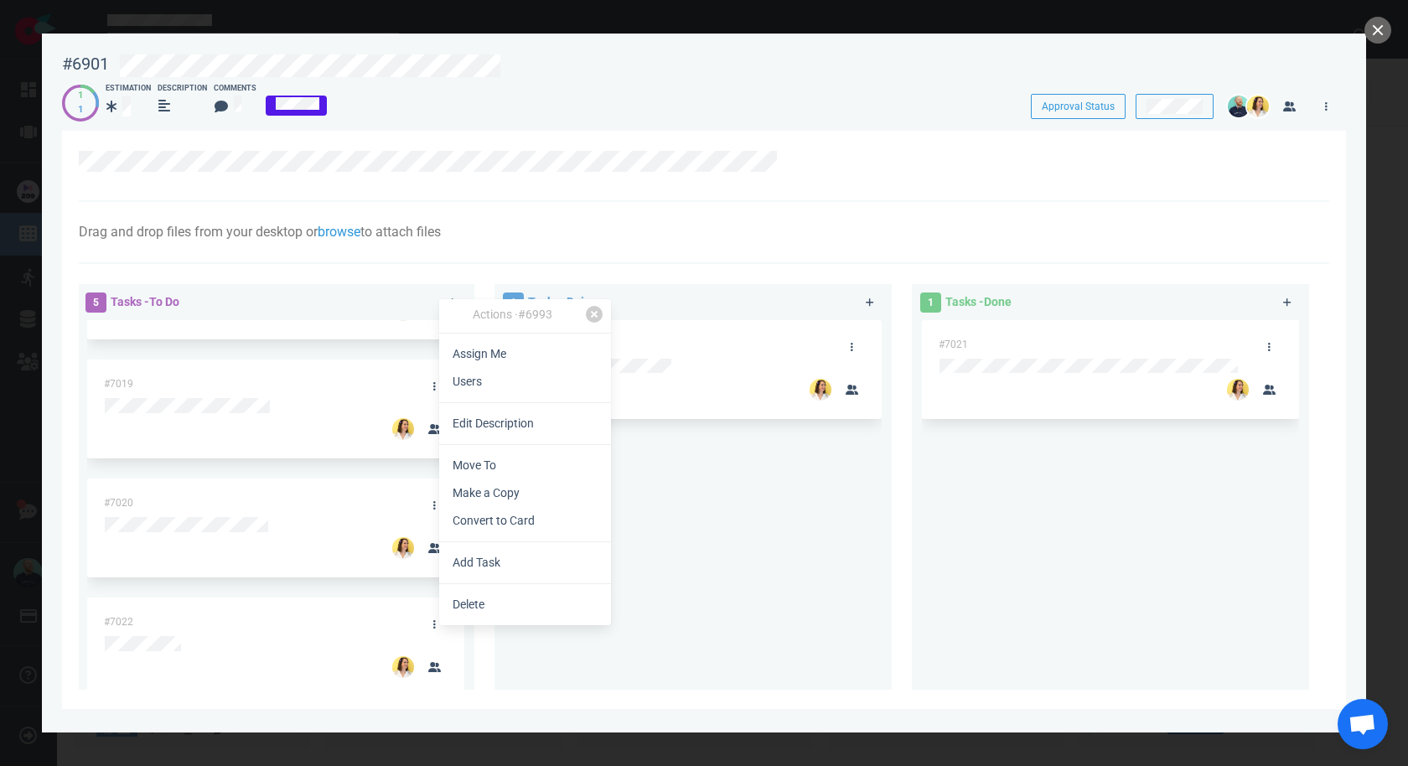
click at [480, 356] on link "Assign Me" at bounding box center [525, 354] width 172 height 28
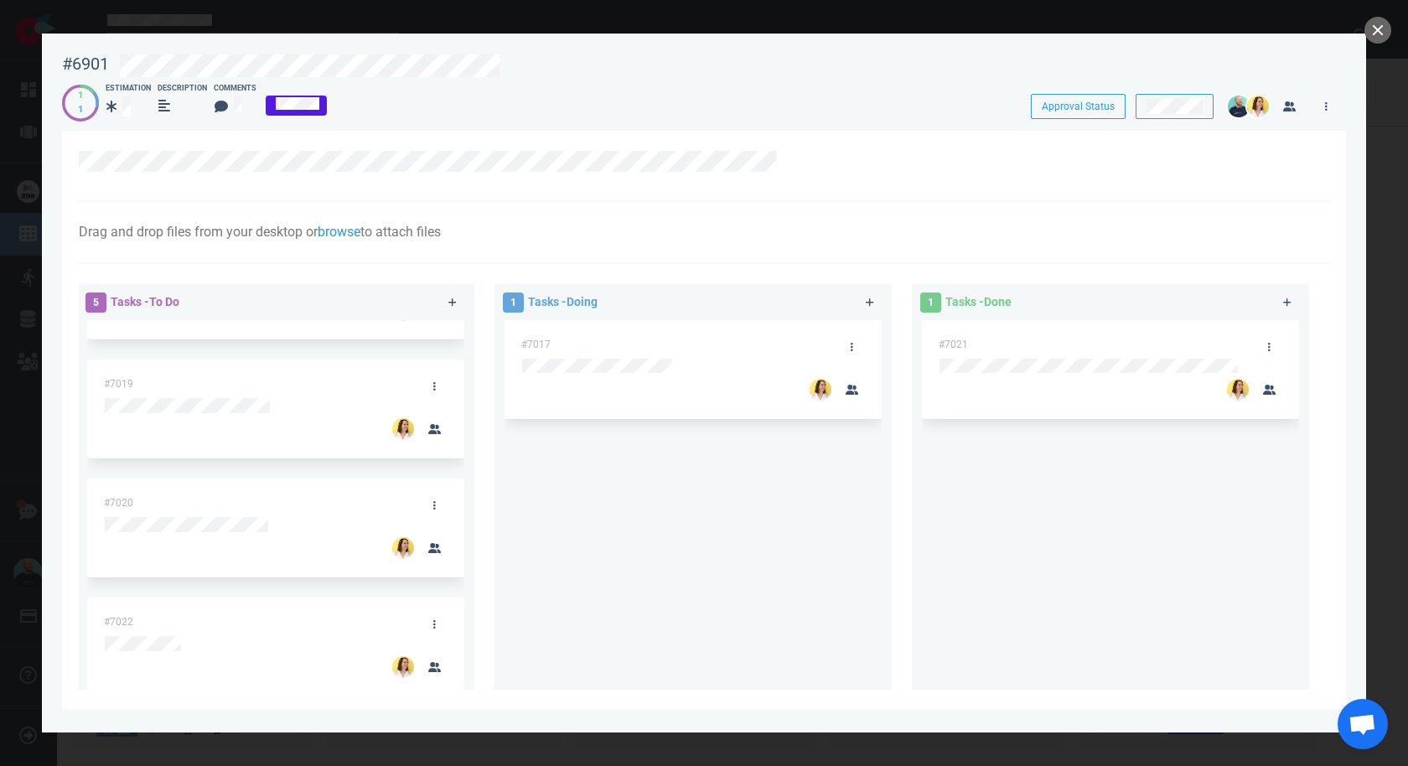
click at [438, 733] on link at bounding box center [434, 743] width 27 height 21
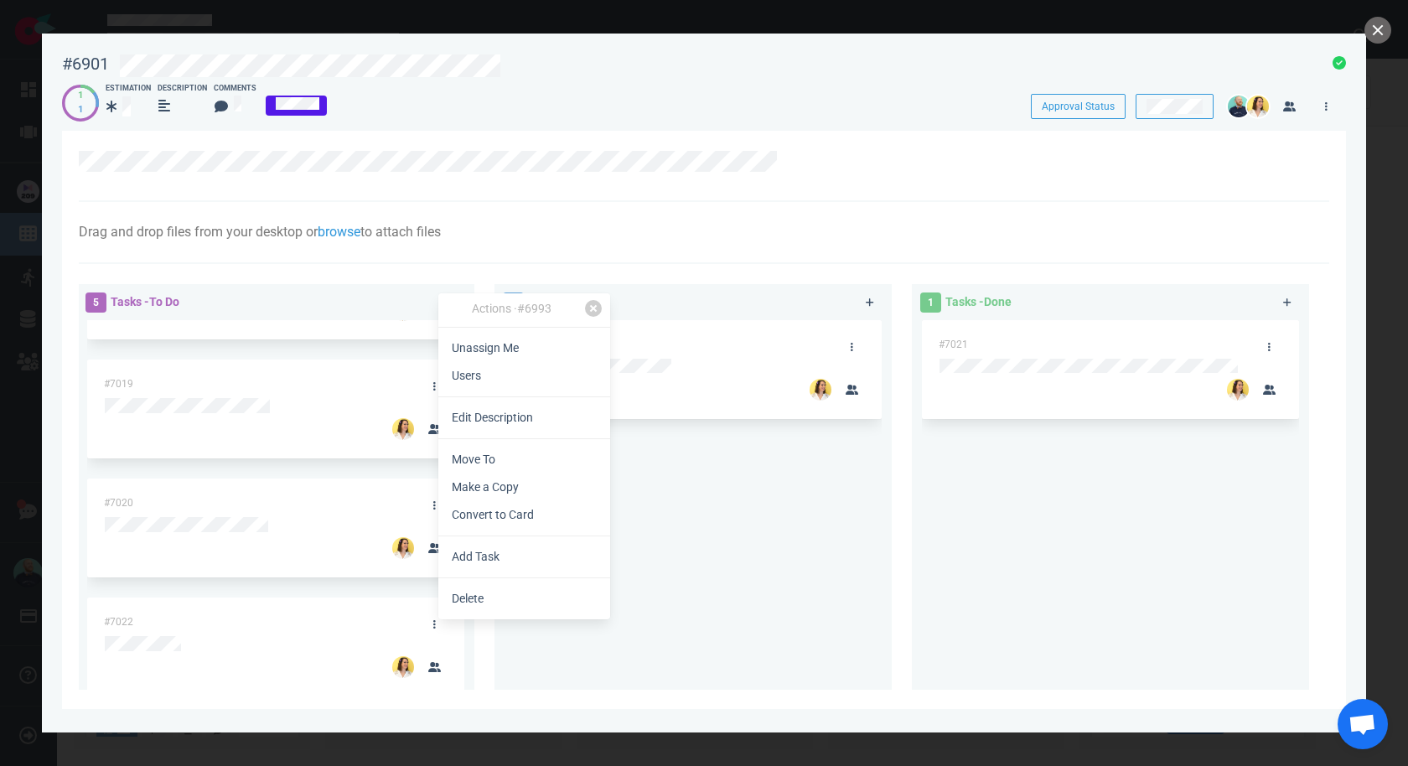
click at [483, 377] on link "Users" at bounding box center [524, 376] width 172 height 28
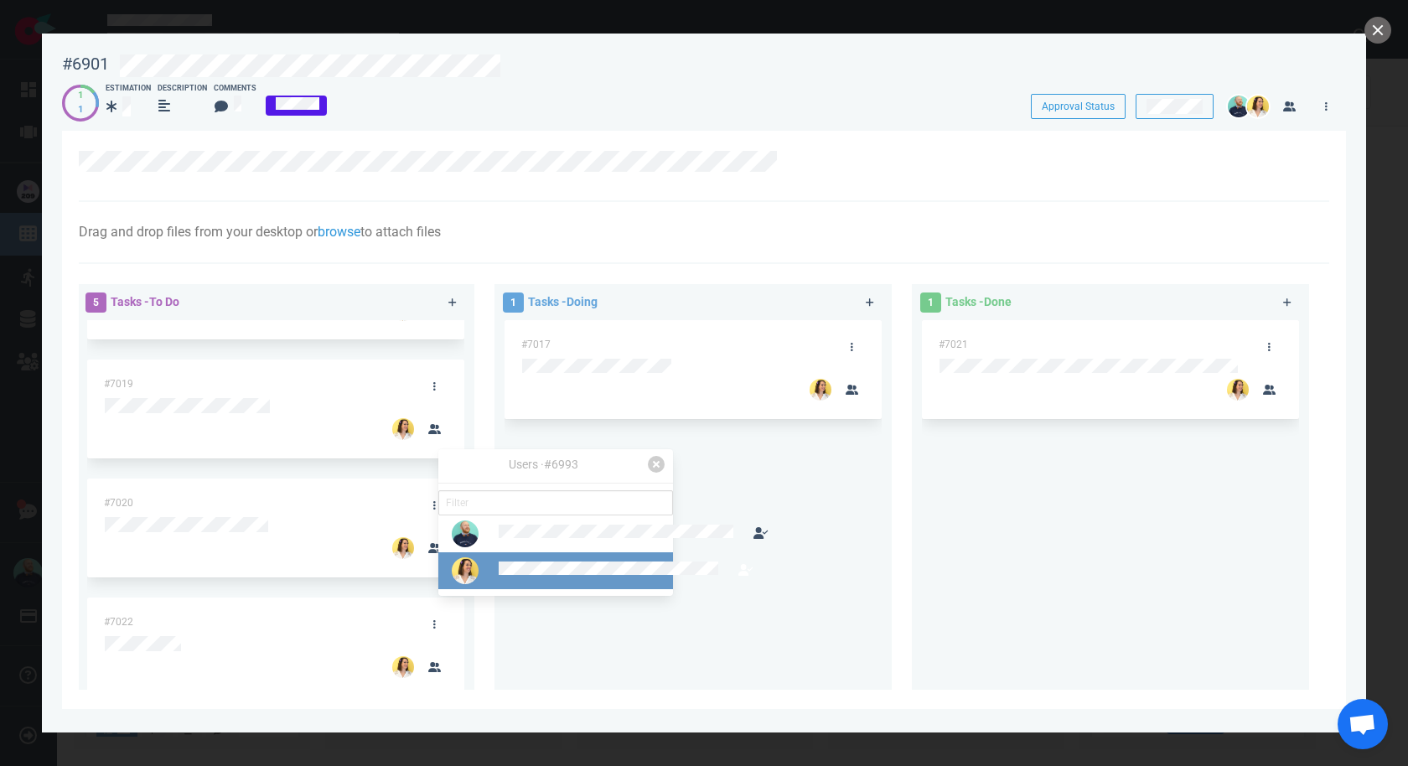
click at [524, 589] on link at bounding box center [555, 570] width 235 height 37
click at [700, 625] on div "#7017" at bounding box center [692, 498] width 377 height 356
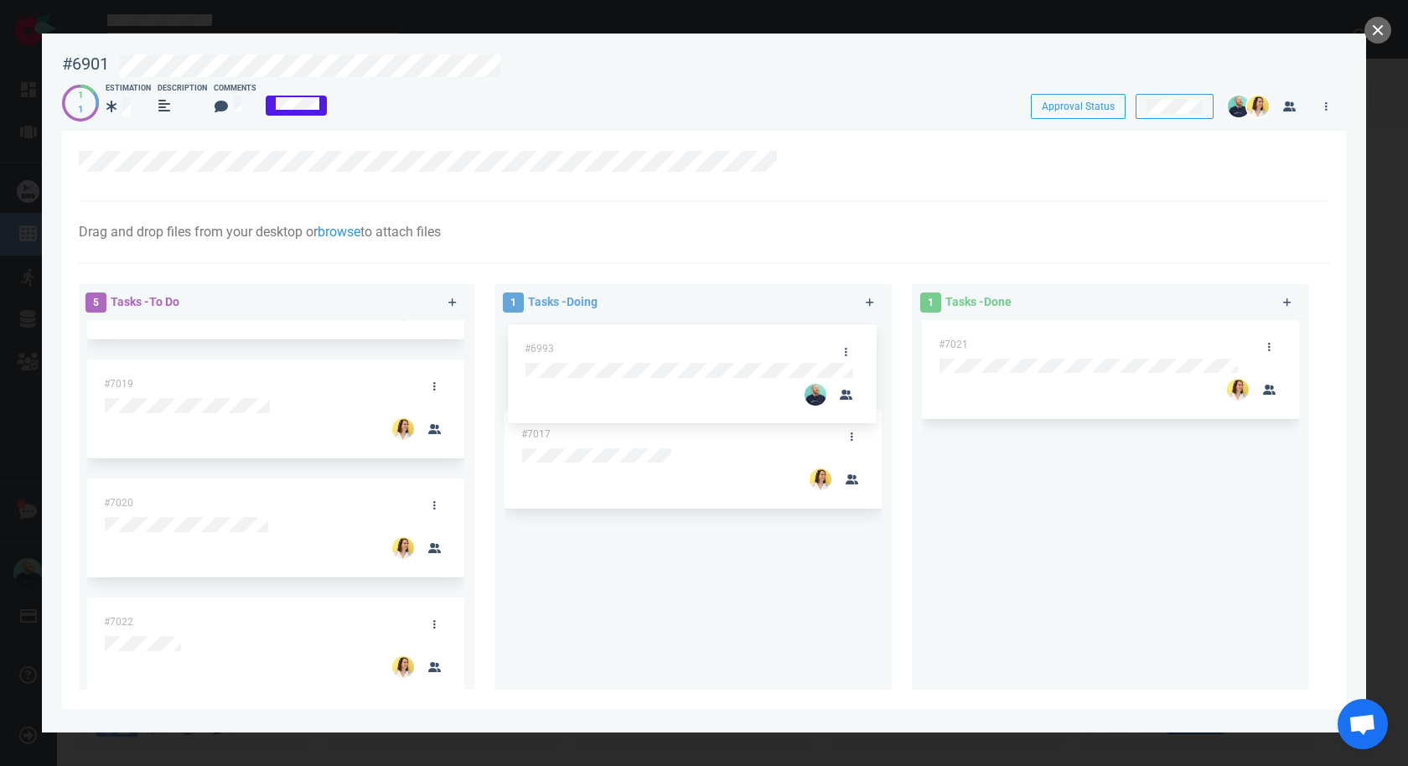
drag, startPoint x: 340, startPoint y: 619, endPoint x: 760, endPoint y: 341, distance: 503.6
click at [760, 341] on div "5 Tasks - To Do #7018 #7019 #7020 #7022 #6993 #6993 1 Tasks - Doing #7017 1 Tas…" at bounding box center [699, 489] width 1260 height 431
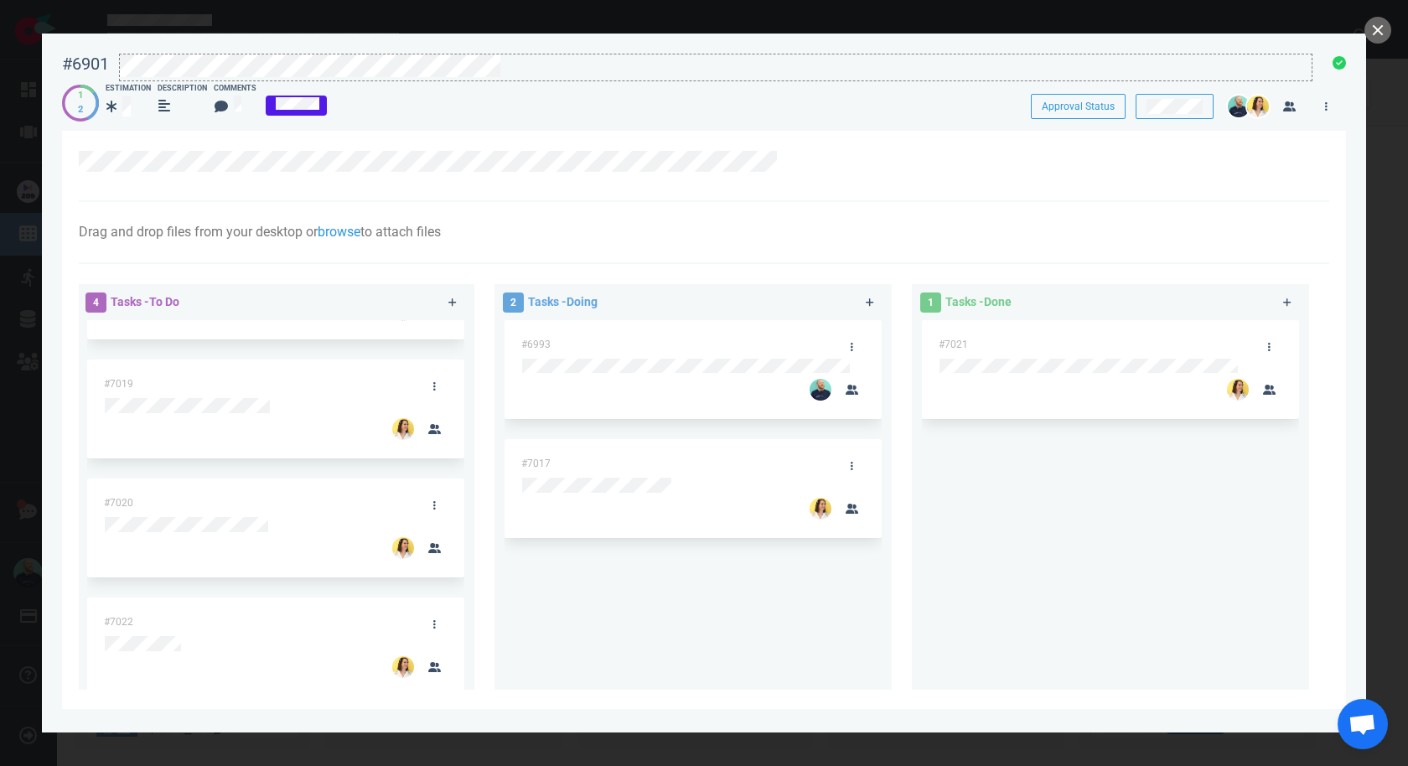
scroll to position [0, 0]
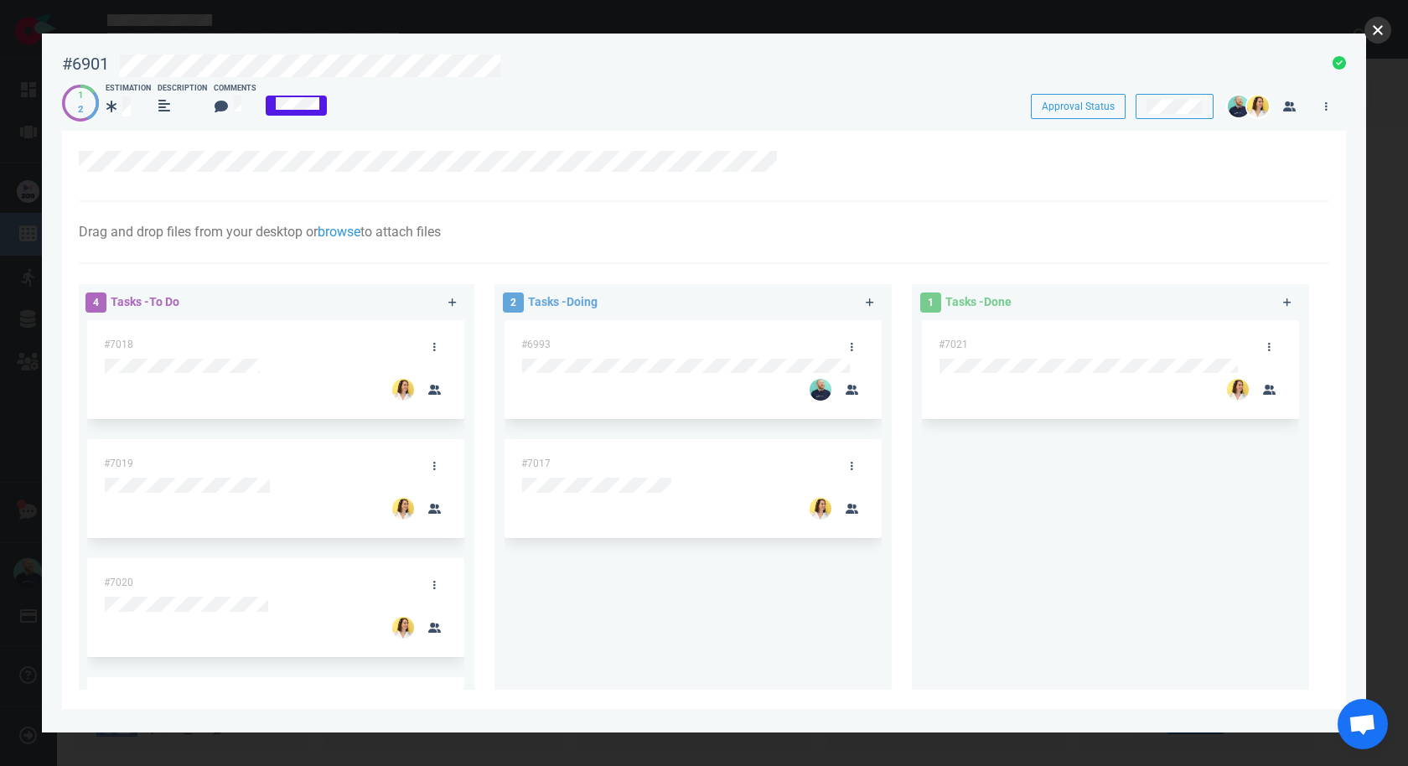
click at [1376, 25] on button "close" at bounding box center [1377, 30] width 27 height 27
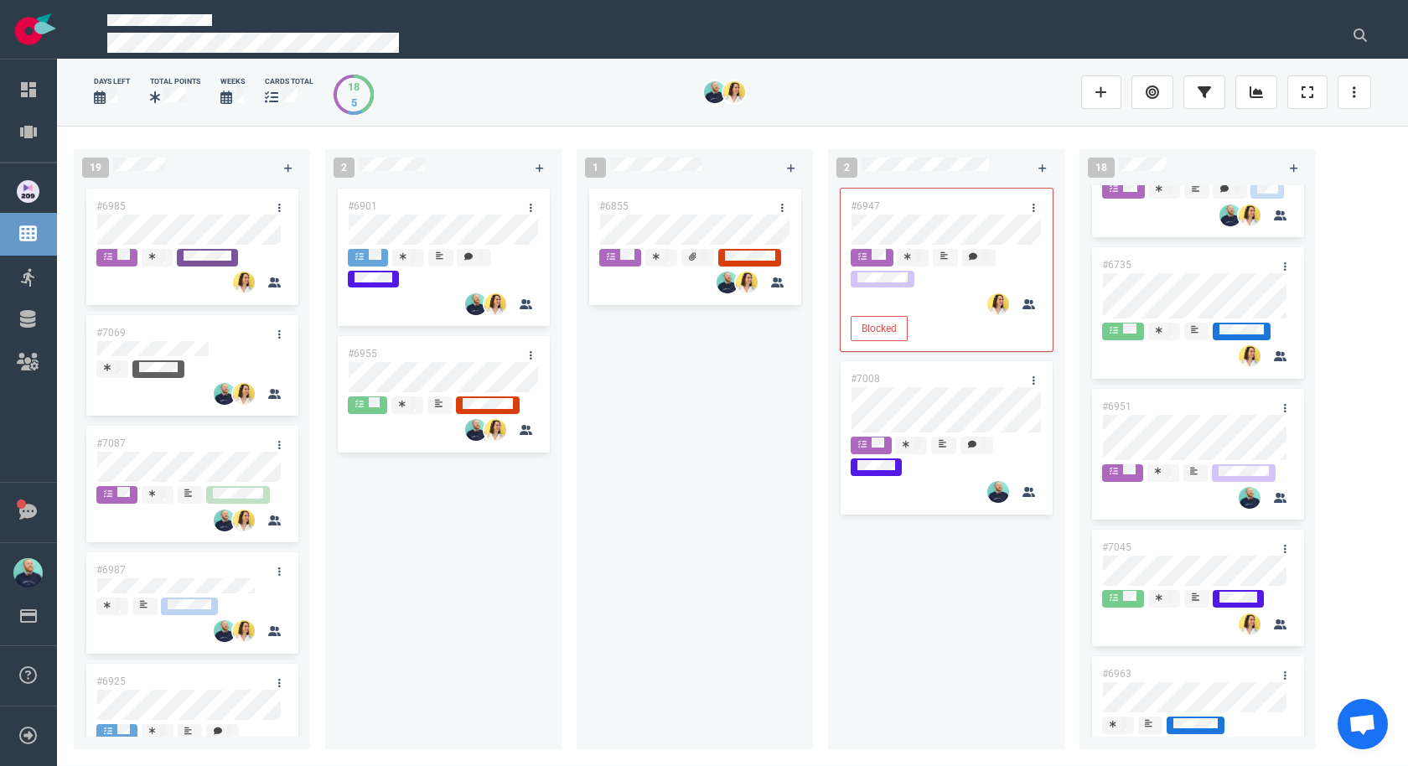
drag, startPoint x: 840, startPoint y: 568, endPoint x: 873, endPoint y: 473, distance: 100.4
click at [844, 560] on div "#6947 Blocked #7008" at bounding box center [946, 460] width 236 height 551
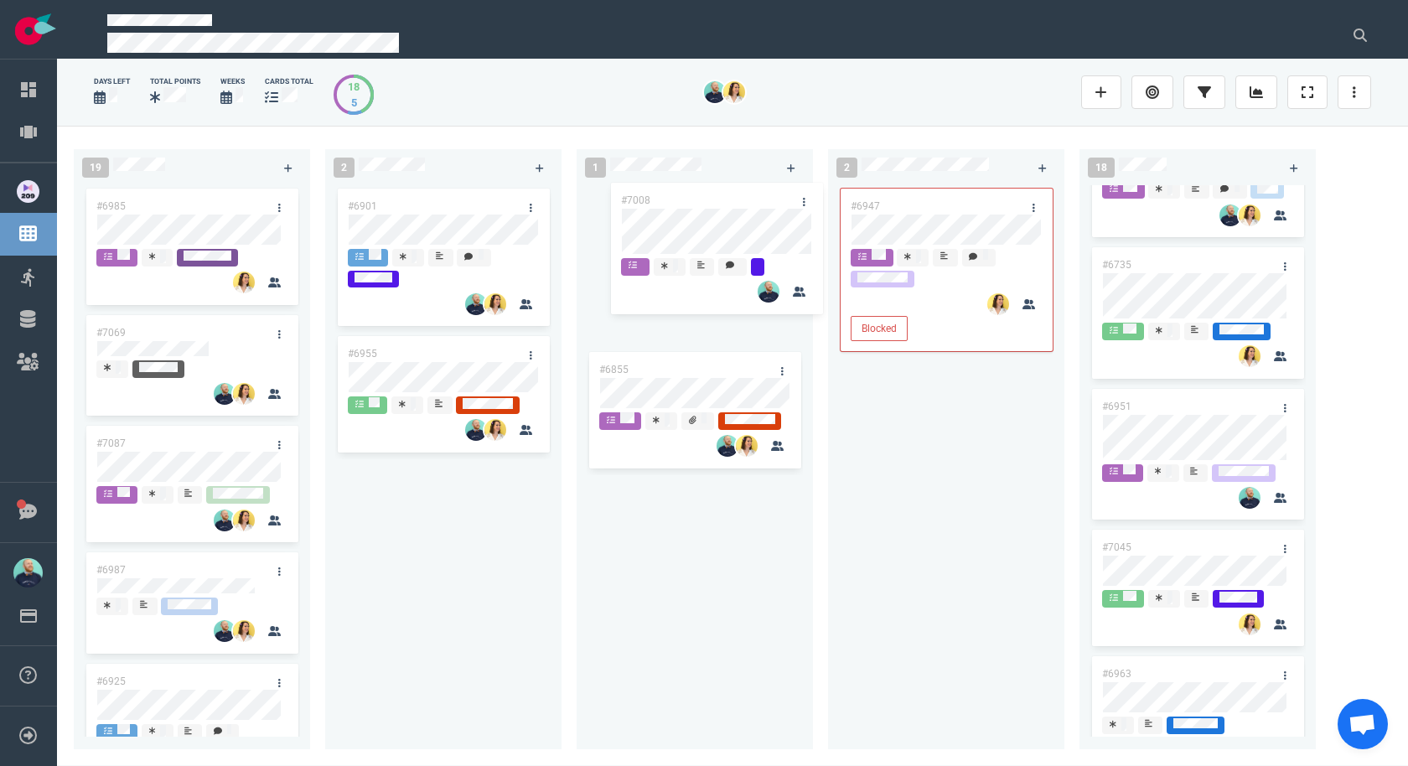
drag, startPoint x: 895, startPoint y: 377, endPoint x: 652, endPoint y: 178, distance: 314.3
click at [652, 178] on div "19 #6985 #7069 #7087 #6987 #6925 #6922 #7091 #6930 #6662 #6934 #6912 #6918 #704…" at bounding box center [732, 445] width 1351 height 639
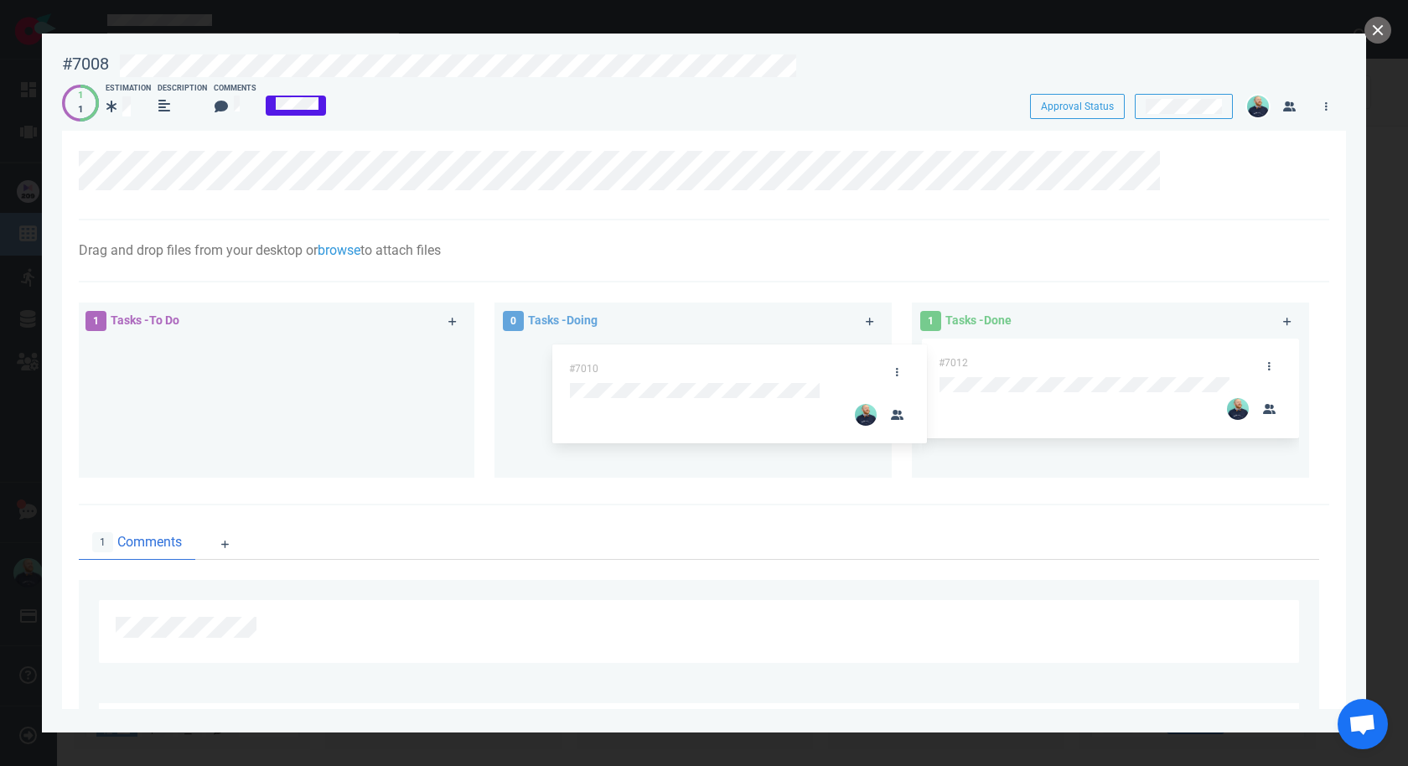
drag, startPoint x: 284, startPoint y: 357, endPoint x: 747, endPoint y: 364, distance: 463.4
click at [747, 364] on div "1 Tasks - To Do #7010 #7010 0 Tasks - Doing 1 Tasks - Done #7012" at bounding box center [699, 392] width 1260 height 201
click at [654, 541] on ul "1 Comments" at bounding box center [699, 542] width 1240 height 34
click at [567, 442] on div "#7010" at bounding box center [692, 401] width 377 height 126
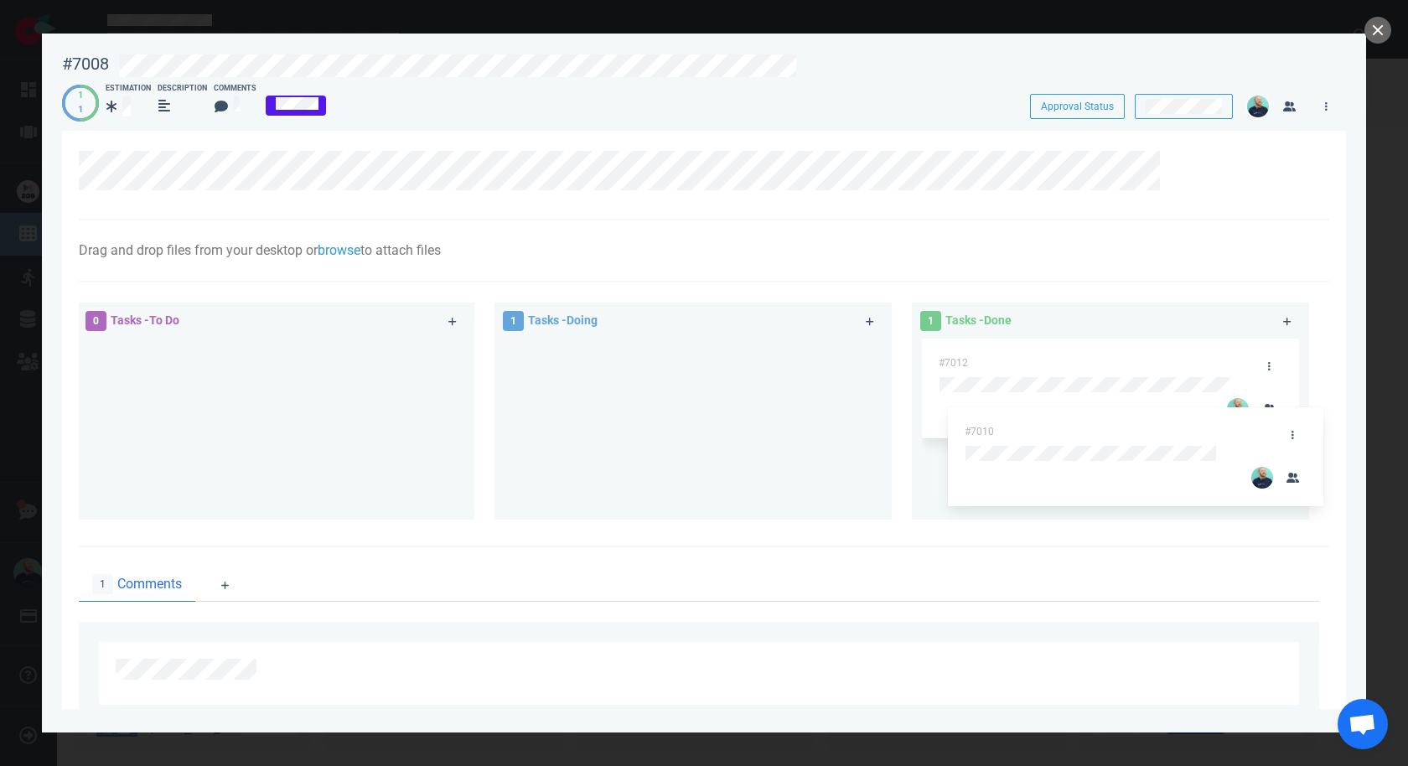
drag, startPoint x: 648, startPoint y: 352, endPoint x: 1068, endPoint y: 424, distance: 425.9
click at [1068, 424] on div "0 Tasks - To Do 1 Tasks - Doing #7010 #7010 1 Tasks - Done #7012" at bounding box center [699, 413] width 1260 height 242
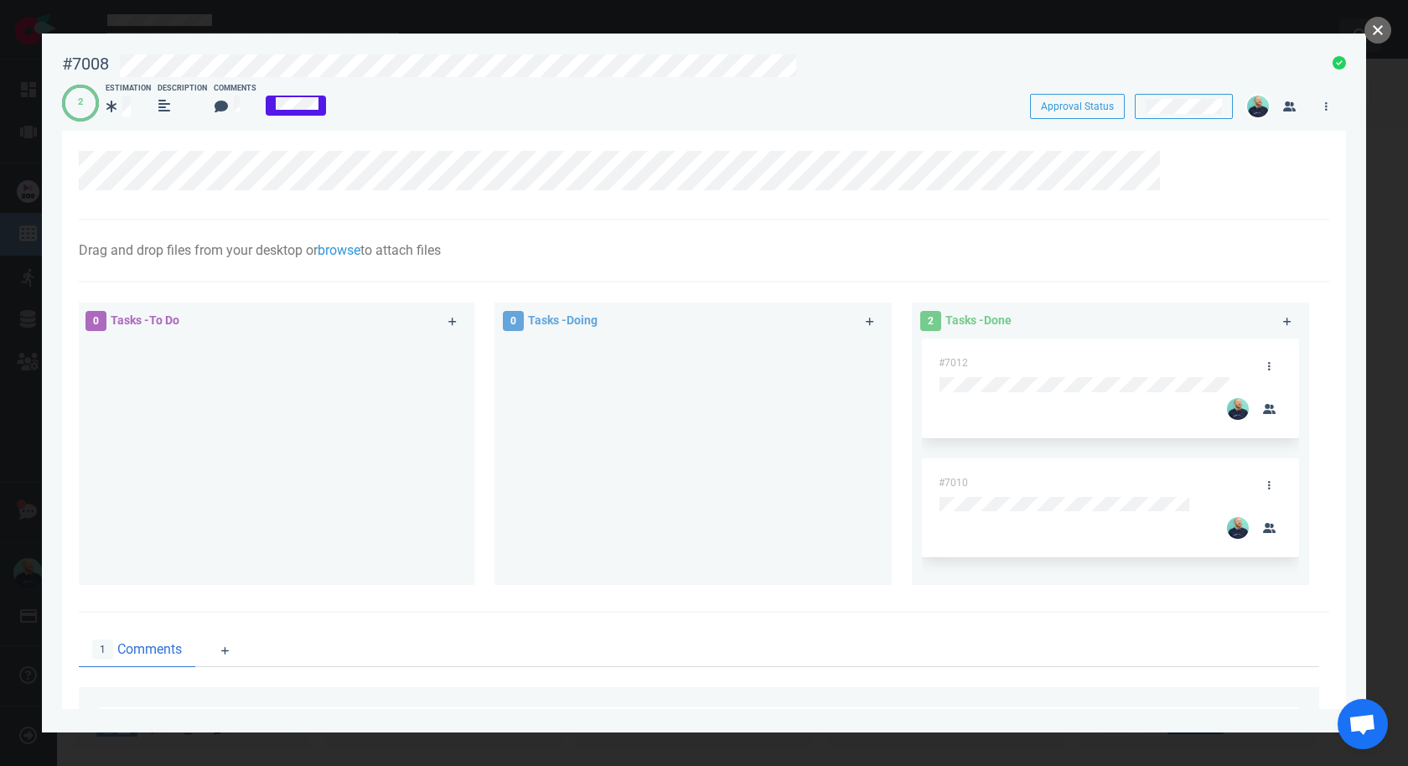
click at [1377, 28] on button "close" at bounding box center [1377, 30] width 27 height 27
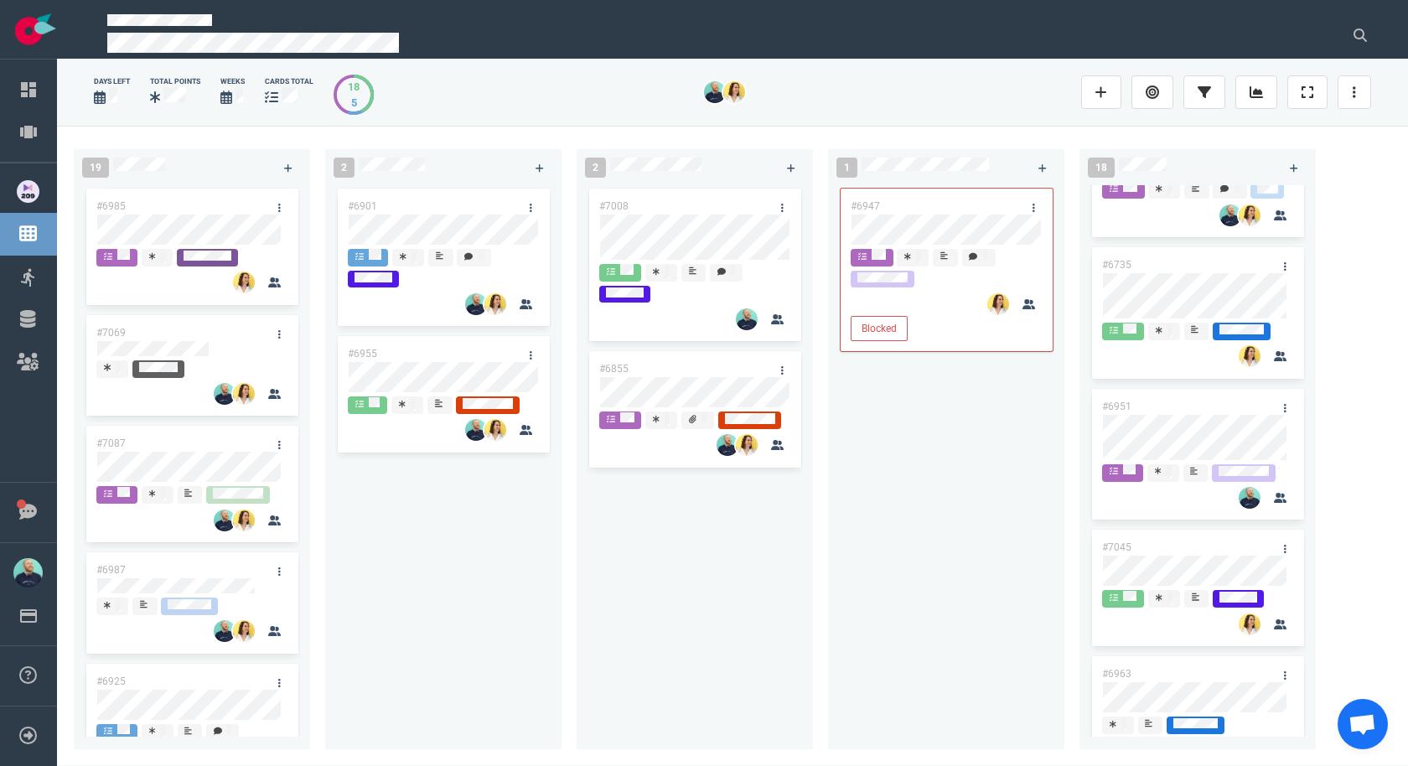
drag, startPoint x: 857, startPoint y: 520, endPoint x: 792, endPoint y: 391, distance: 144.6
click at [857, 521] on div "#6947 Blocked" at bounding box center [946, 457] width 216 height 545
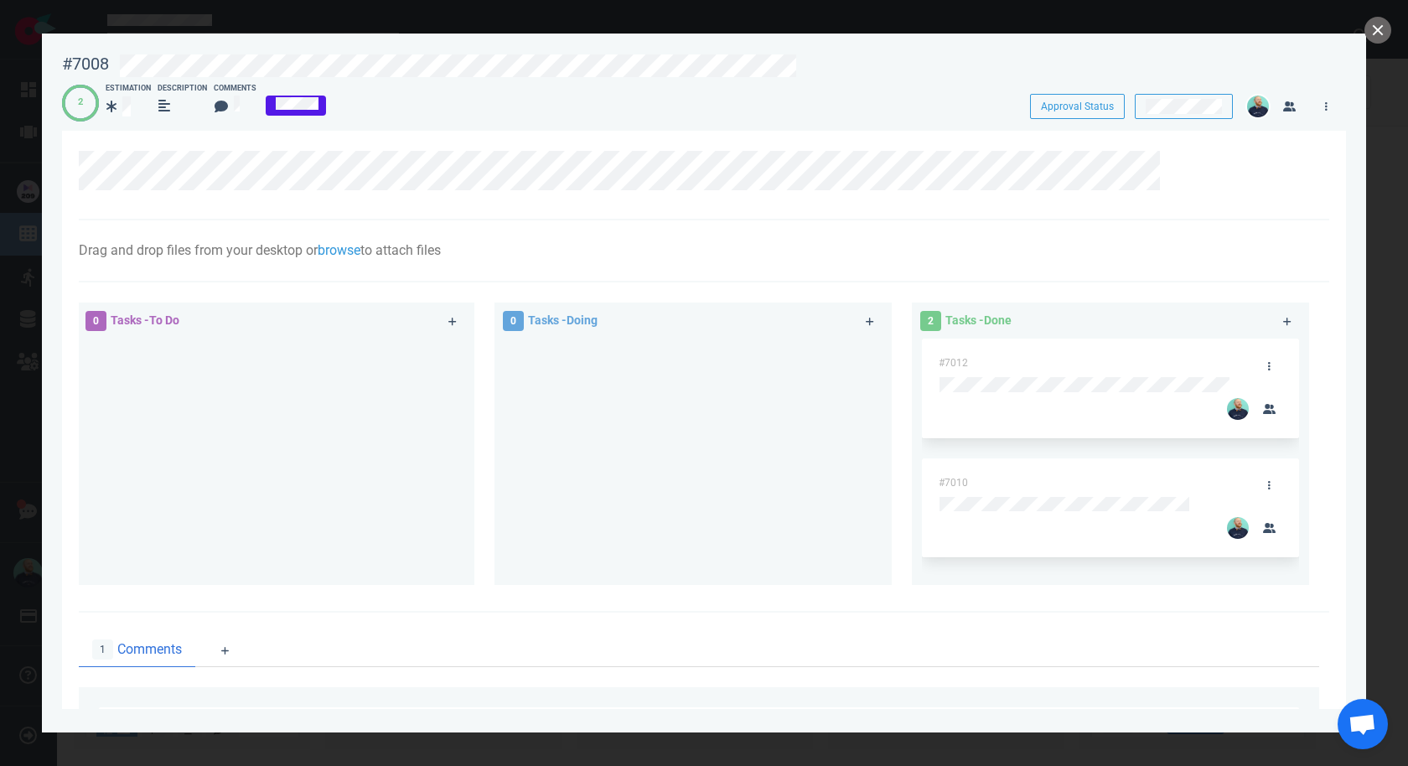
click at [749, 467] on div at bounding box center [692, 454] width 377 height 232
click at [1372, 26] on button "close" at bounding box center [1377, 30] width 27 height 27
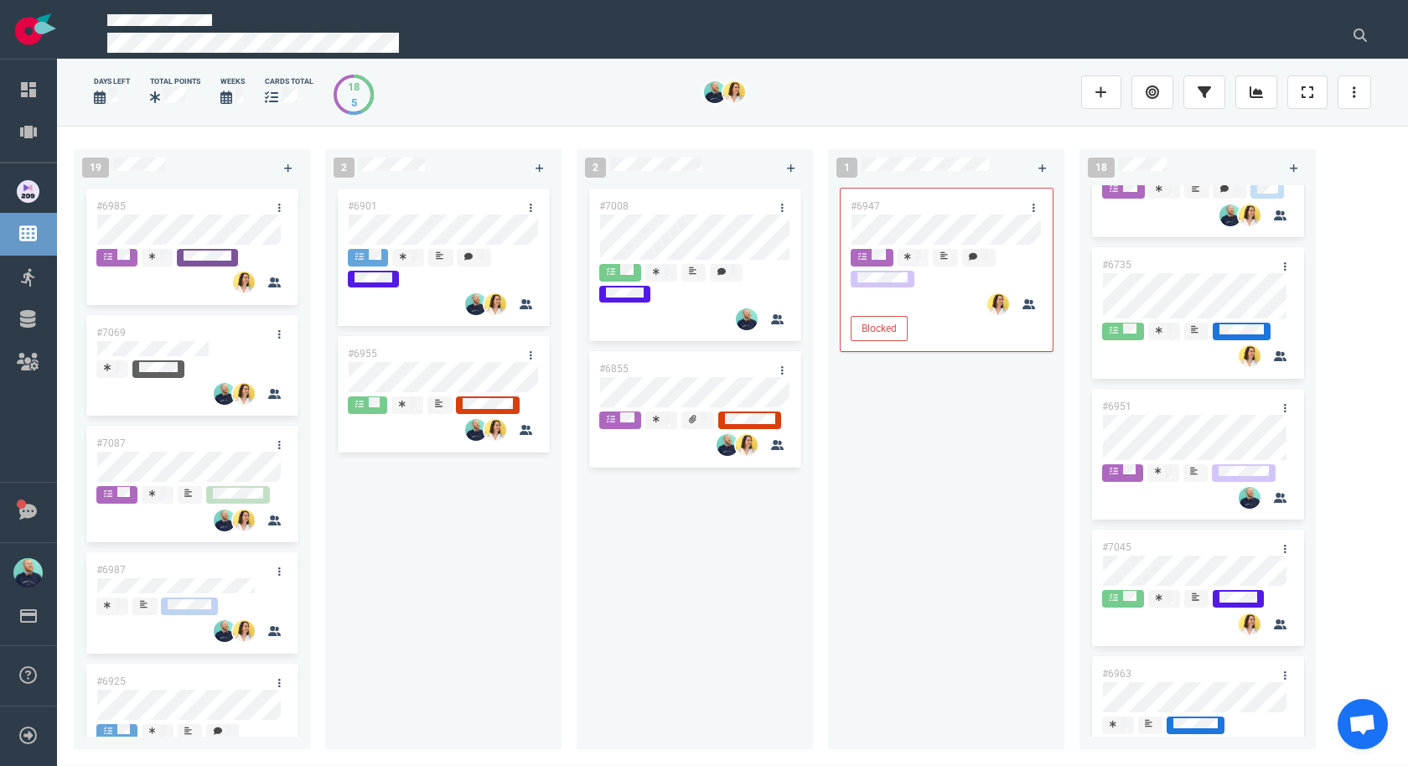
click at [828, 600] on div "#6947 Blocked" at bounding box center [946, 460] width 236 height 551
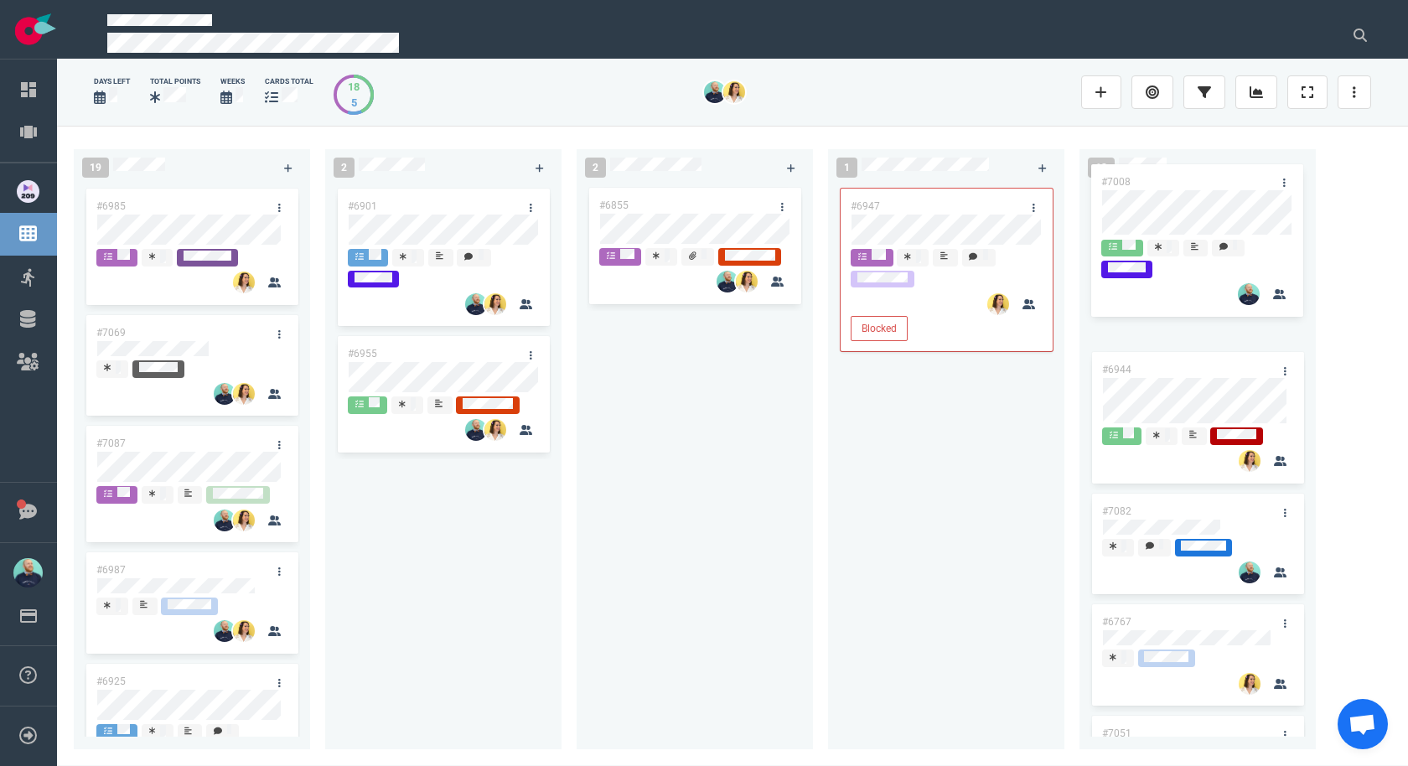
click at [1148, 204] on div "19 #6985 #7069 #7087 #6987 #6925 #6922 #7091 #6930 #6662 #6934 #6912 #6918 #704…" at bounding box center [732, 445] width 1351 height 639
